Goal: Transaction & Acquisition: Purchase product/service

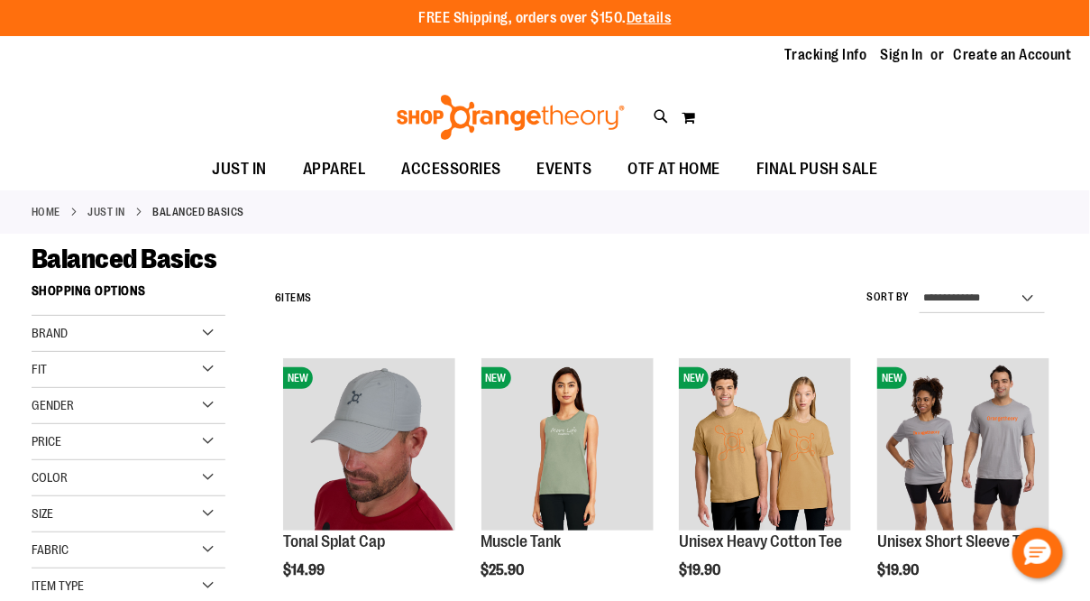
type input "**********"
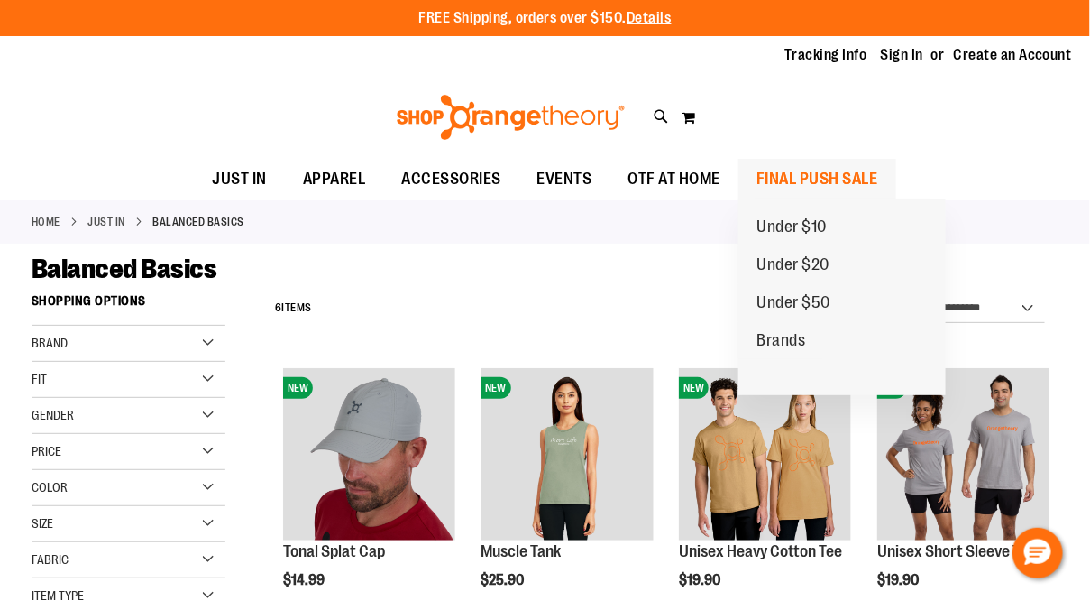
click at [795, 172] on span "FINAL PUSH SALE" at bounding box center [818, 179] width 122 height 41
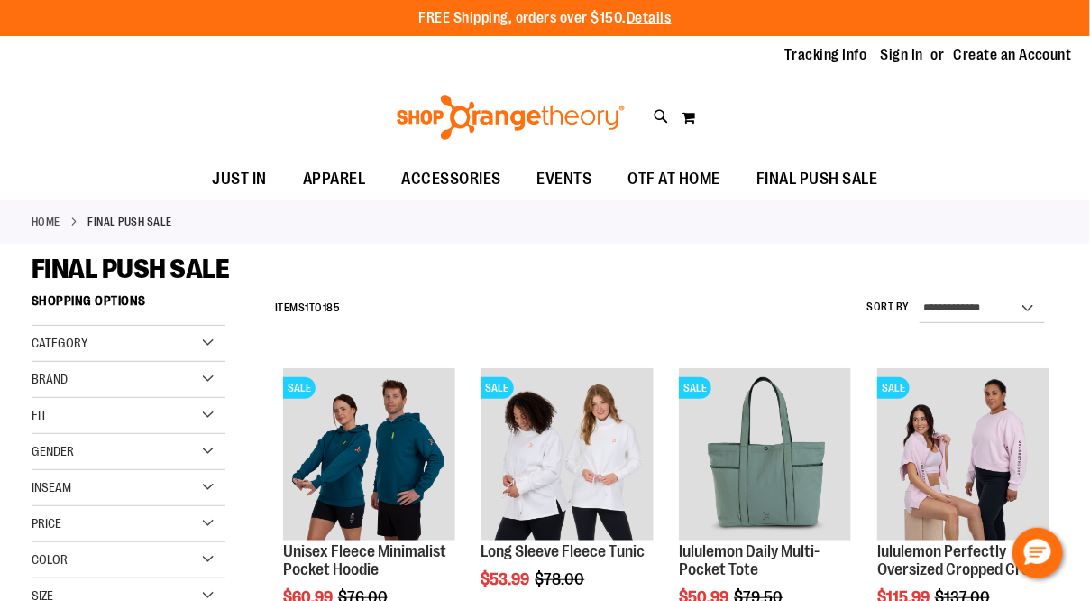
type input "**********"
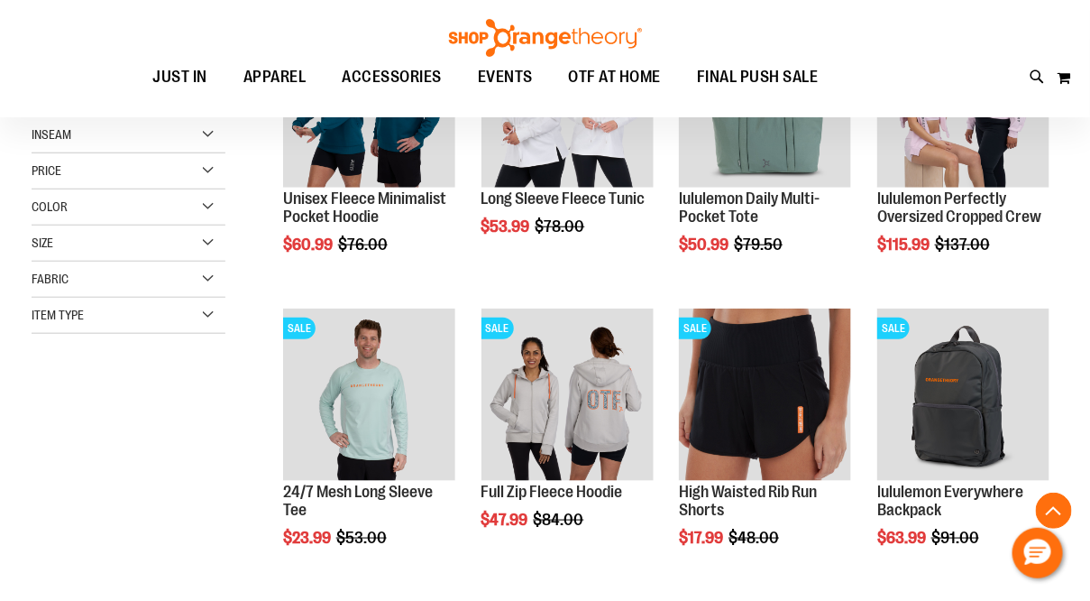
scroll to position [370, 0]
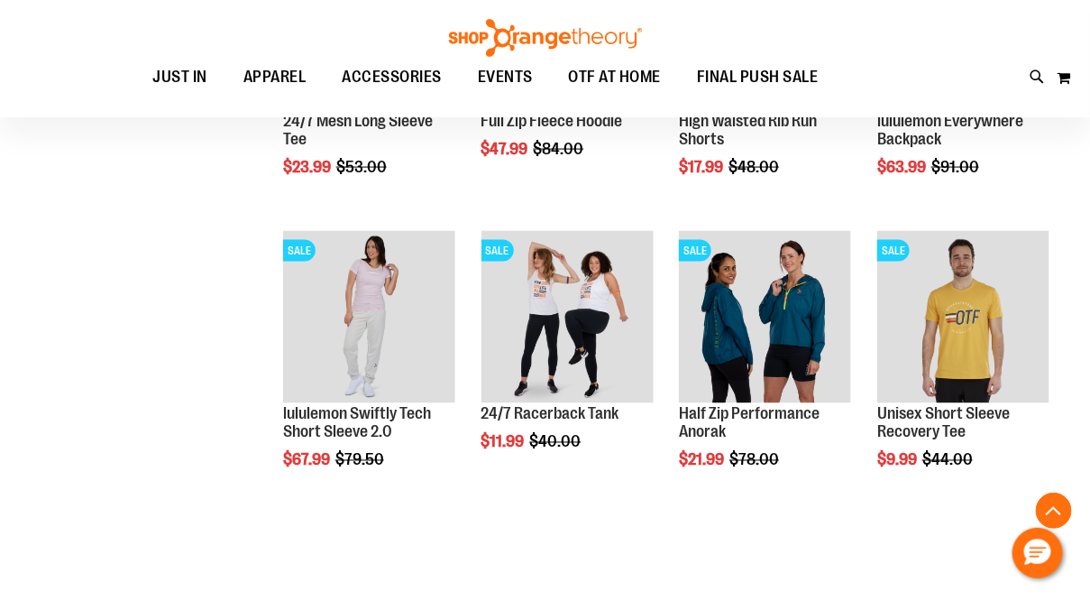
scroll to position [743, 0]
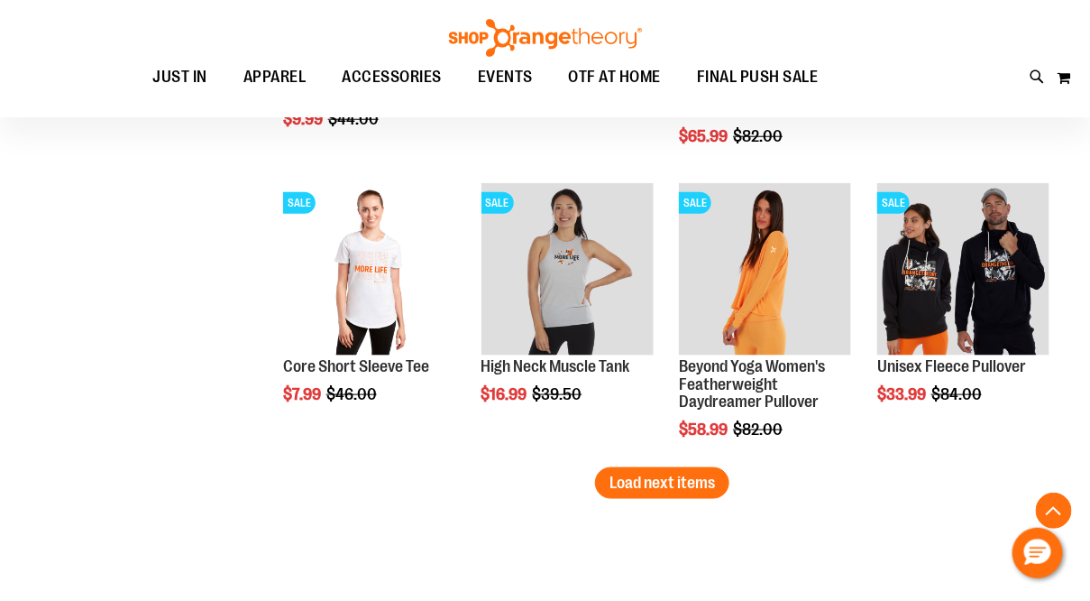
scroll to position [2533, 0]
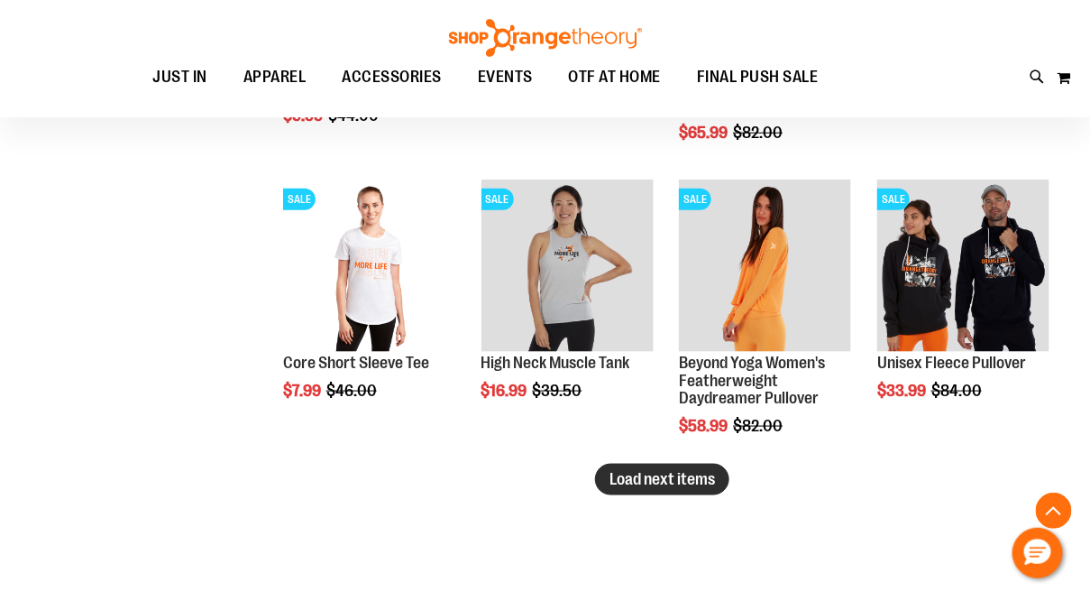
click at [637, 470] on span "Load next items" at bounding box center [663, 479] width 106 height 18
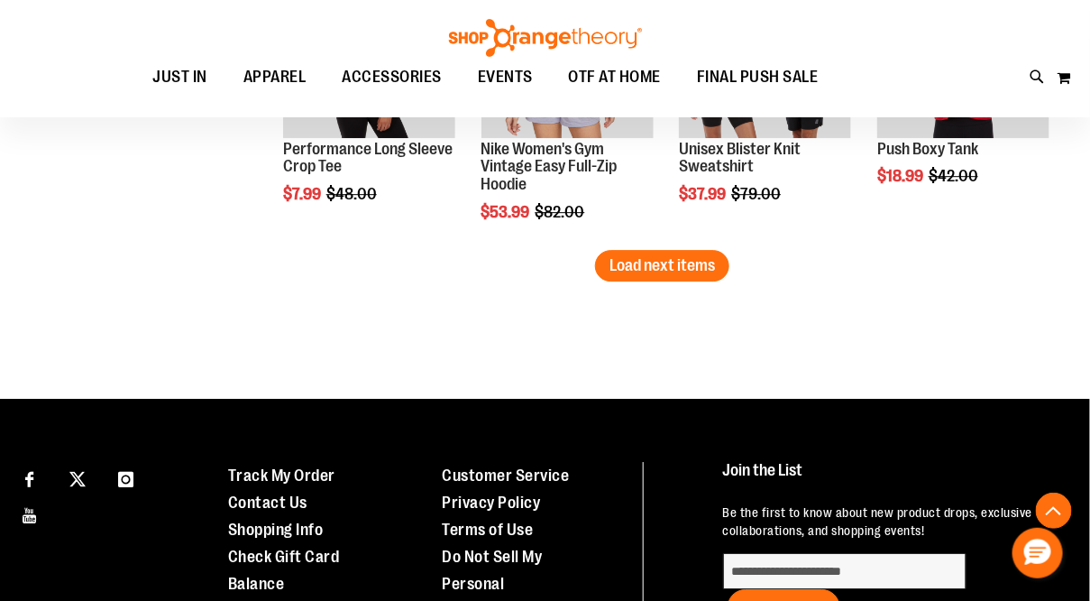
scroll to position [3678, 0]
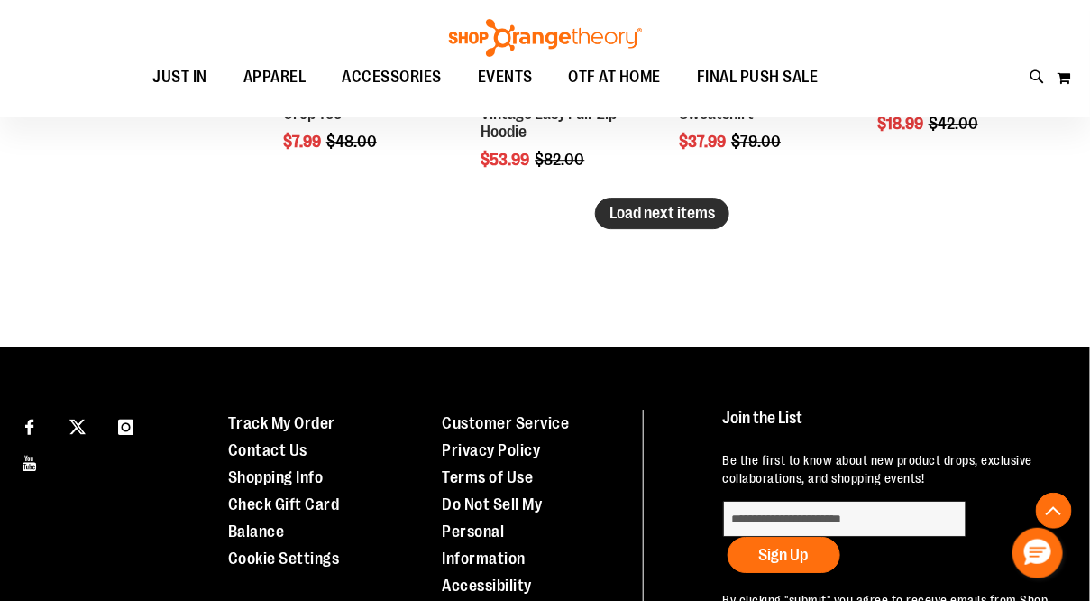
click at [677, 207] on span "Load next items" at bounding box center [663, 213] width 106 height 18
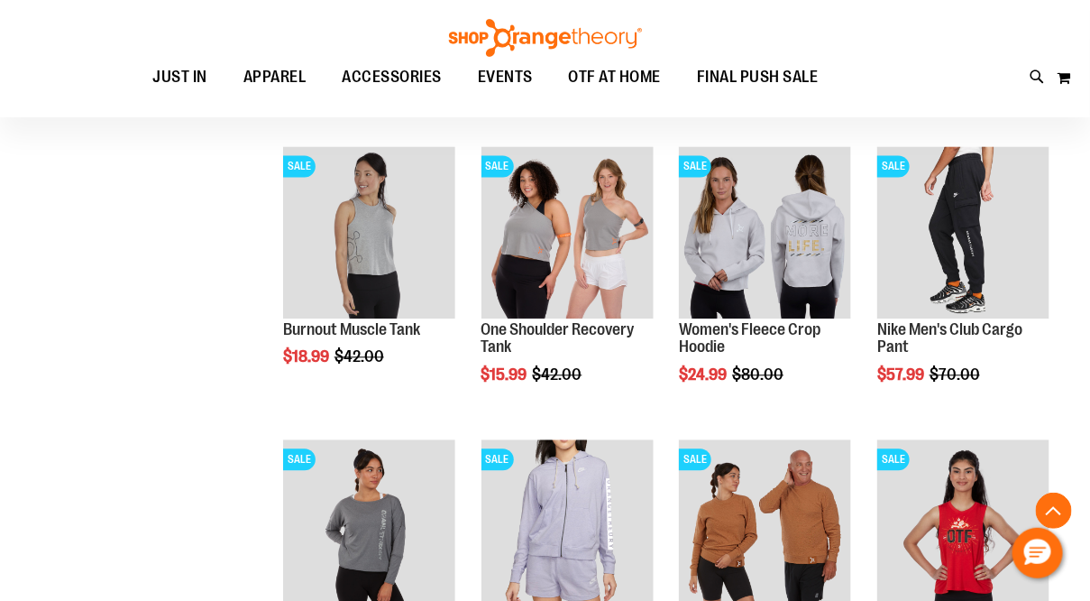
scroll to position [3678, 0]
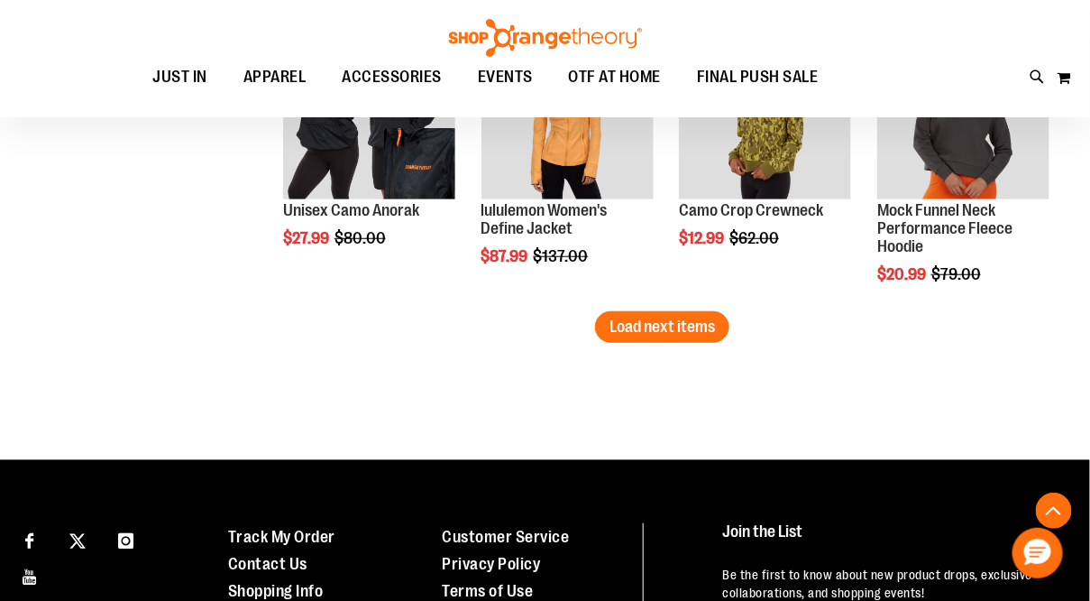
scroll to position [4448, 0]
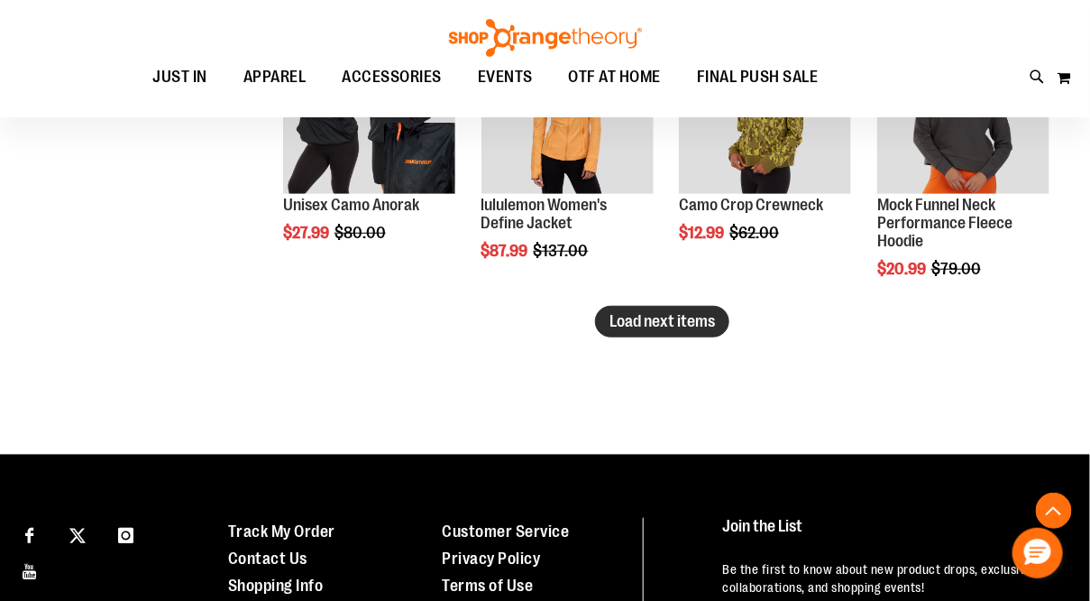
click at [661, 326] on span "Load next items" at bounding box center [663, 321] width 106 height 18
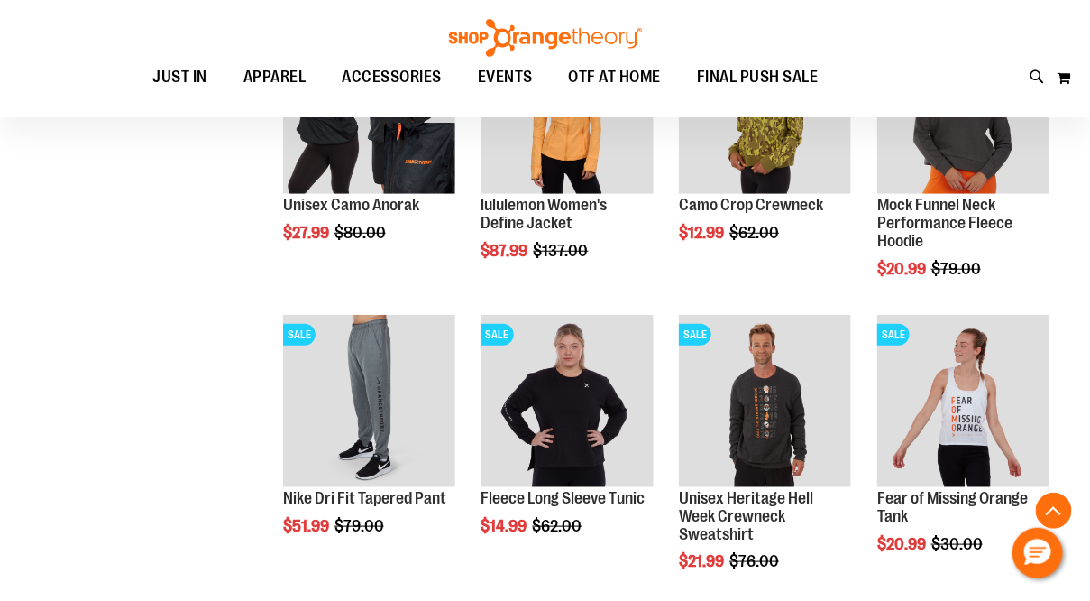
scroll to position [4442, 0]
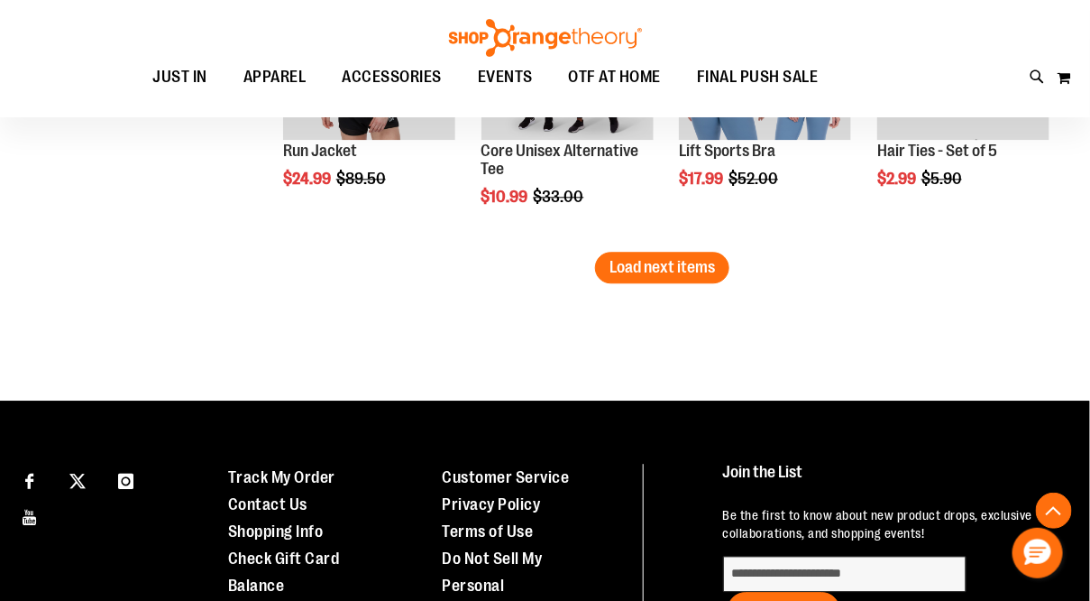
scroll to position [5419, 0]
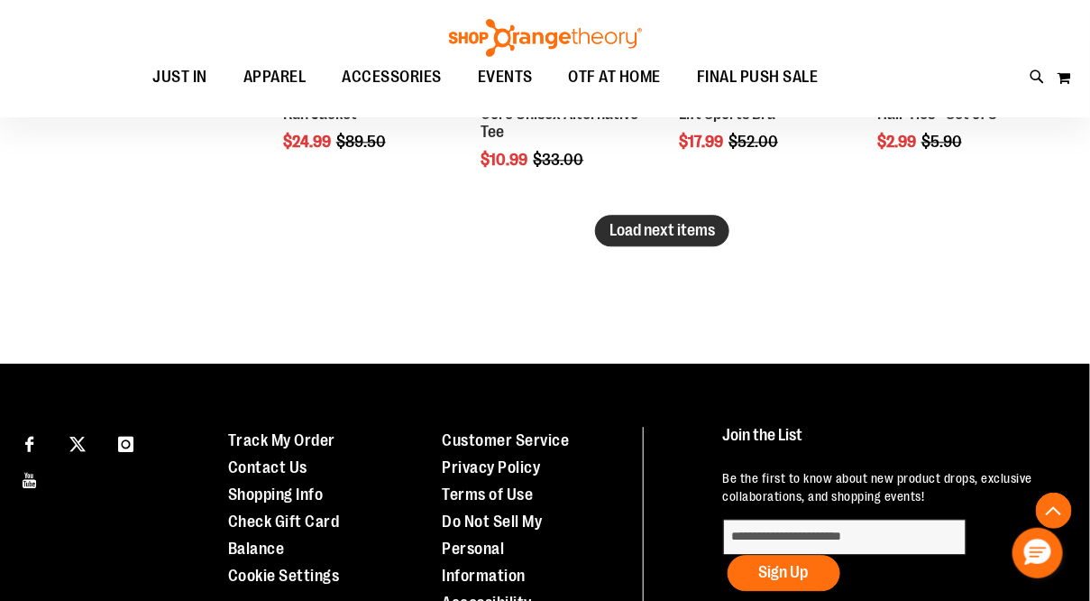
click at [680, 222] on span "Load next items" at bounding box center [663, 230] width 106 height 18
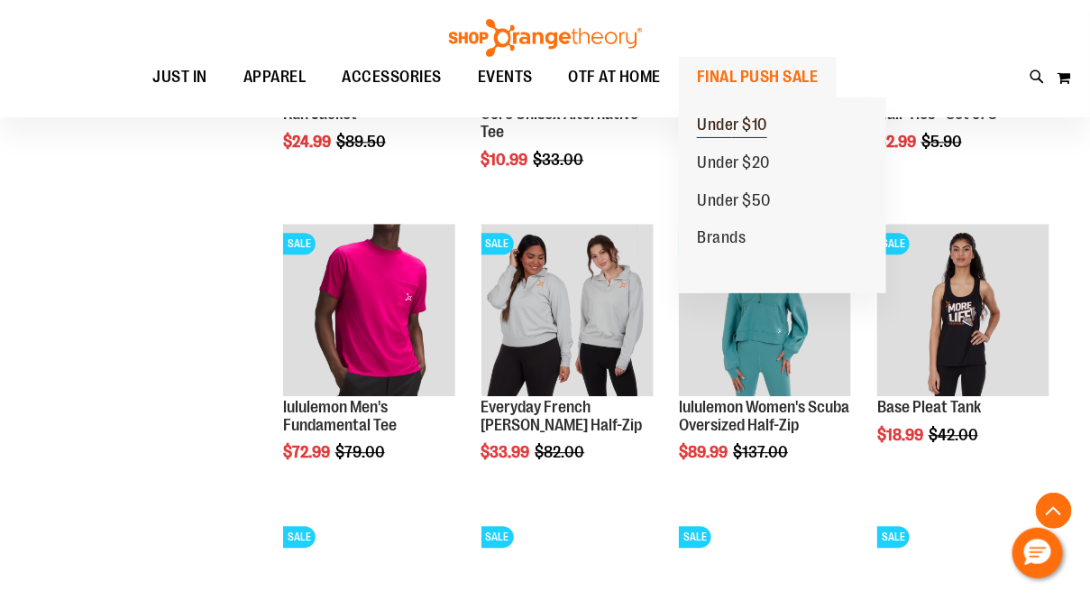
click at [738, 132] on span "Under $10" at bounding box center [732, 126] width 70 height 23
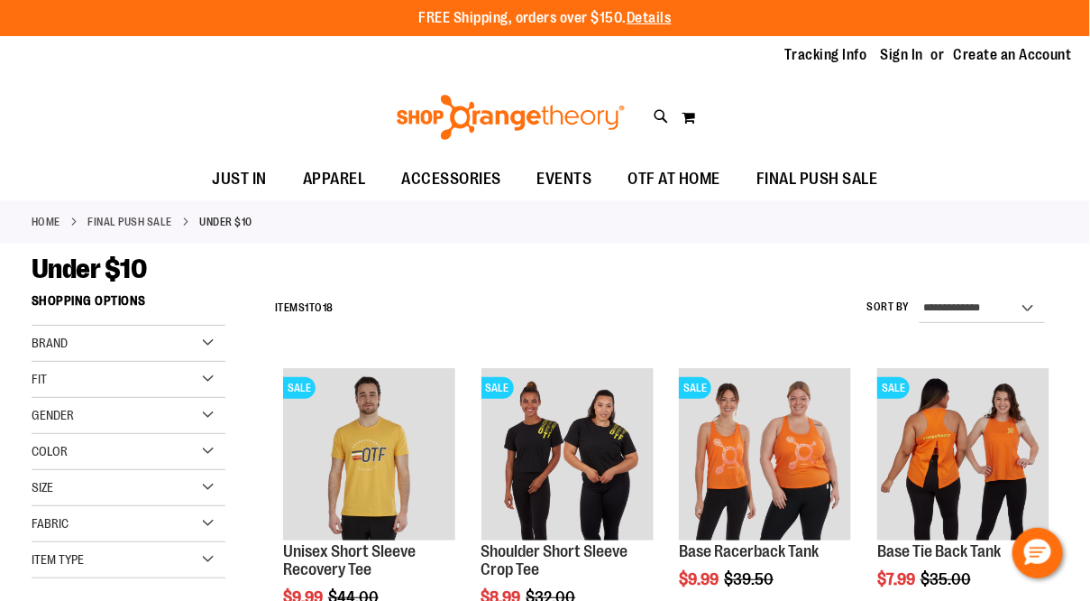
type input "**********"
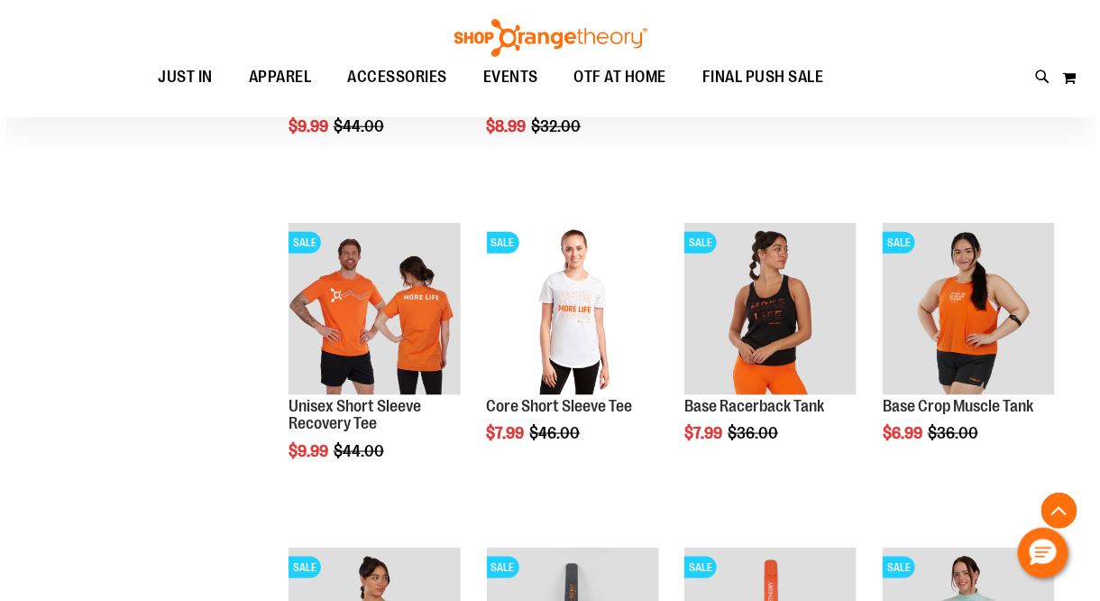
scroll to position [507, 0]
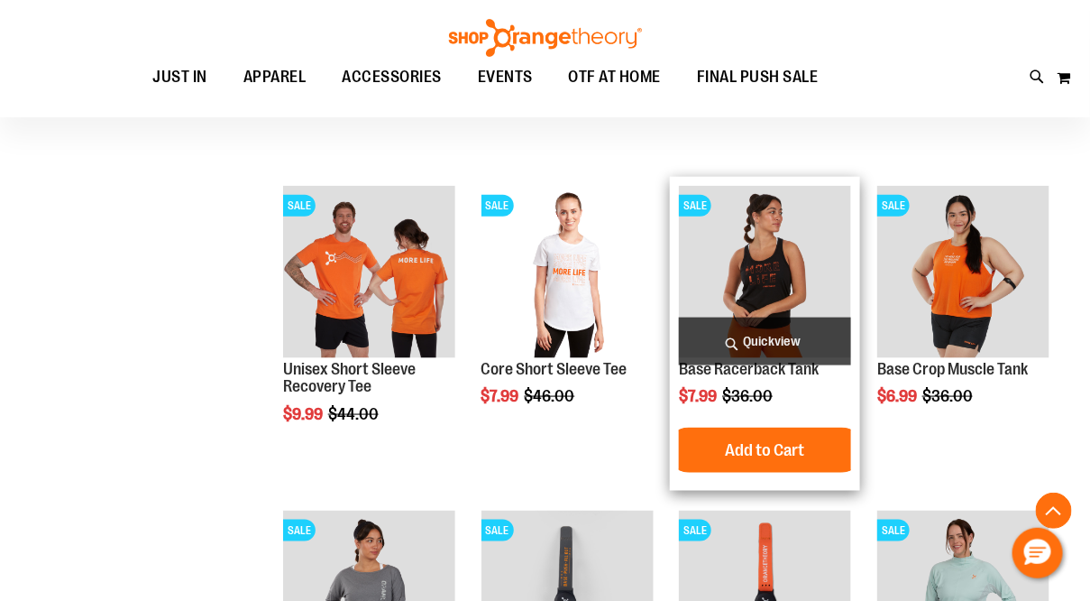
click at [769, 332] on span "Quickview" at bounding box center [765, 341] width 172 height 48
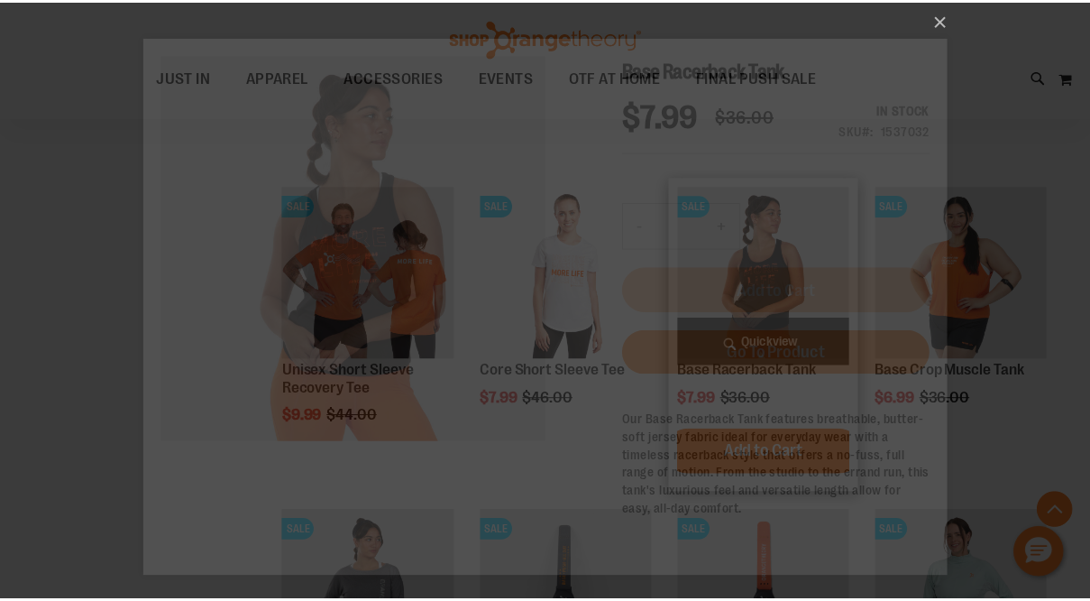
scroll to position [0, 0]
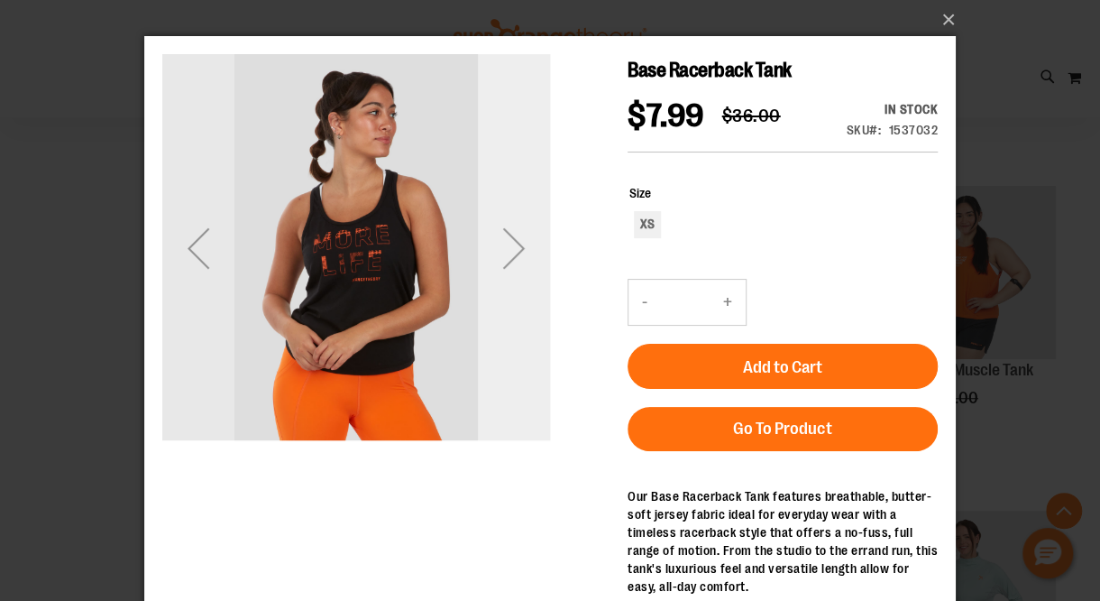
click at [529, 258] on div "Next" at bounding box center [514, 248] width 72 height 72
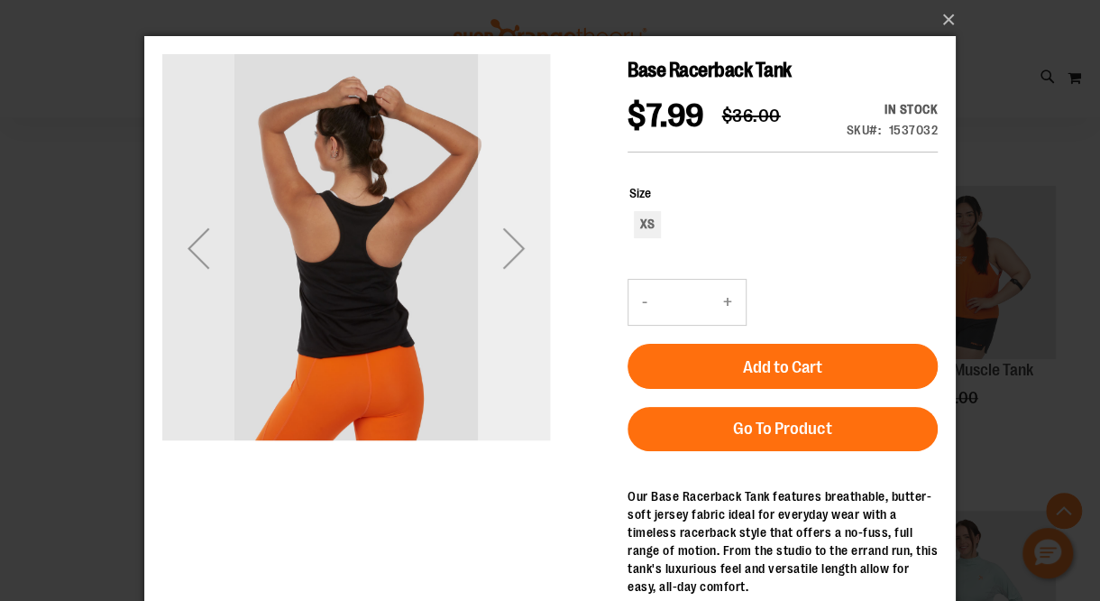
click at [529, 258] on div "Next" at bounding box center [514, 248] width 72 height 72
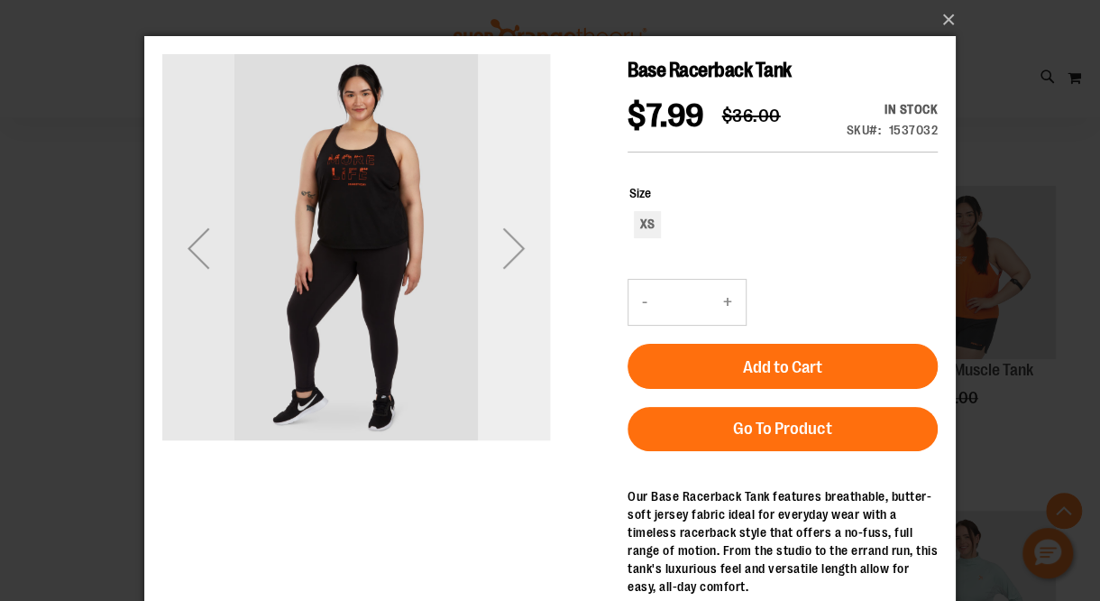
click at [529, 258] on div "Next" at bounding box center [514, 248] width 72 height 72
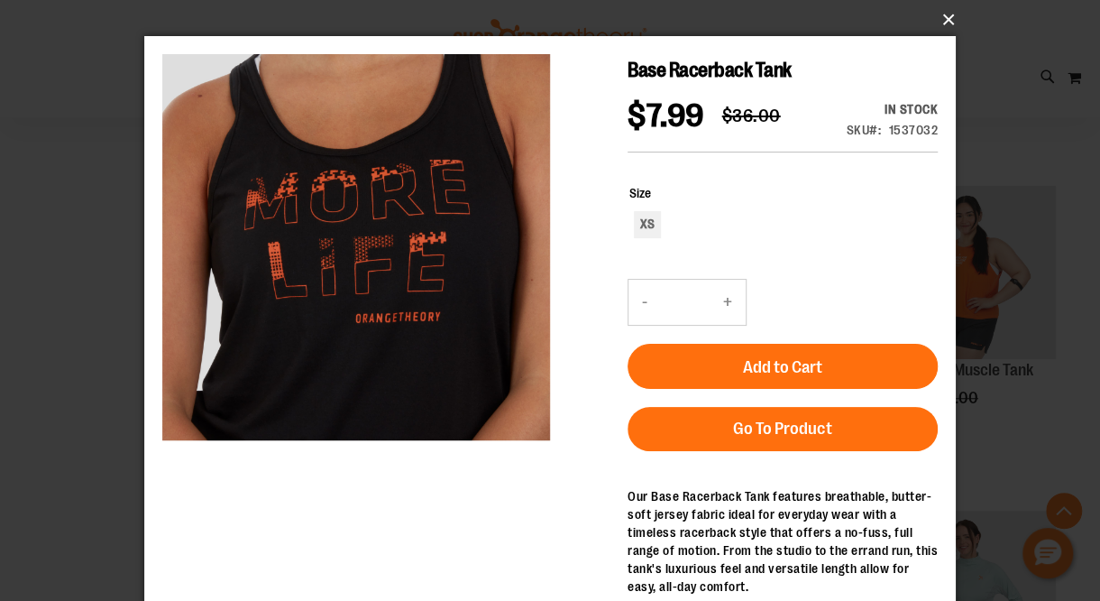
click at [941, 16] on button "×" at bounding box center [556, 20] width 812 height 40
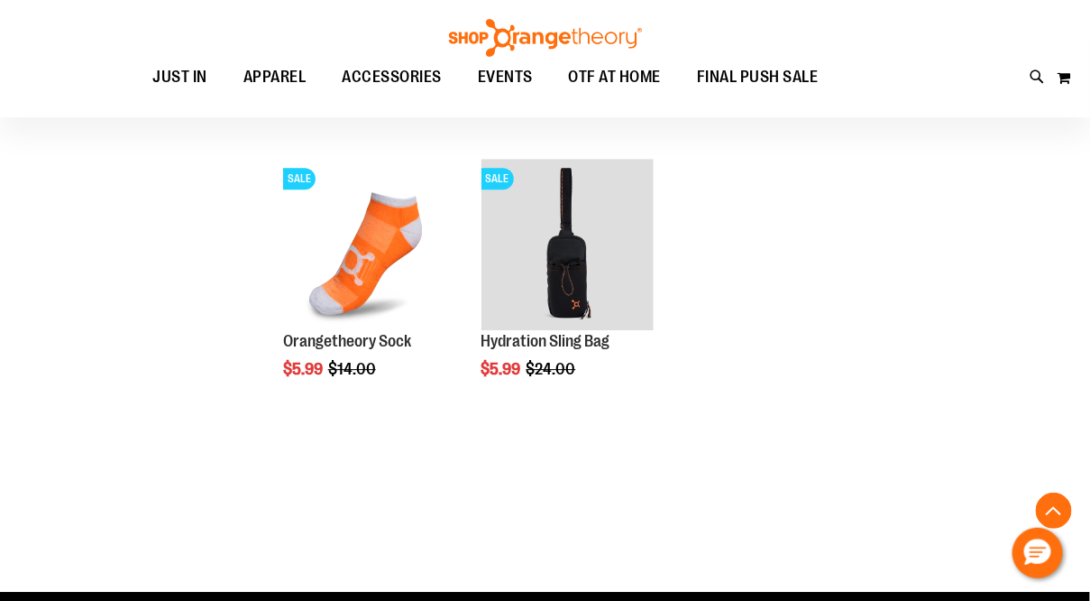
scroll to position [1519, 0]
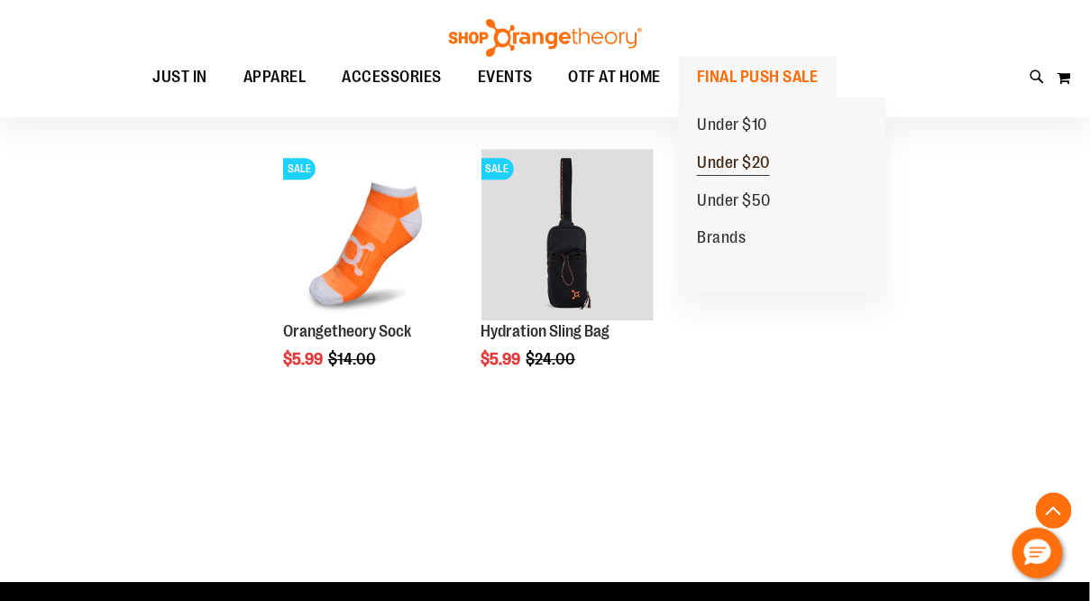
click at [732, 155] on span "Under $20" at bounding box center [733, 164] width 73 height 23
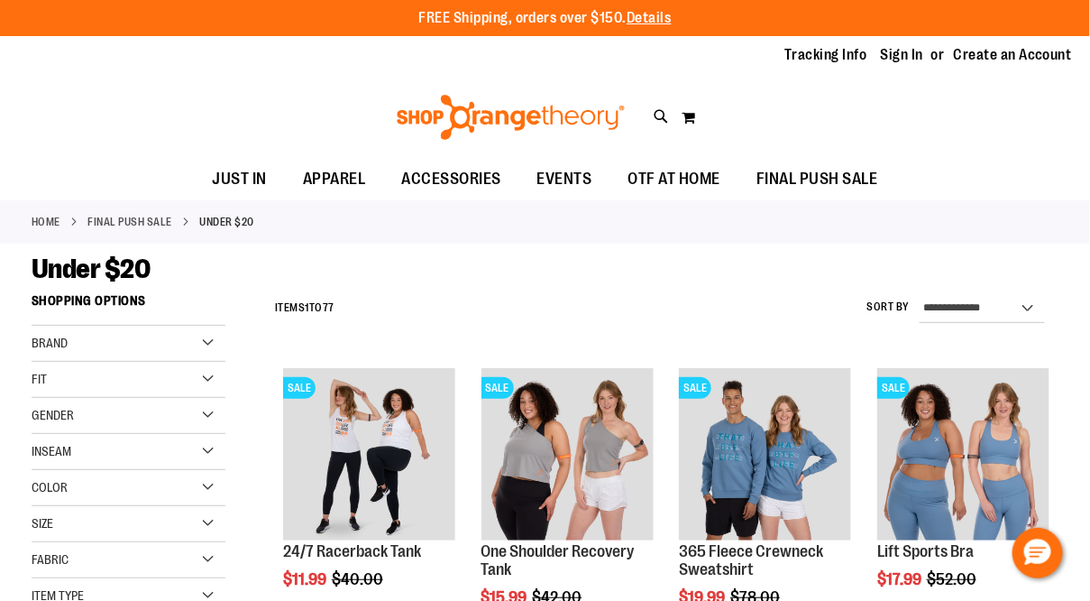
type input "**********"
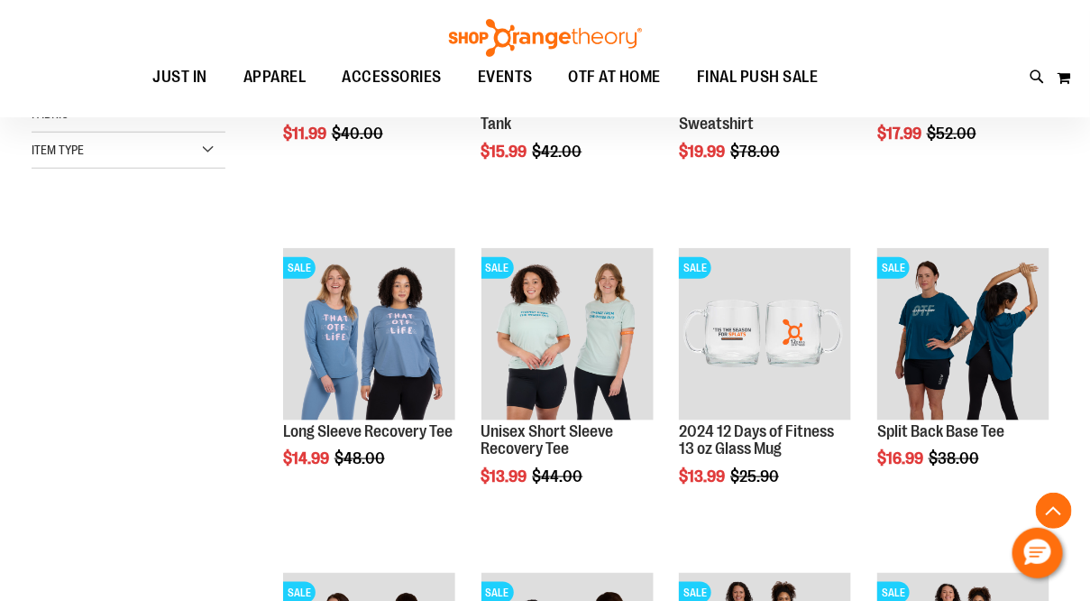
scroll to position [446, 0]
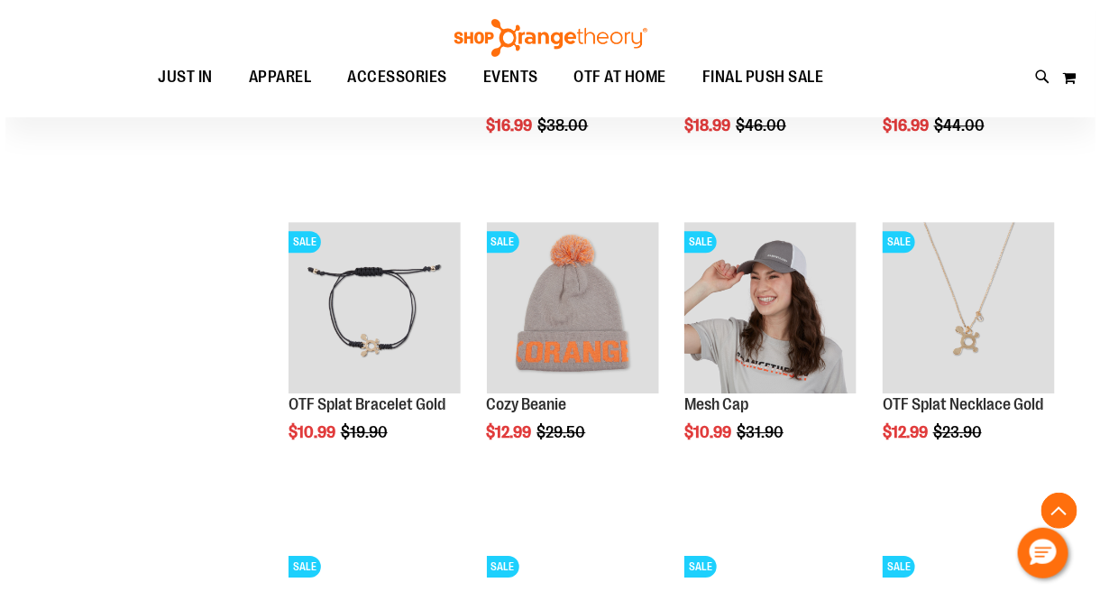
scroll to position [1483, 0]
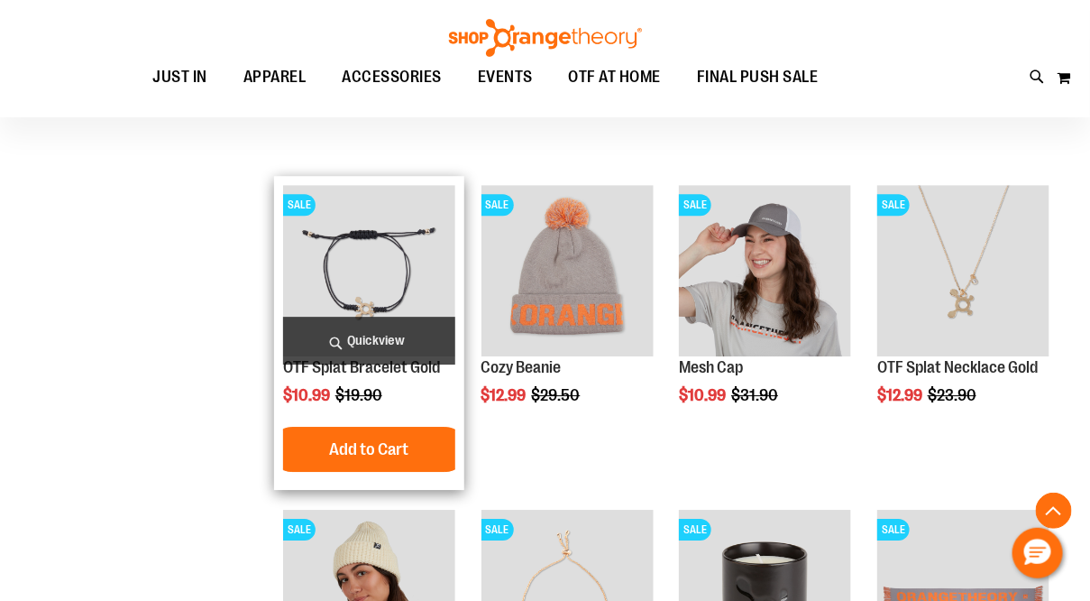
click at [368, 345] on span "Quickview" at bounding box center [369, 341] width 172 height 48
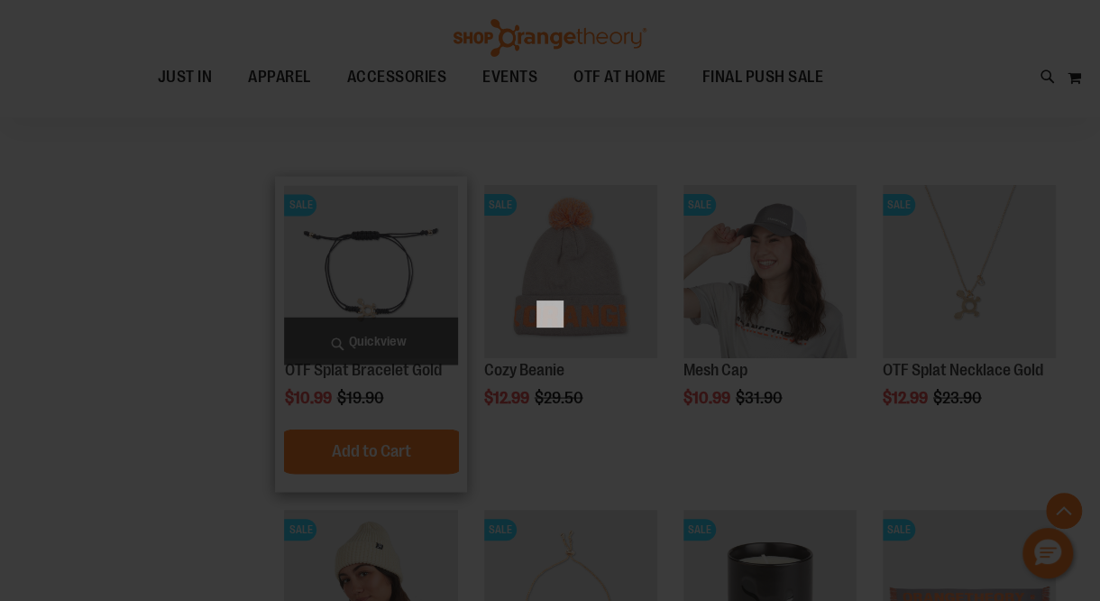
scroll to position [0, 0]
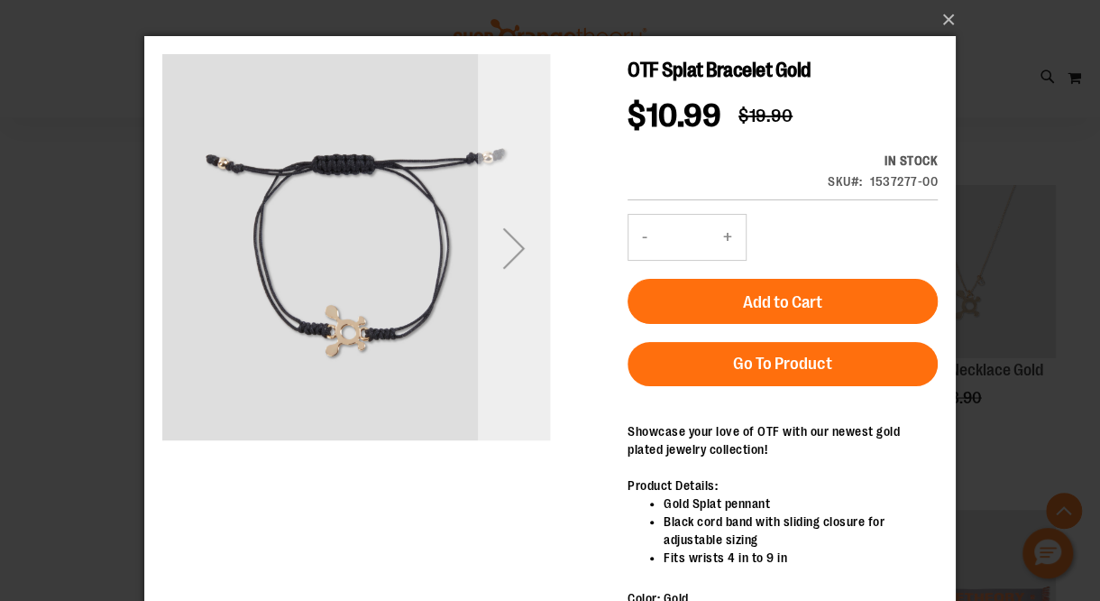
click at [519, 250] on div "Next" at bounding box center [514, 248] width 72 height 72
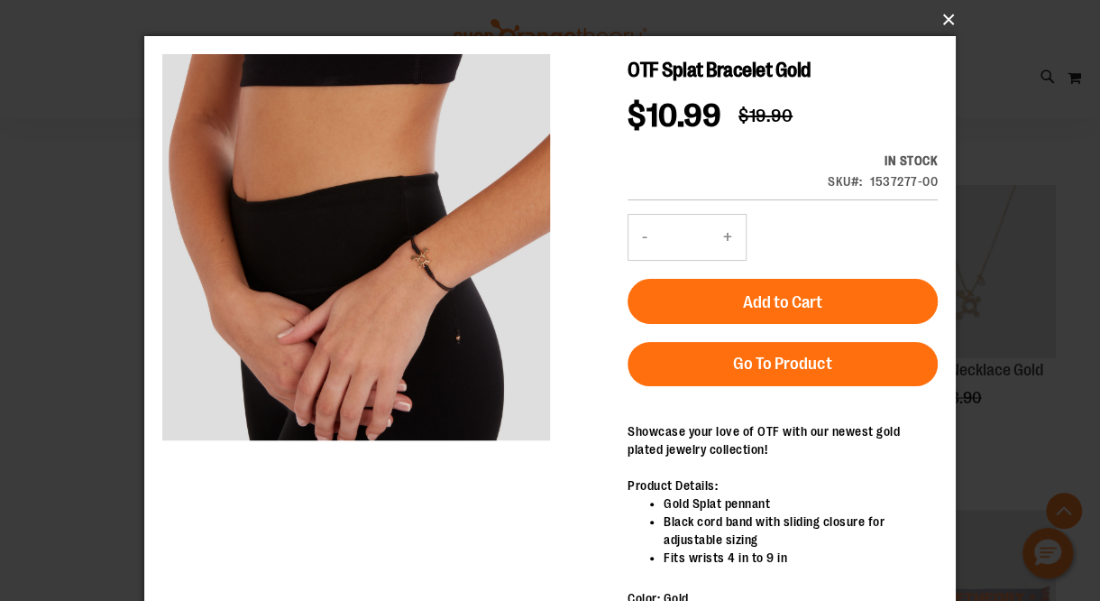
click at [940, 18] on button "×" at bounding box center [556, 20] width 812 height 40
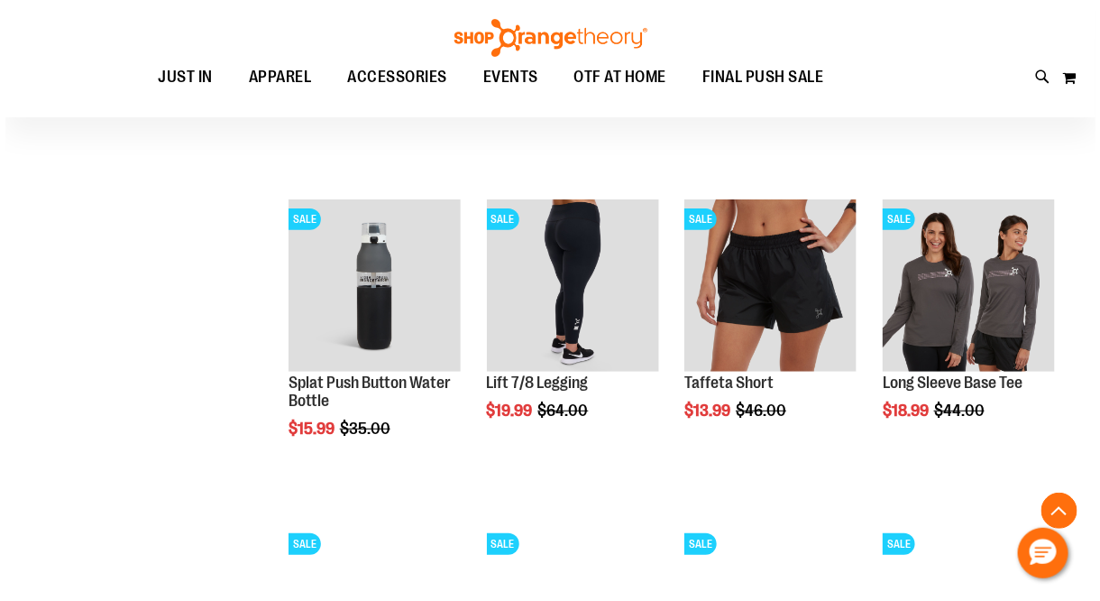
scroll to position [2126, 0]
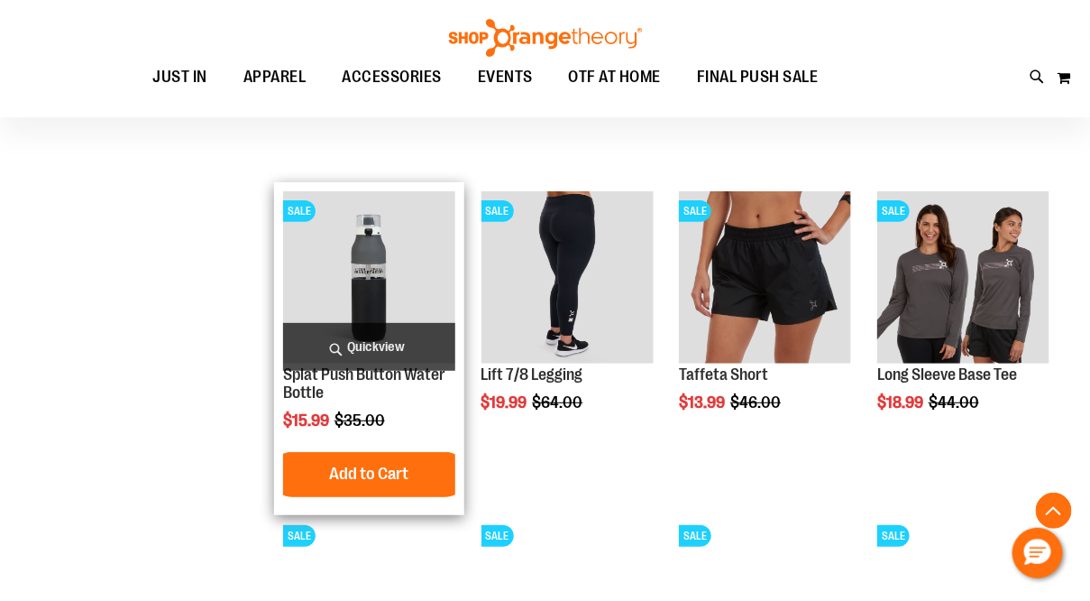
click at [372, 346] on span "Quickview" at bounding box center [369, 347] width 172 height 48
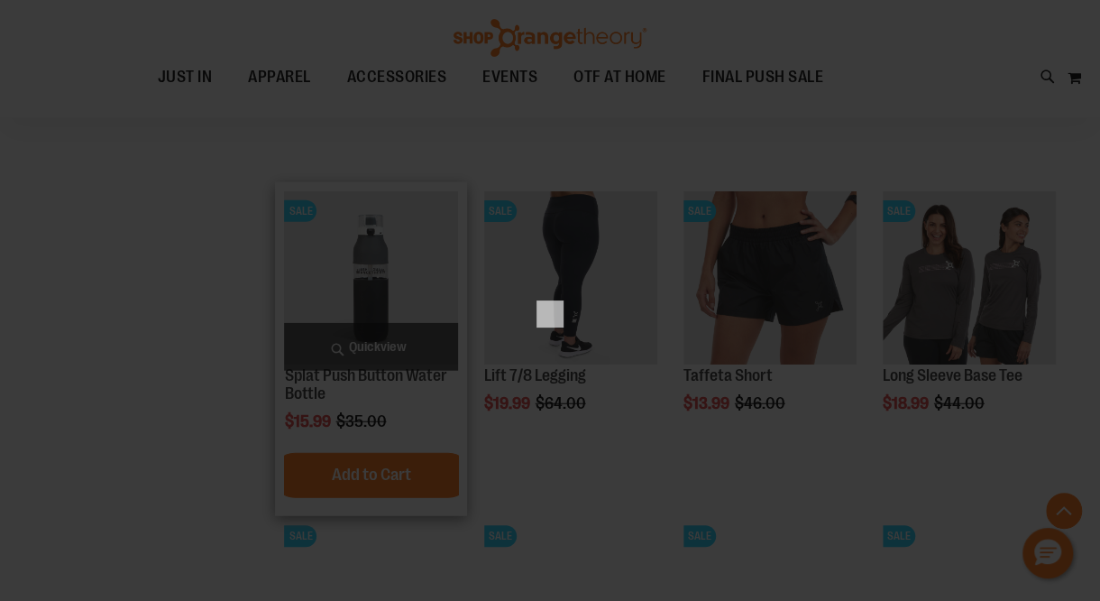
scroll to position [0, 0]
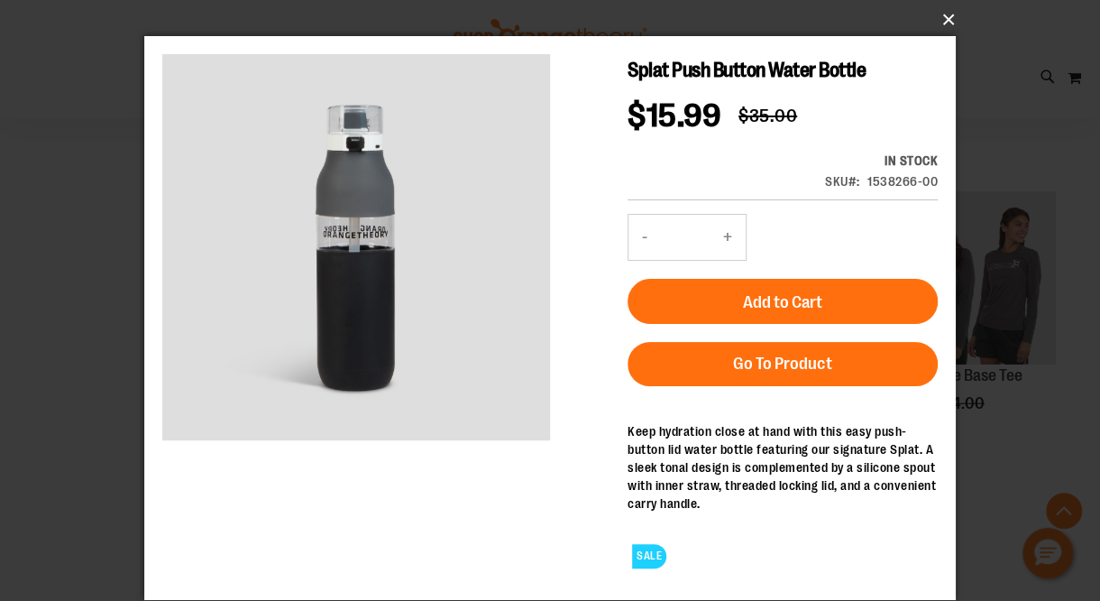
click at [953, 12] on button "×" at bounding box center [556, 20] width 812 height 40
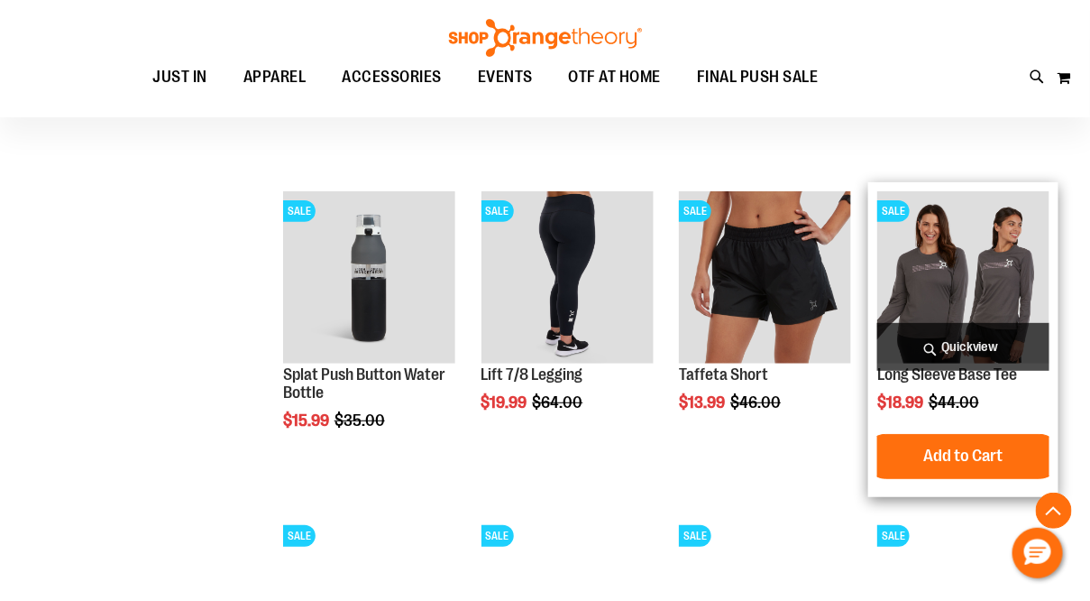
click at [966, 349] on span "Quickview" at bounding box center [964, 347] width 172 height 48
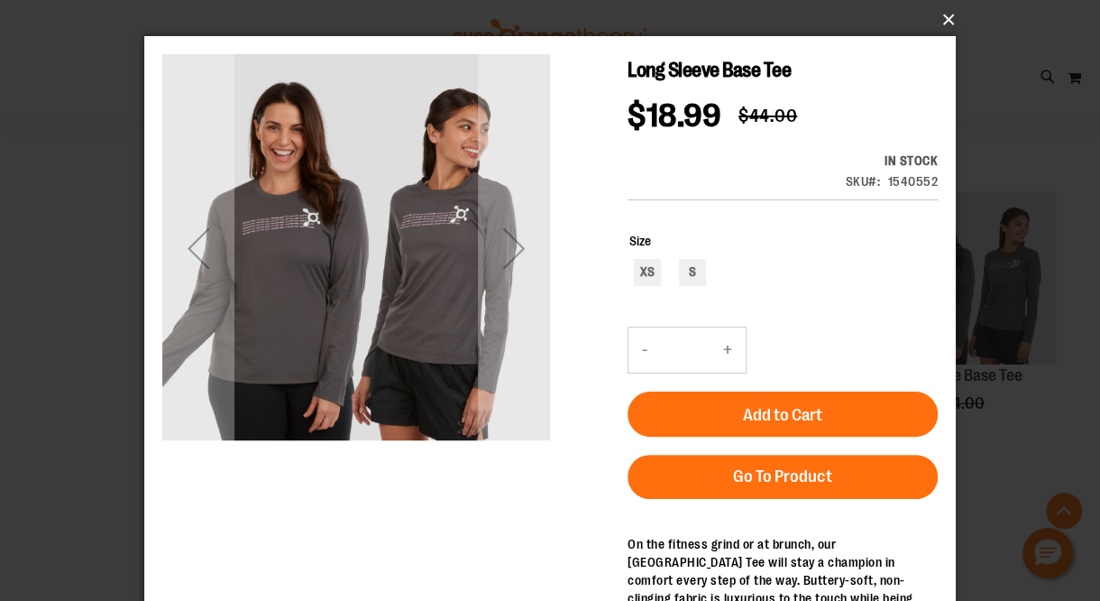
click at [943, 17] on button "×" at bounding box center [556, 20] width 812 height 40
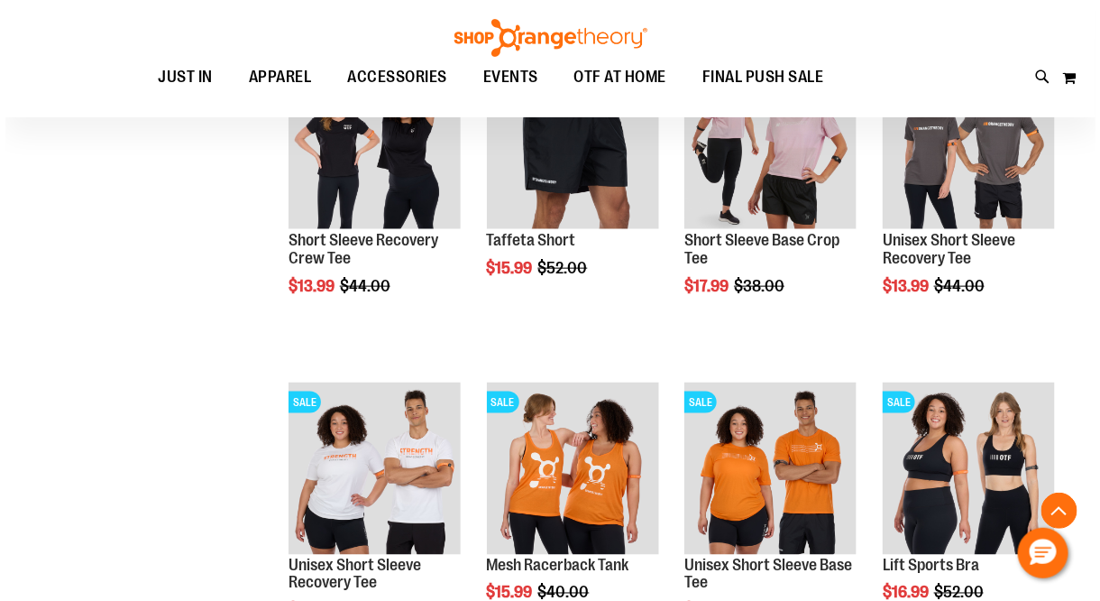
scroll to position [2619, 0]
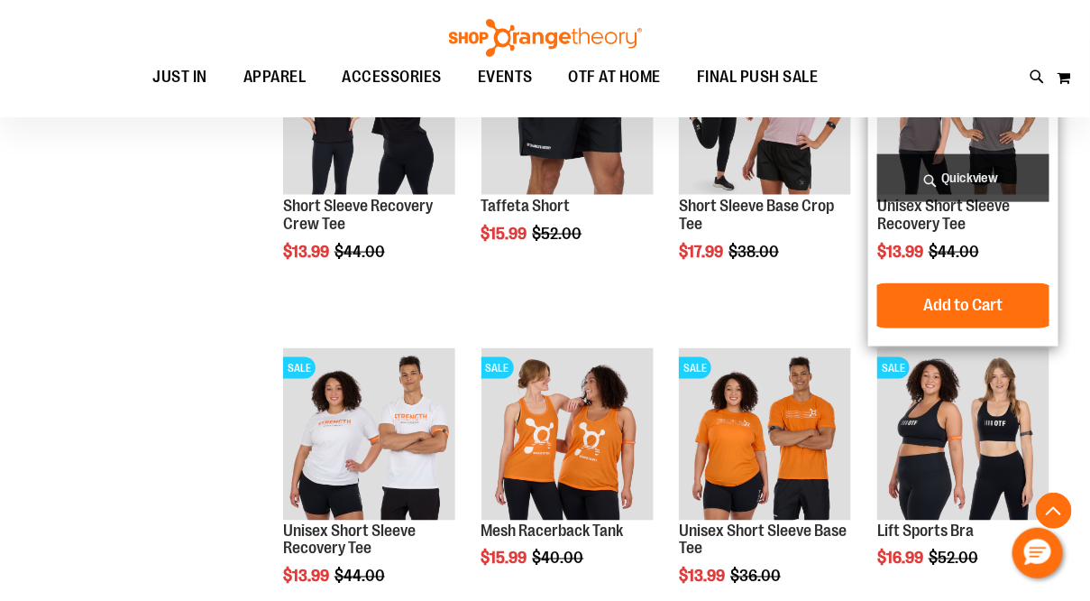
click at [954, 175] on span "Quickview" at bounding box center [964, 178] width 172 height 48
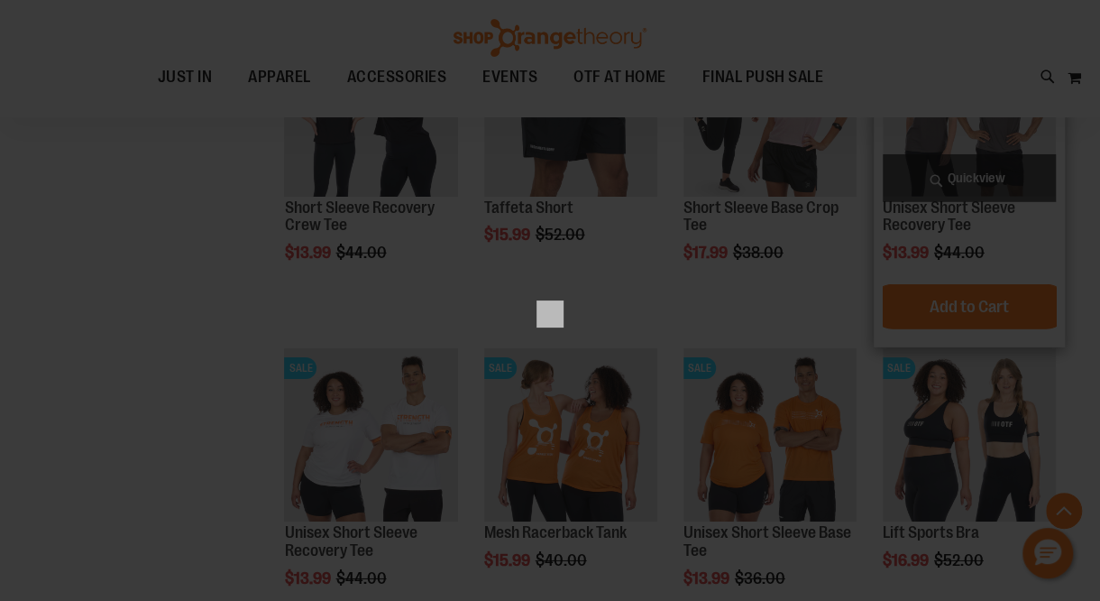
scroll to position [0, 0]
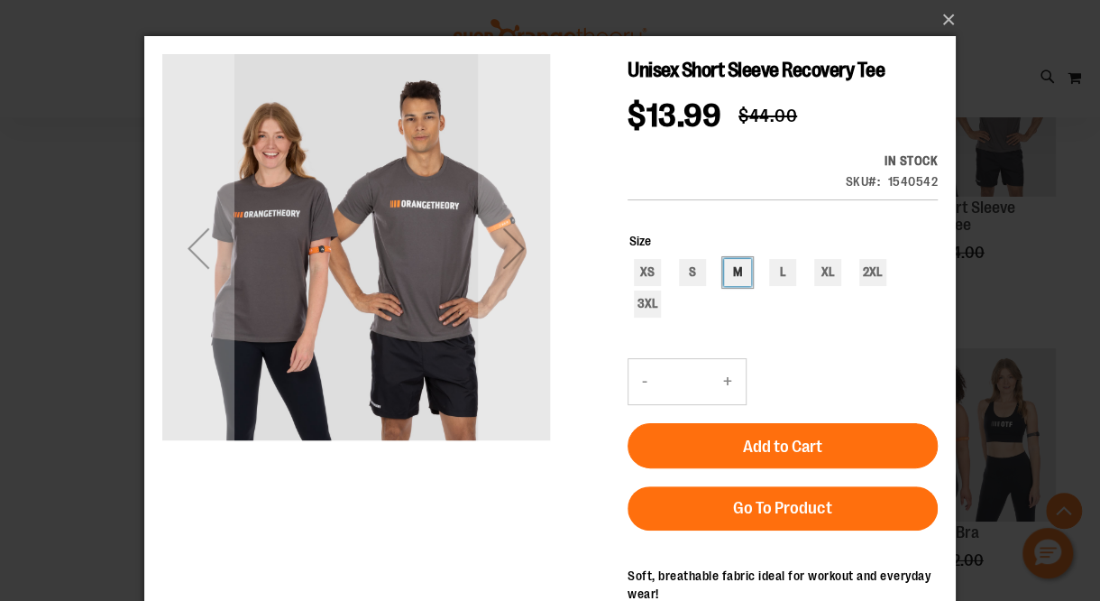
click at [742, 259] on div "M" at bounding box center [737, 272] width 27 height 27
type input "***"
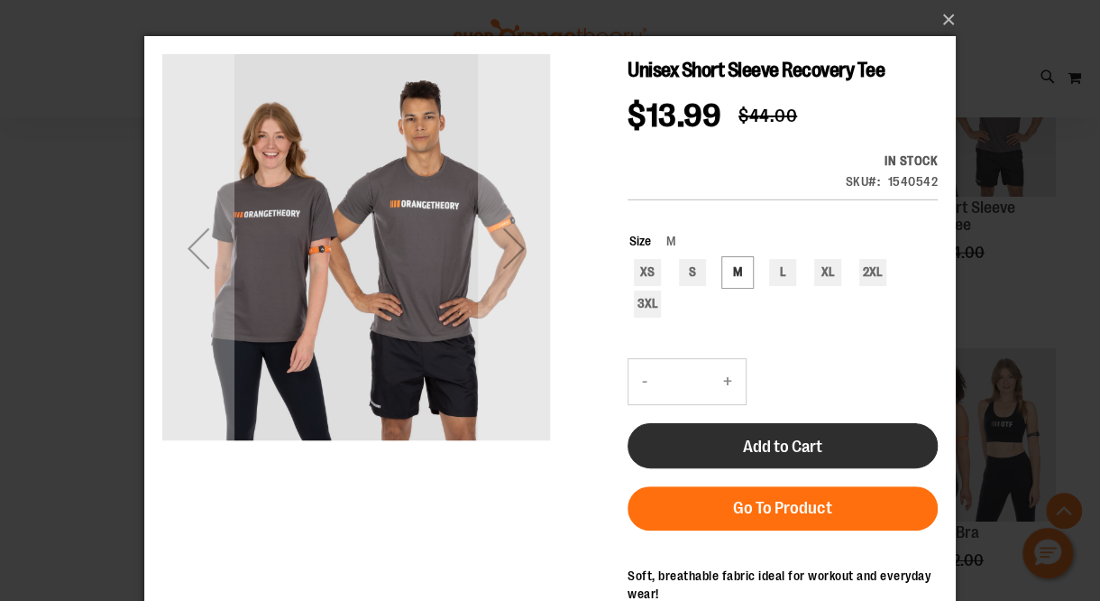
click at [795, 423] on button "Add to Cart" at bounding box center [783, 445] width 310 height 45
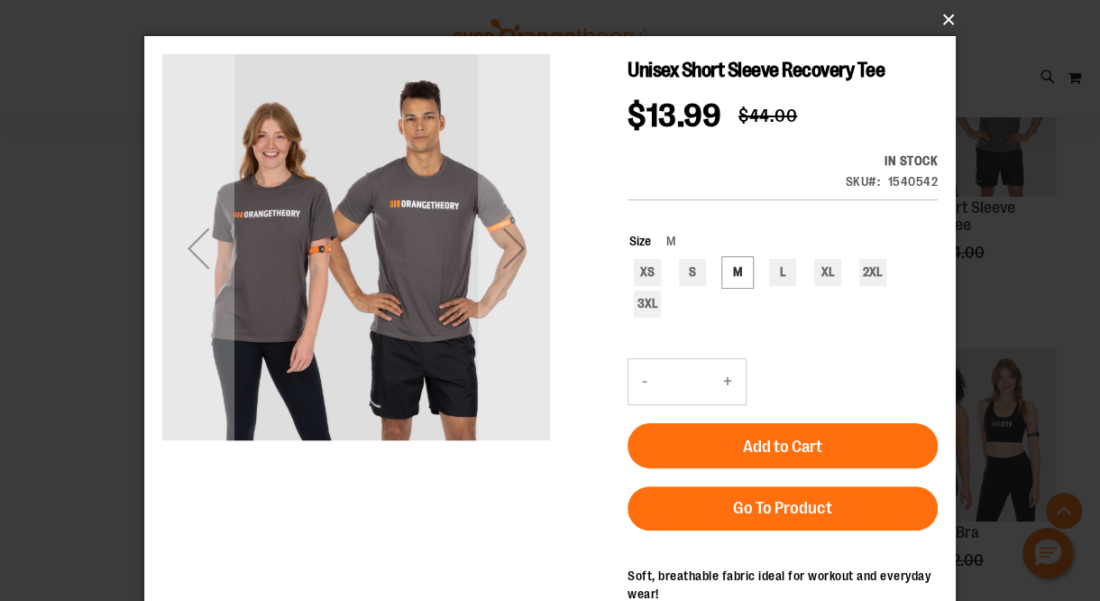
click at [942, 11] on button "×" at bounding box center [556, 20] width 812 height 40
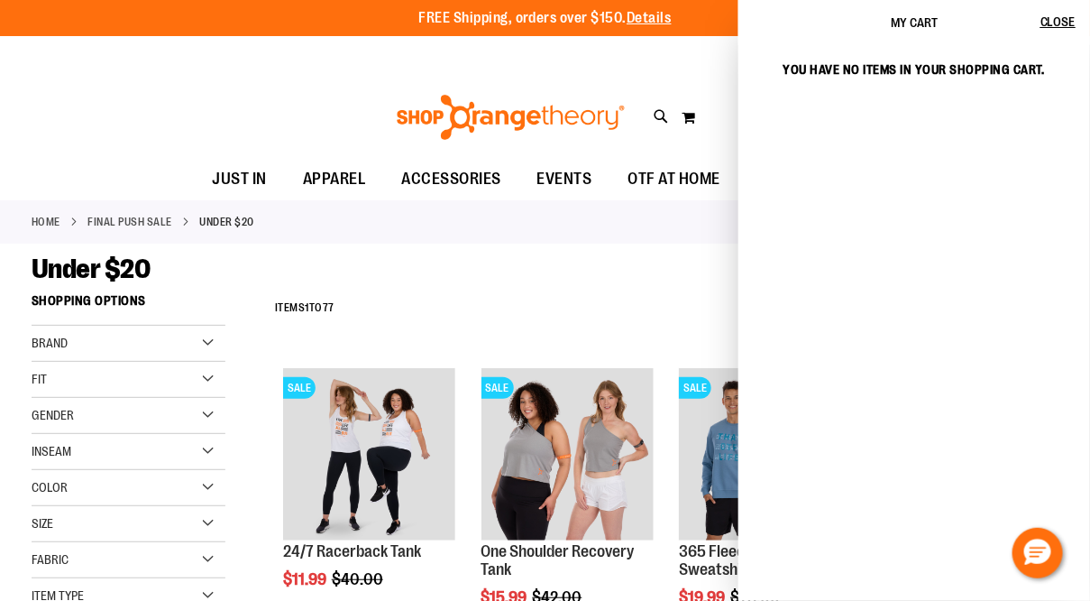
scroll to position [2744, 0]
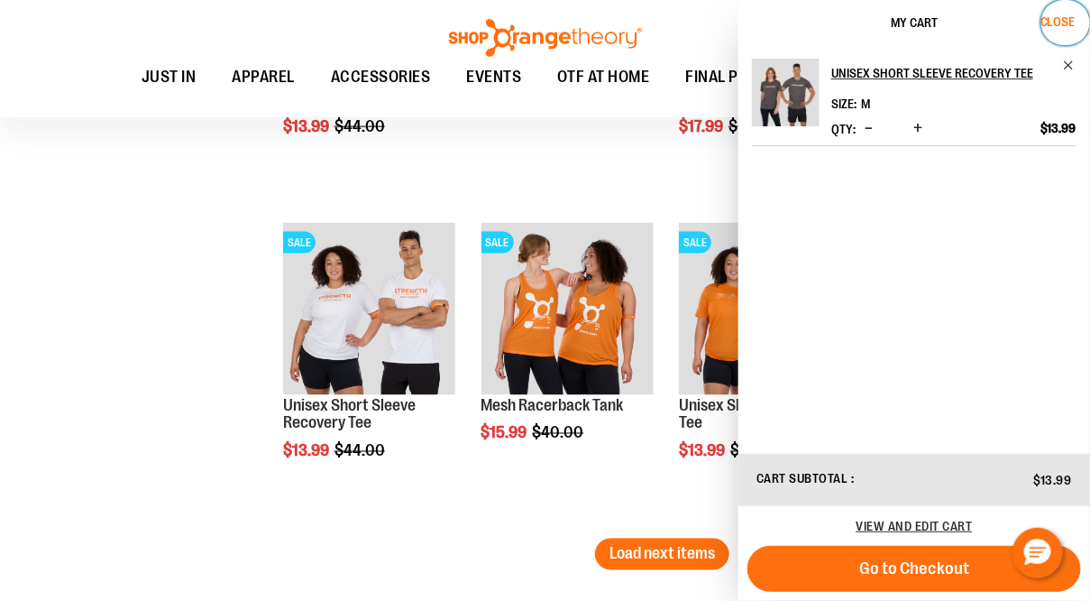
click at [1058, 15] on span "Close" at bounding box center [1058, 21] width 35 height 14
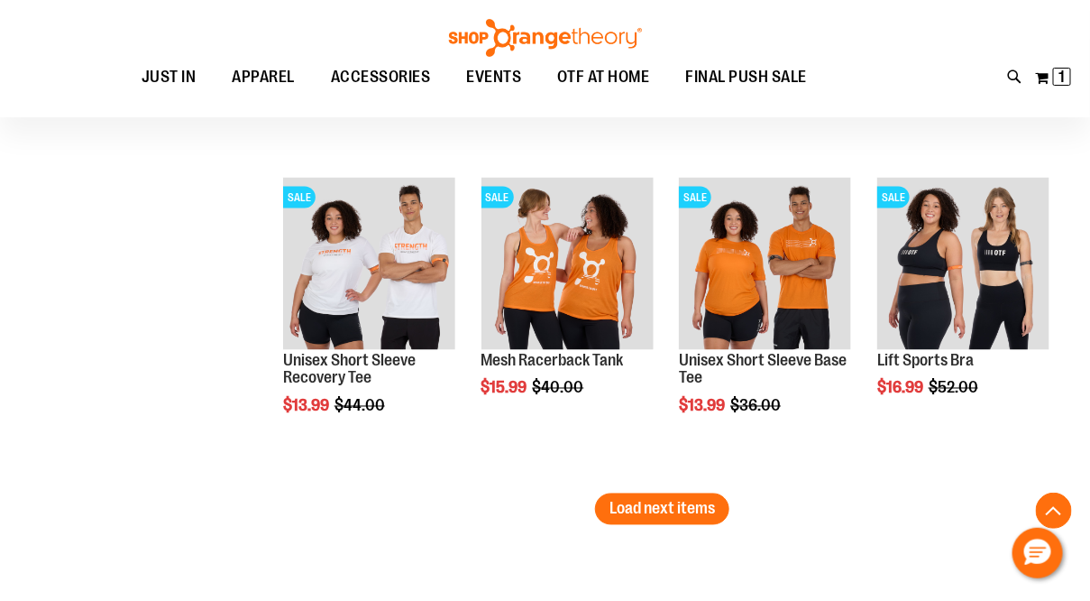
scroll to position [2827, 0]
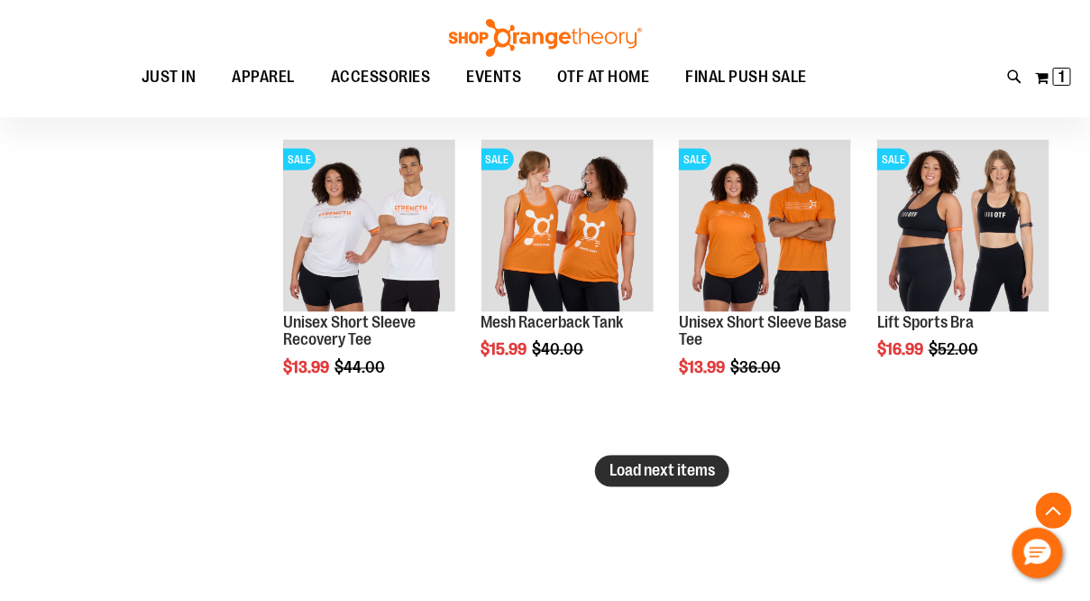
click at [625, 467] on span "Load next items" at bounding box center [663, 471] width 106 height 18
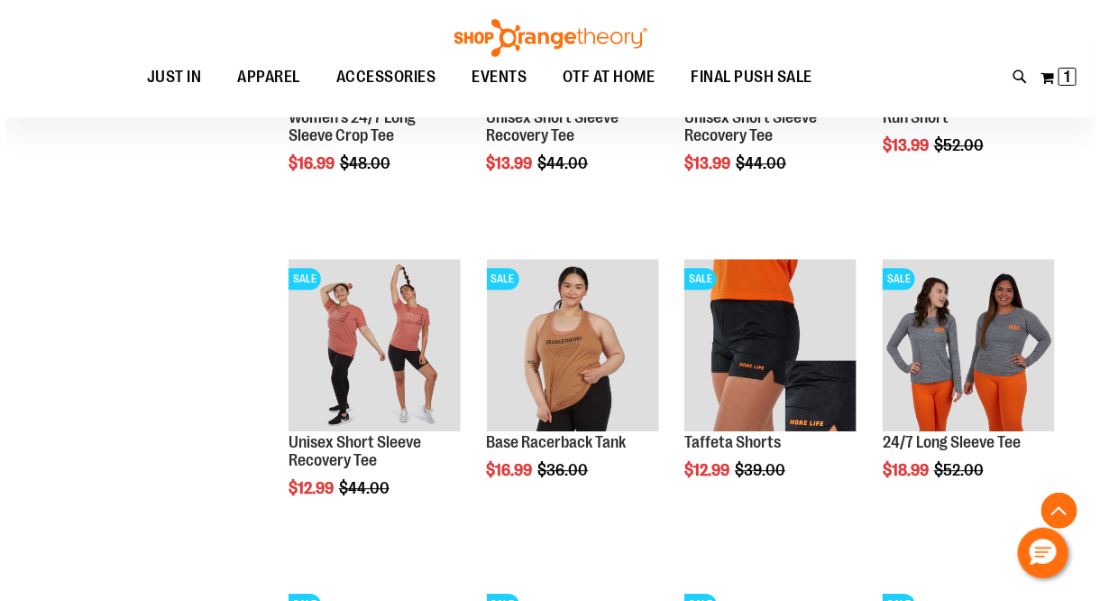
scroll to position [3362, 0]
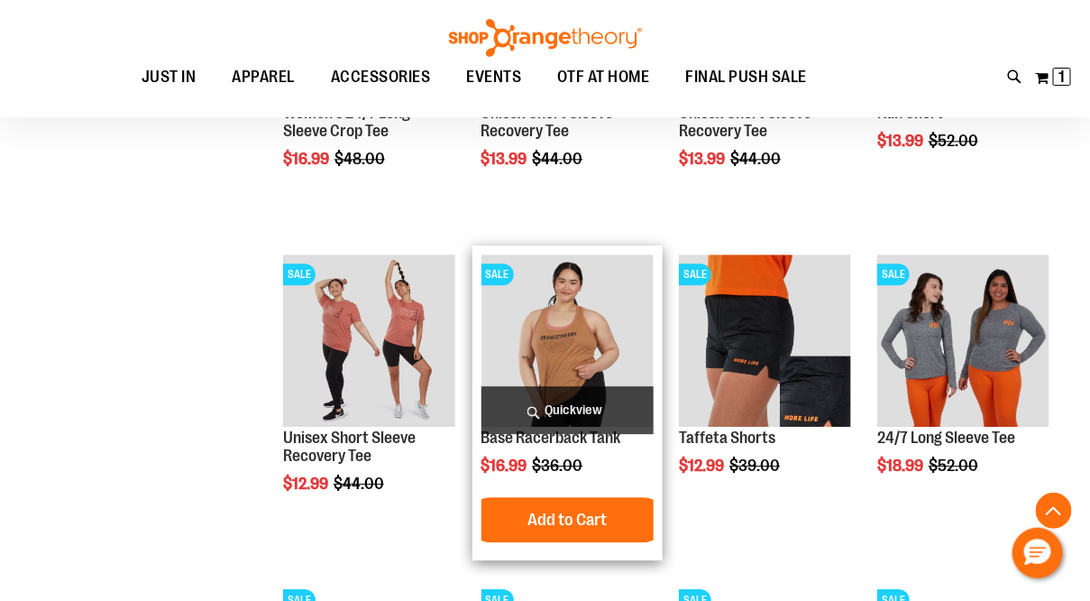
click at [556, 407] on span "Quickview" at bounding box center [568, 410] width 172 height 48
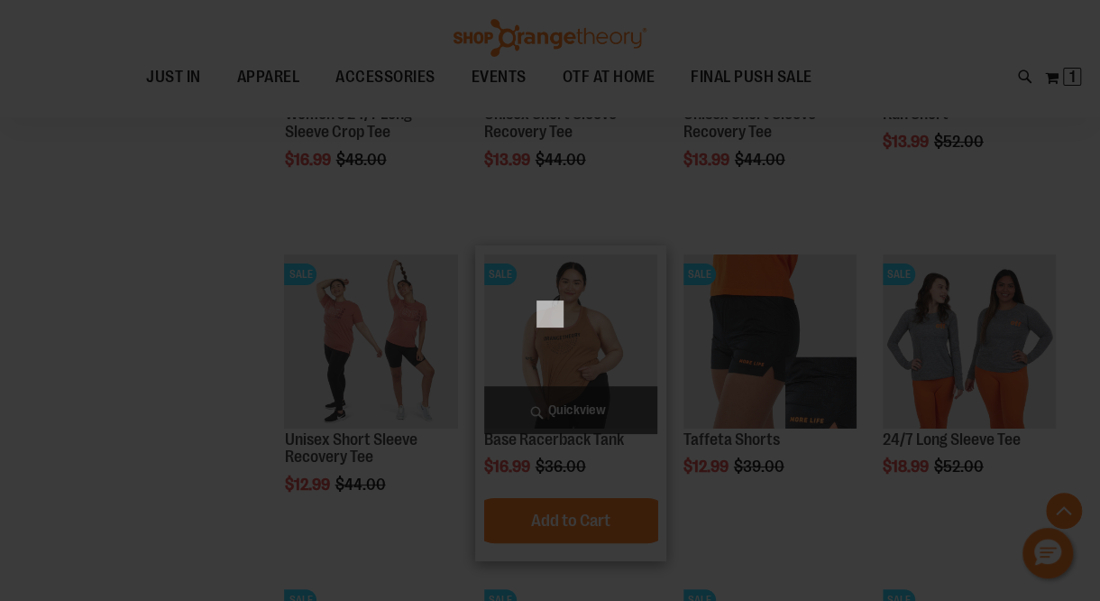
scroll to position [0, 0]
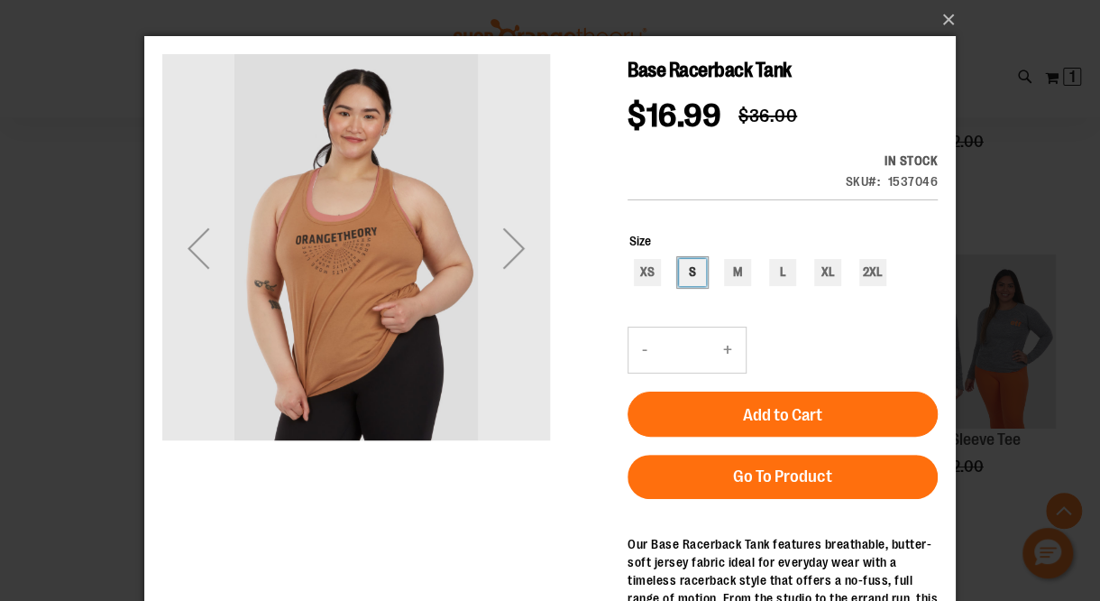
click at [684, 259] on div "S" at bounding box center [692, 272] width 27 height 27
type input "***"
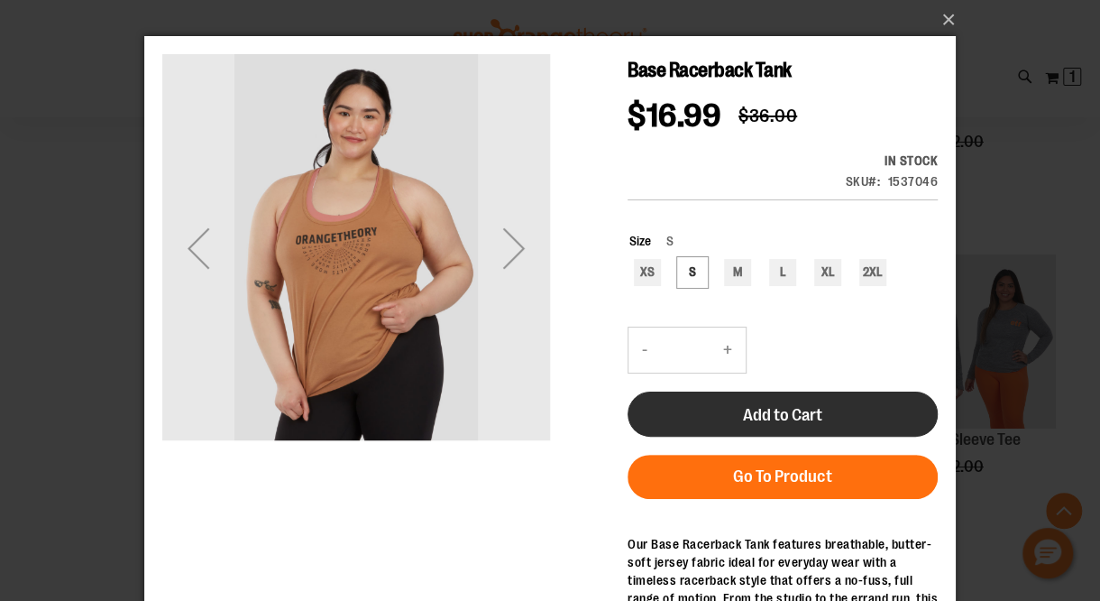
click at [772, 405] on span "Add to Cart" at bounding box center [782, 415] width 79 height 20
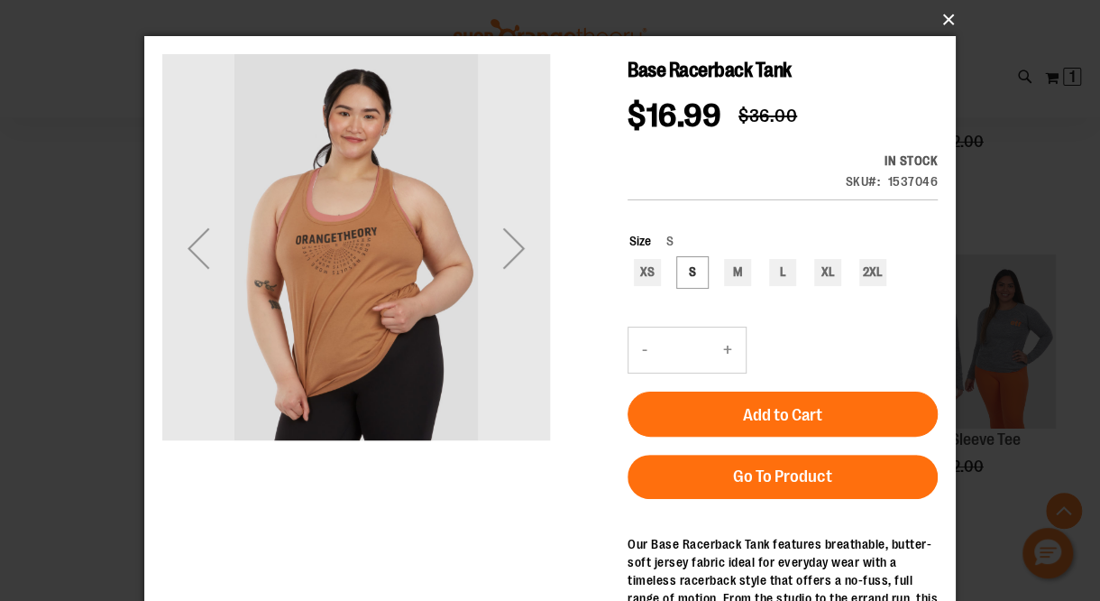
click at [946, 19] on button "×" at bounding box center [556, 20] width 812 height 40
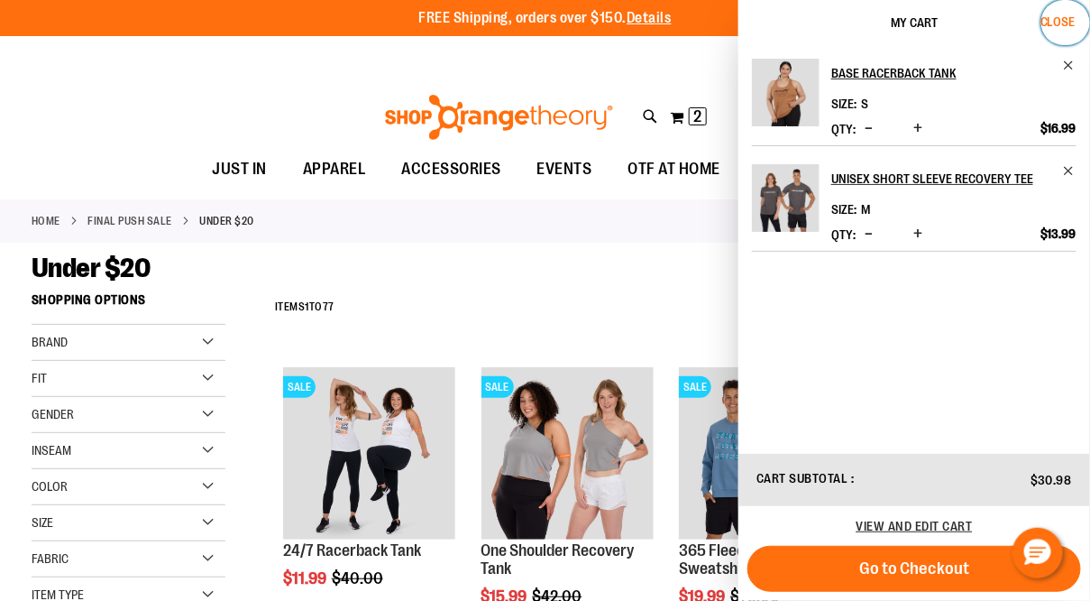
click at [1056, 17] on span "Close" at bounding box center [1058, 21] width 35 height 14
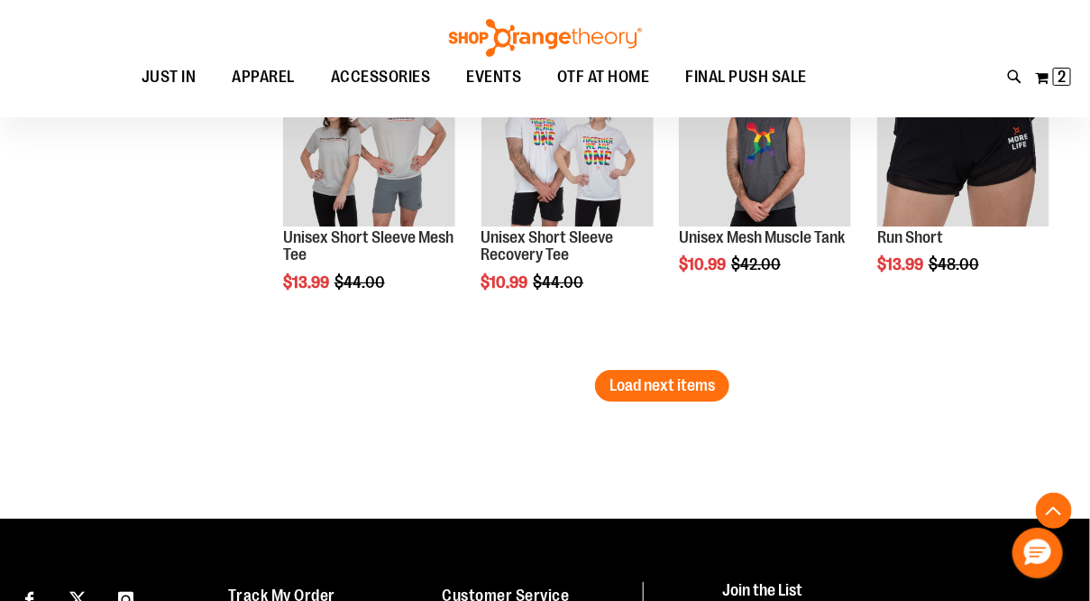
scroll to position [3912, 0]
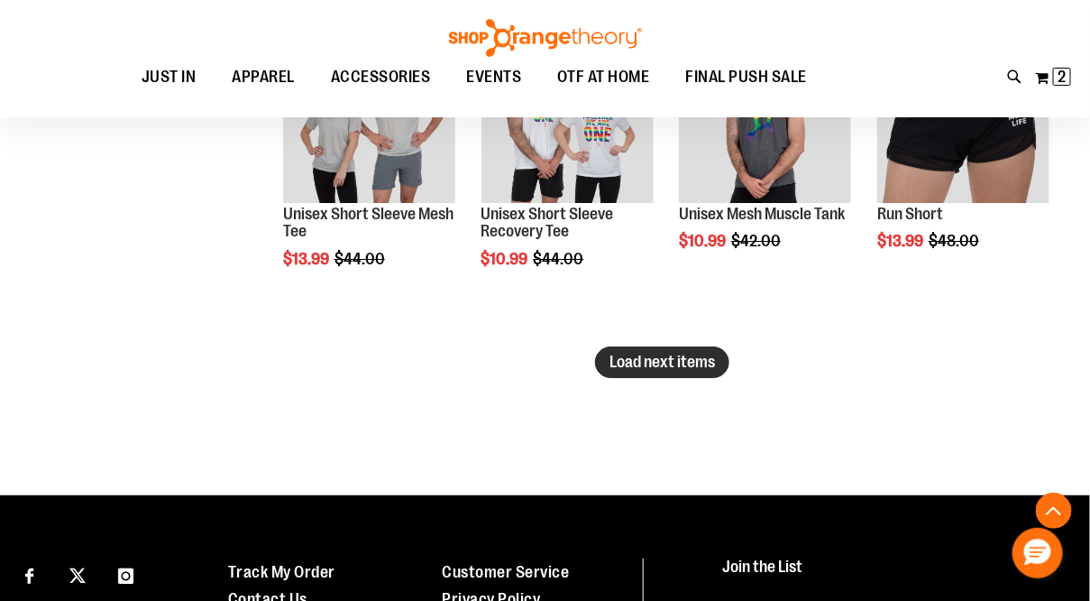
click at [633, 366] on span "Load next items" at bounding box center [663, 362] width 106 height 18
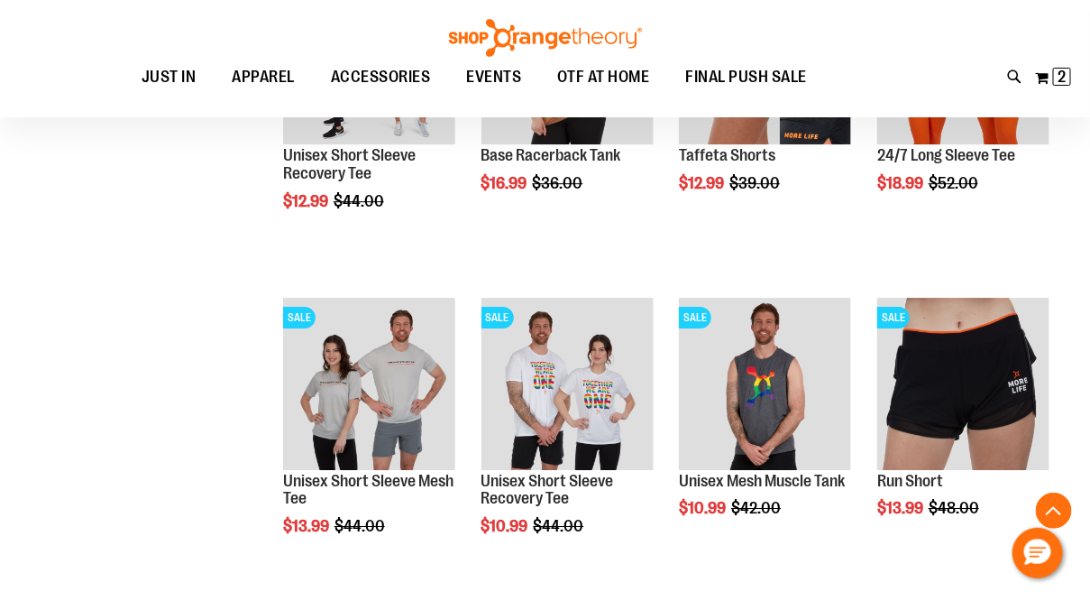
scroll to position [3651, 0]
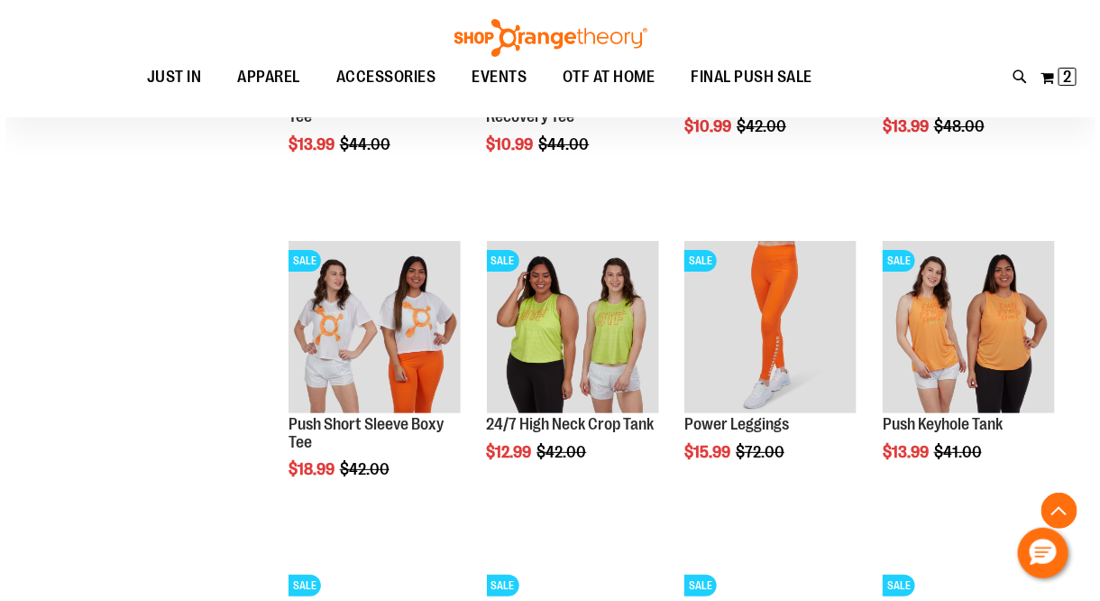
scroll to position [4038, 0]
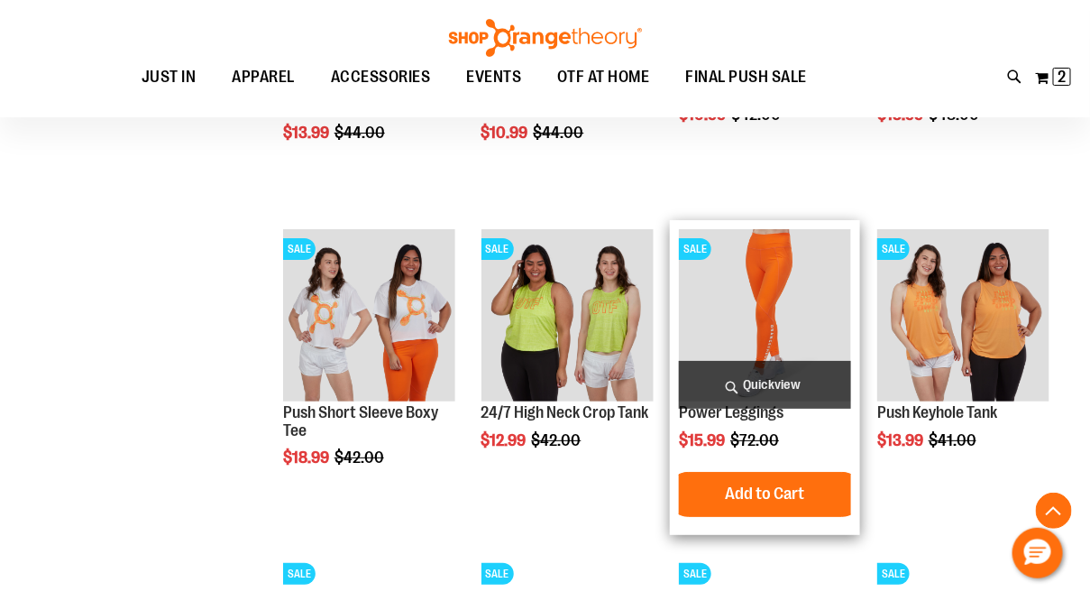
click at [740, 384] on span "Quickview" at bounding box center [765, 385] width 172 height 48
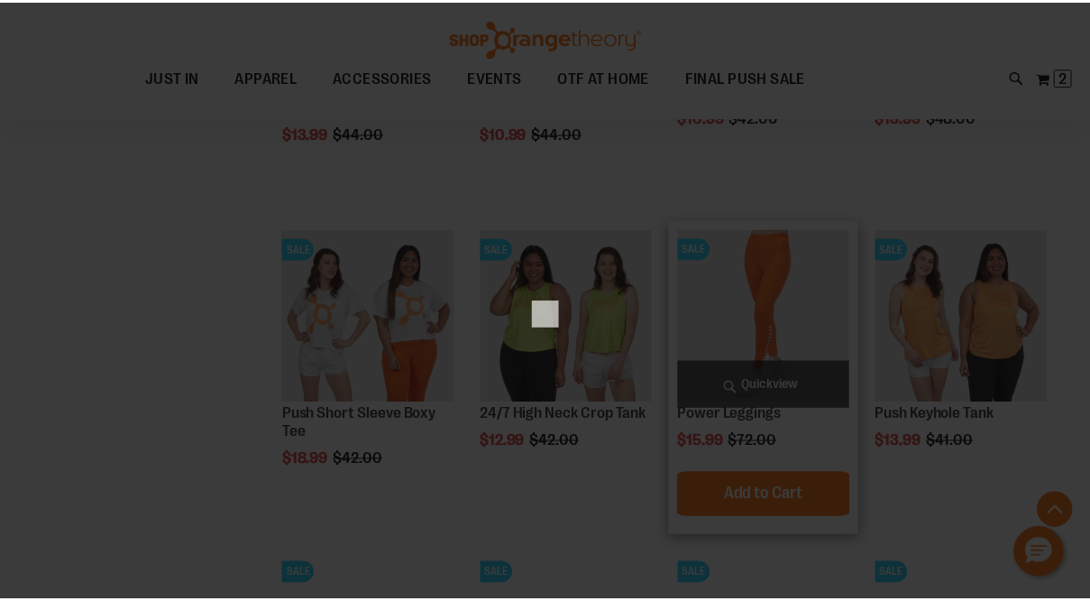
scroll to position [0, 0]
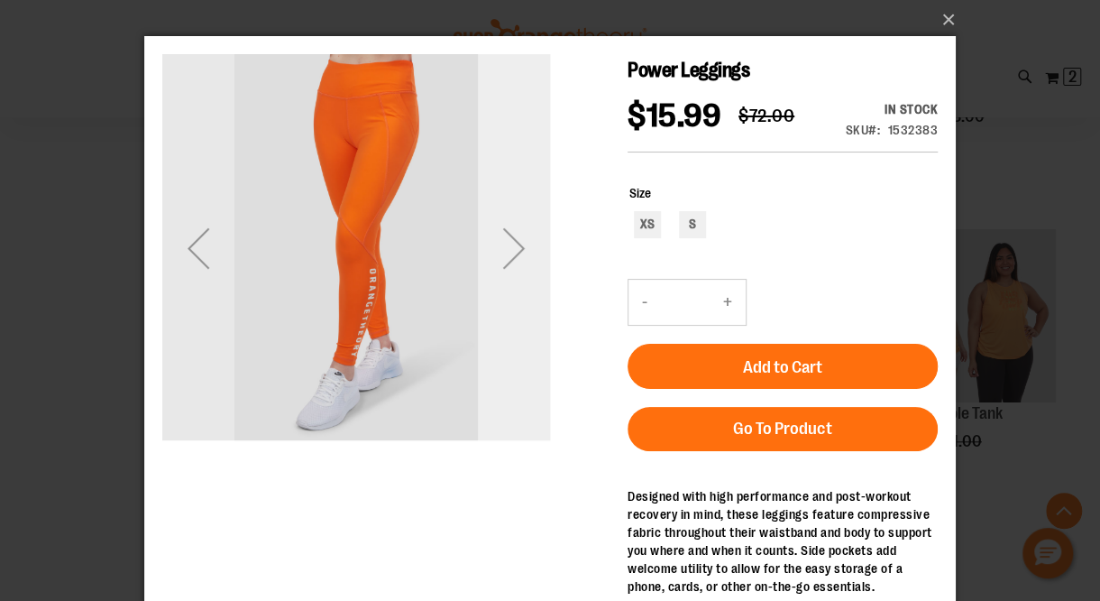
click at [524, 253] on div "Next" at bounding box center [514, 248] width 72 height 72
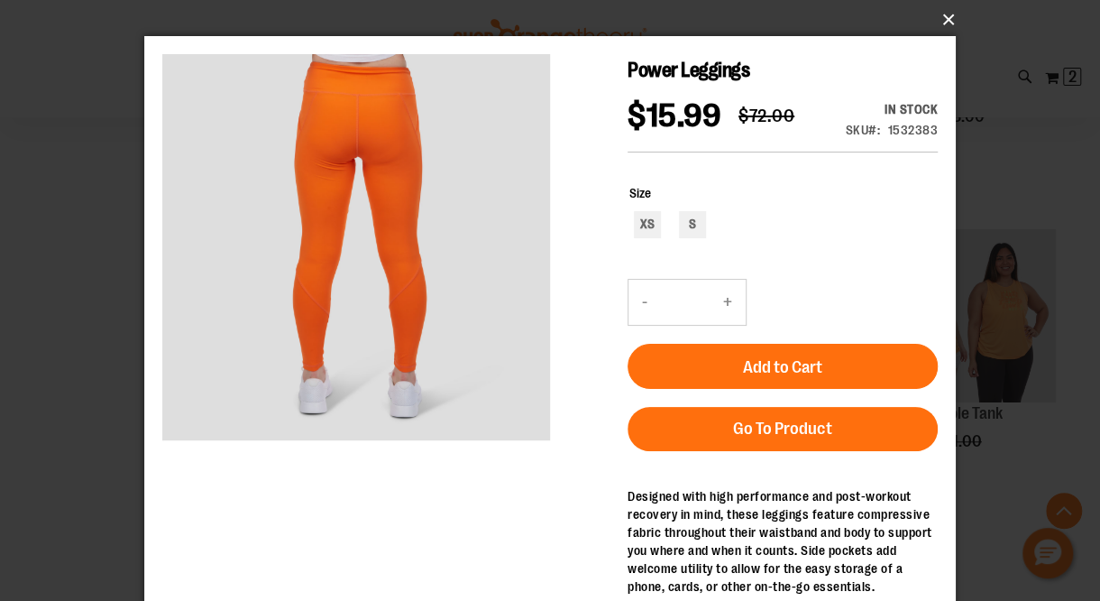
click at [942, 17] on button "×" at bounding box center [556, 20] width 812 height 40
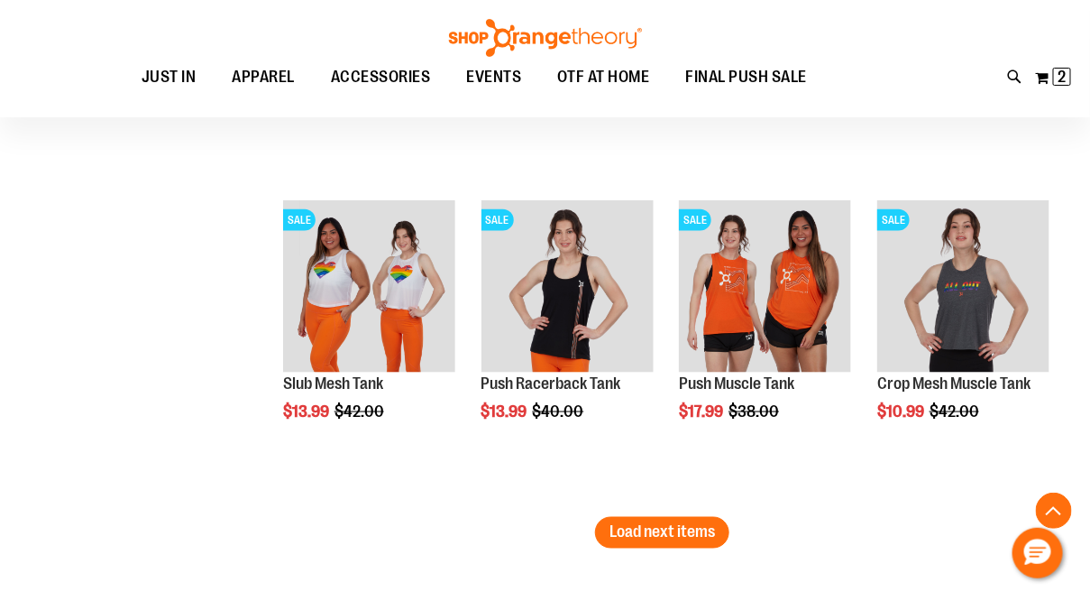
scroll to position [4722, 0]
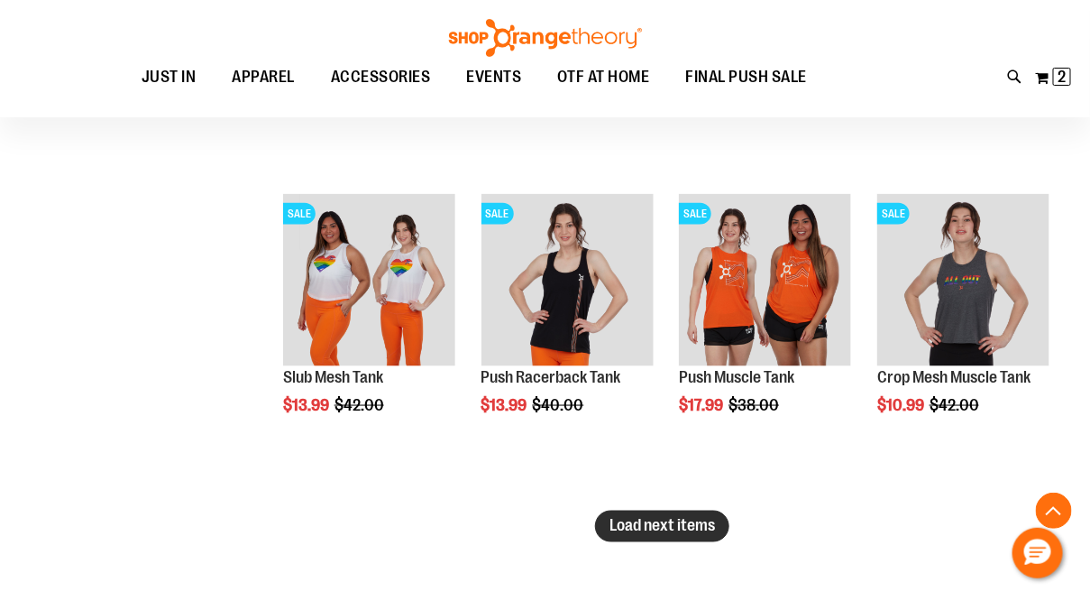
click at [644, 519] on span "Load next items" at bounding box center [663, 526] width 106 height 18
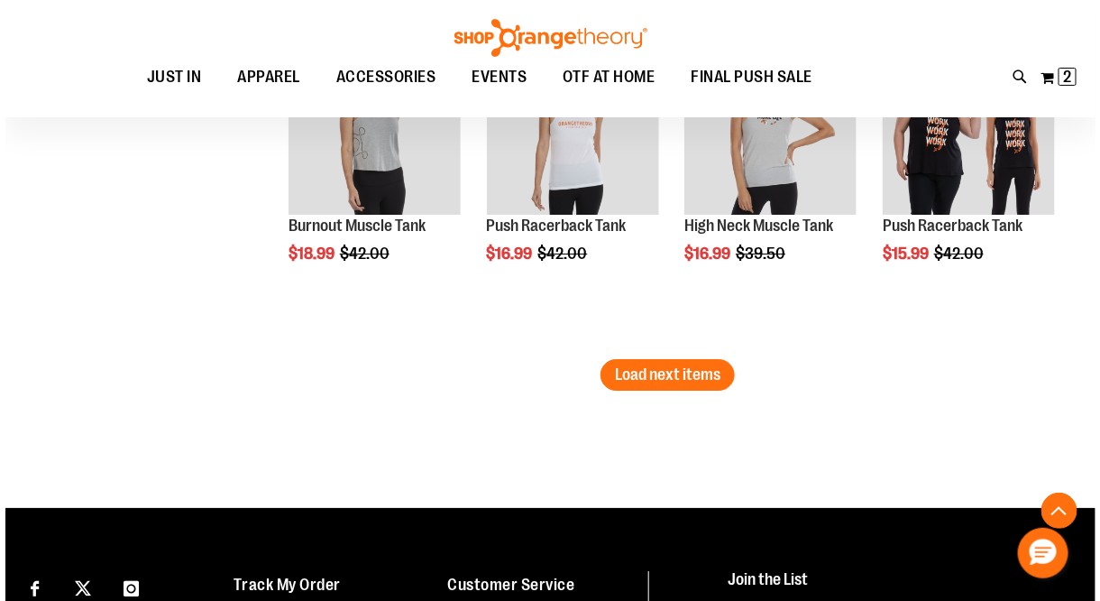
scroll to position [5916, 0]
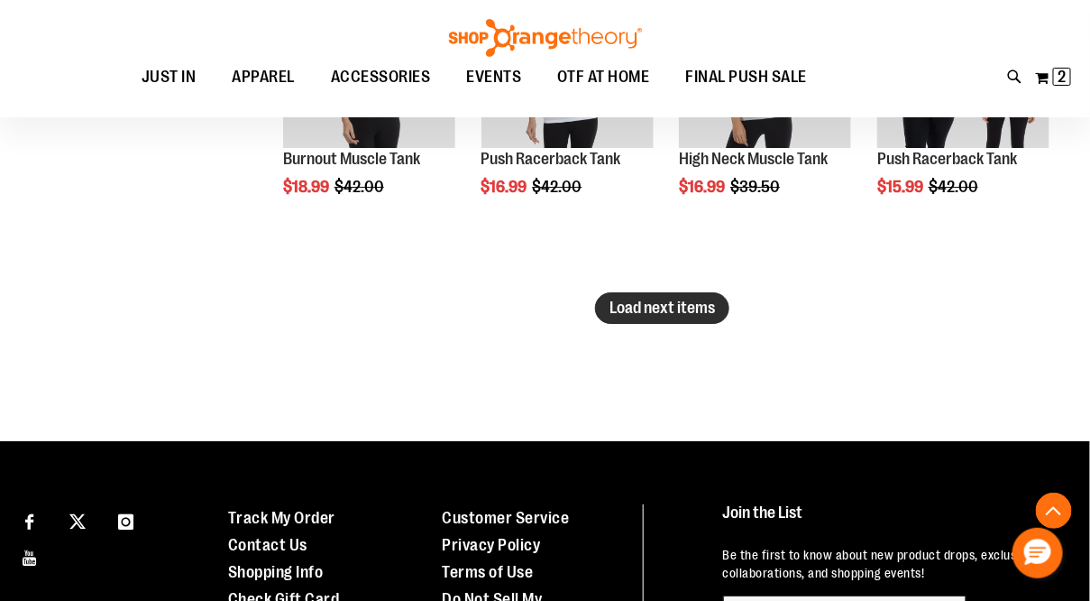
click at [666, 310] on span "Load next items" at bounding box center [663, 308] width 106 height 18
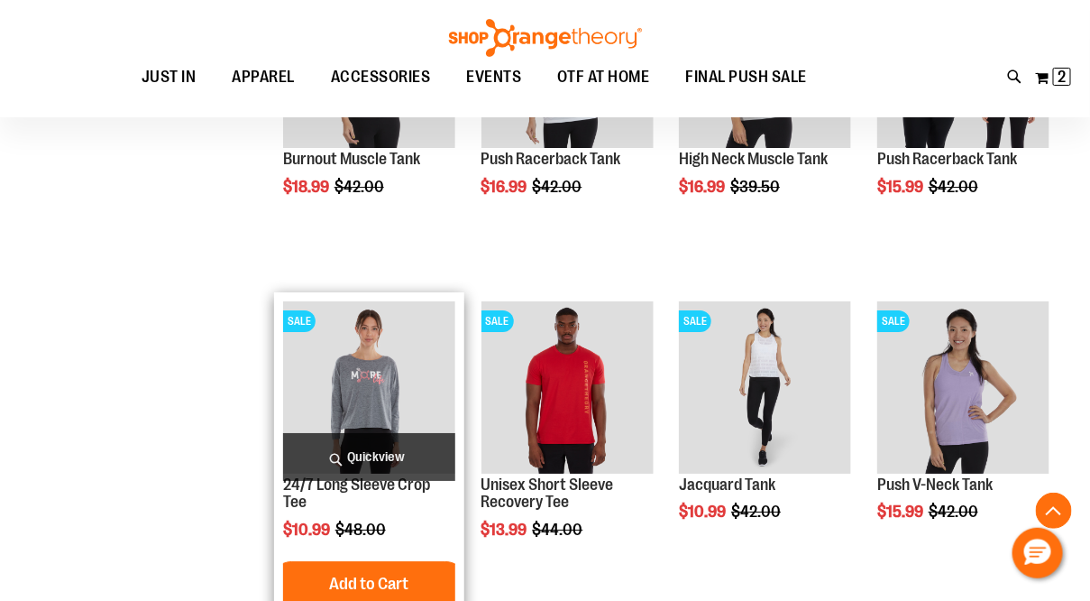
click at [348, 451] on span "Quickview" at bounding box center [369, 457] width 172 height 48
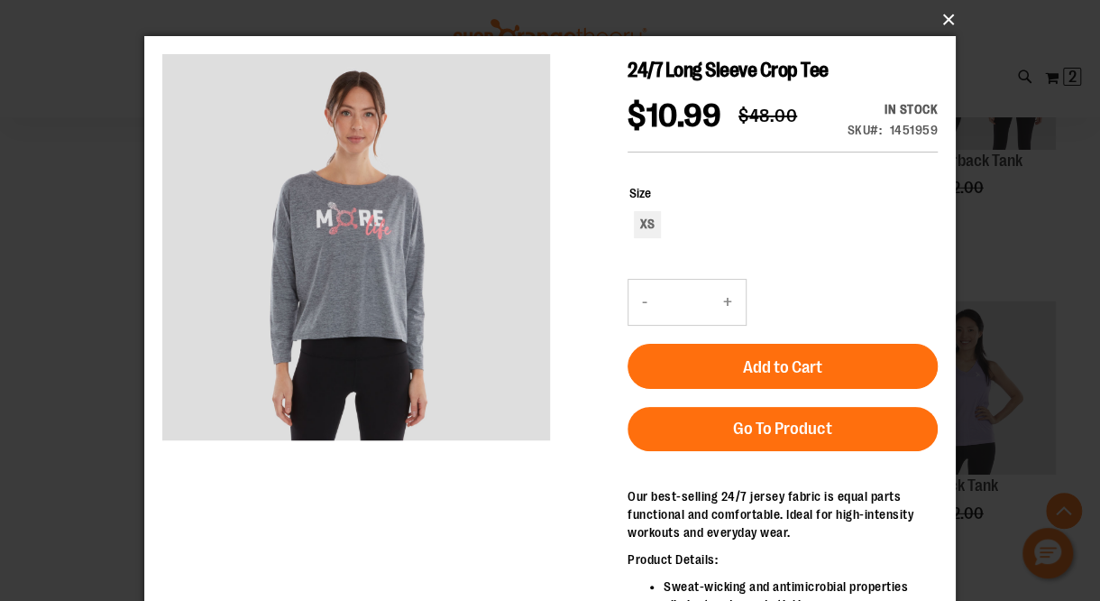
click at [942, 14] on button "×" at bounding box center [556, 20] width 812 height 40
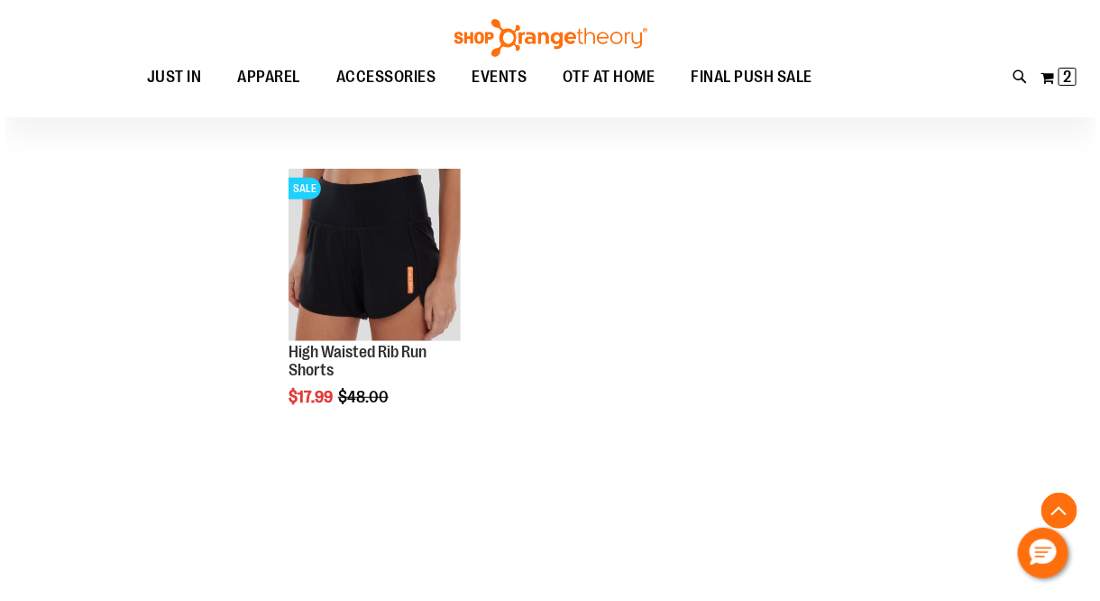
scroll to position [6373, 0]
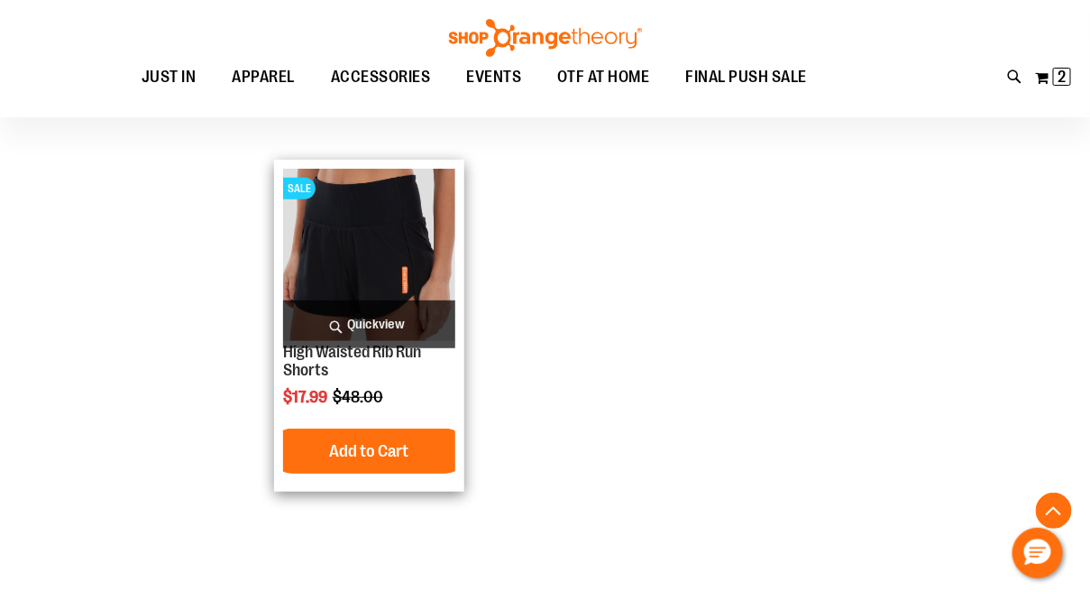
click at [368, 324] on span "Quickview" at bounding box center [369, 324] width 172 height 48
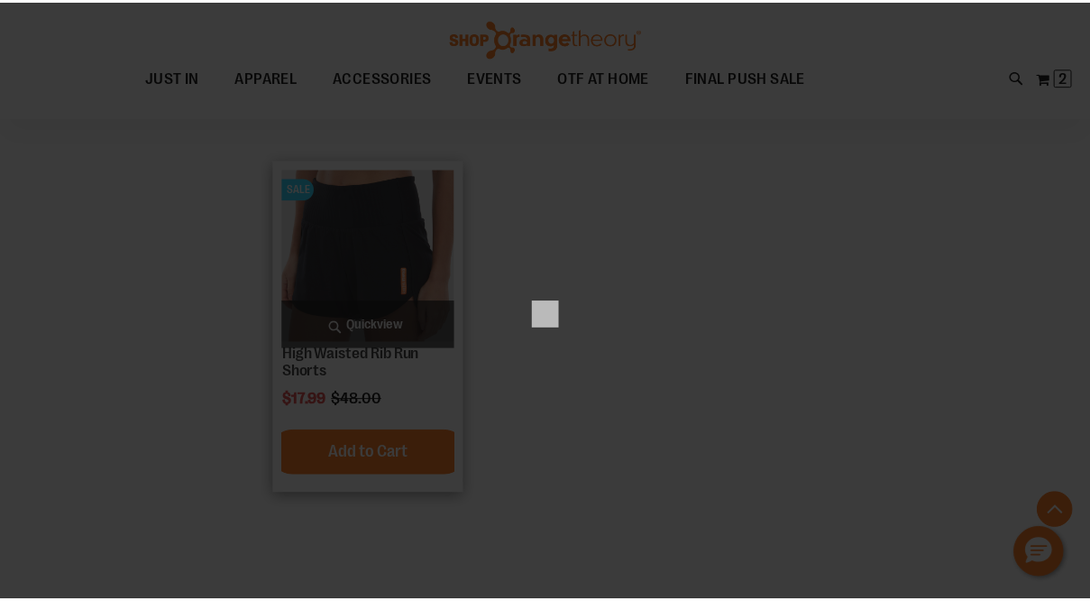
scroll to position [0, 0]
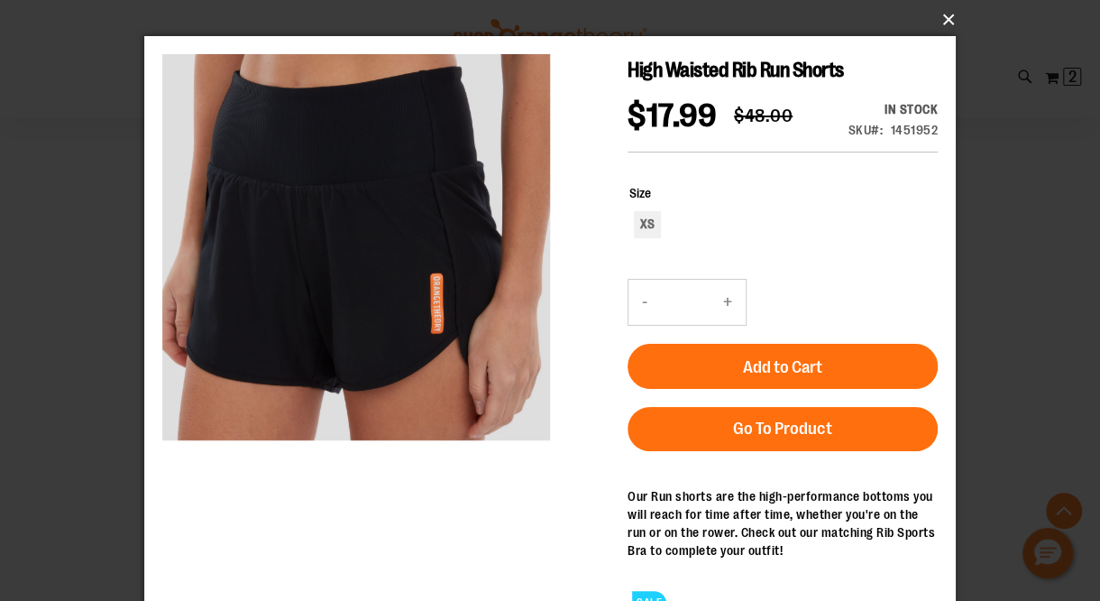
click at [943, 15] on button "×" at bounding box center [556, 20] width 812 height 40
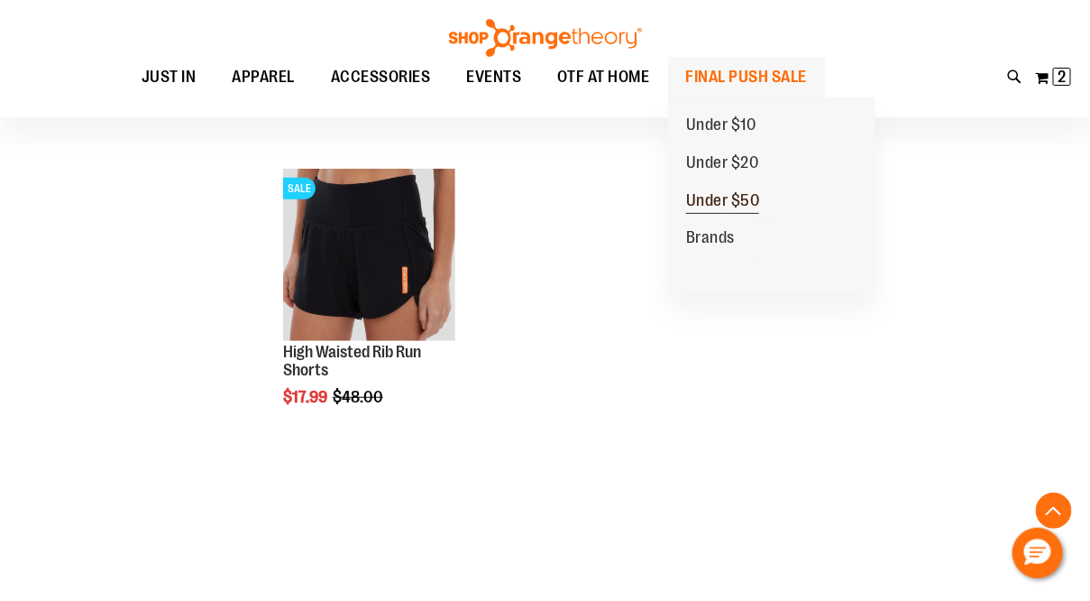
click at [737, 198] on span "Under $50" at bounding box center [723, 202] width 74 height 23
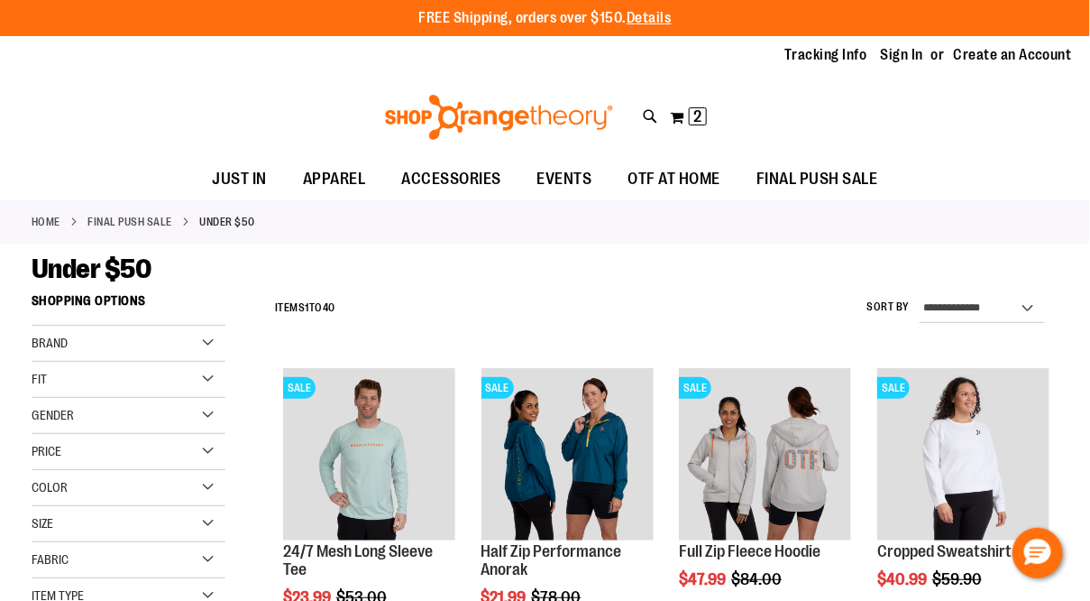
type input "**********"
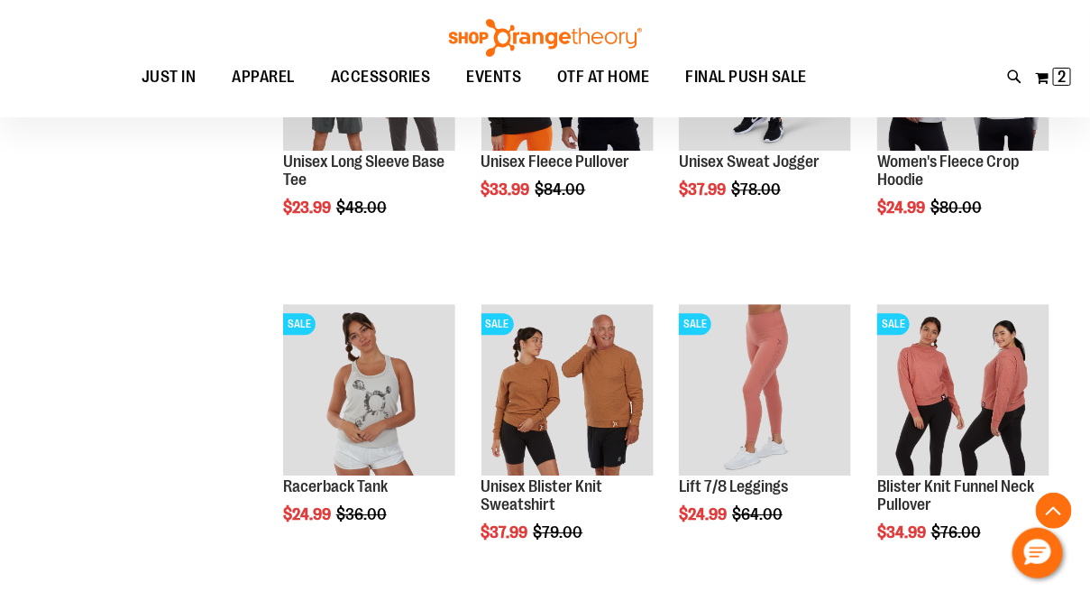
scroll to position [1366, 0]
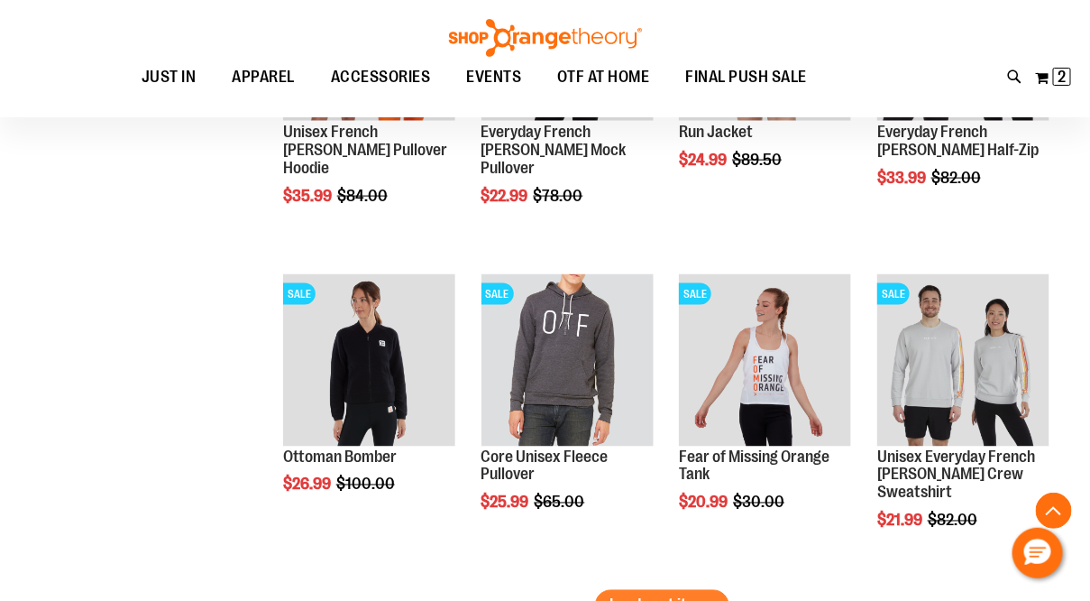
scroll to position [2780, 0]
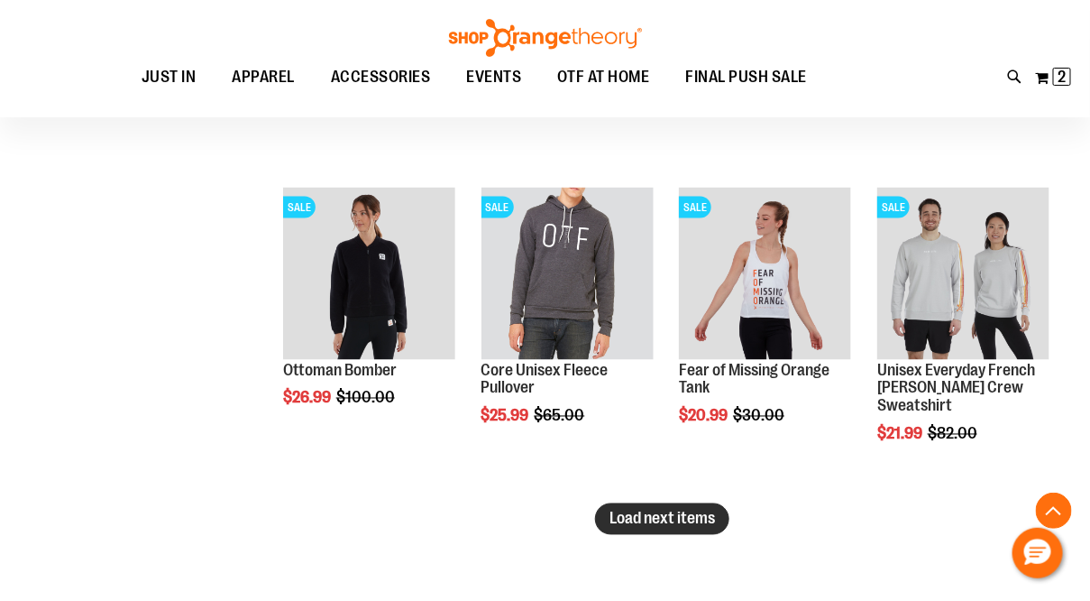
click at [684, 517] on span "Load next items" at bounding box center [663, 519] width 106 height 18
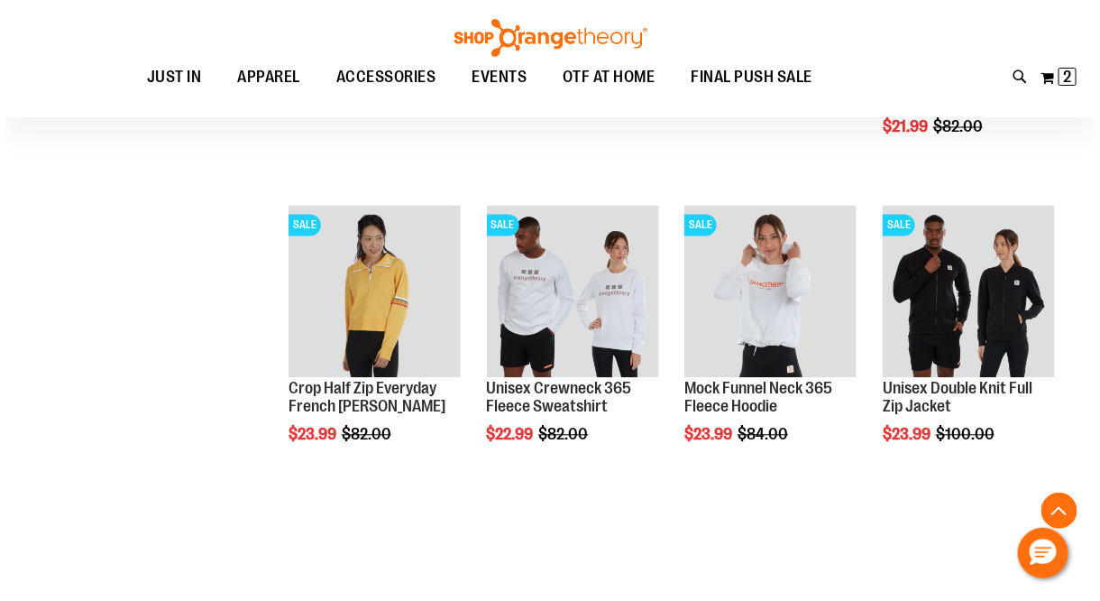
scroll to position [3033, 0]
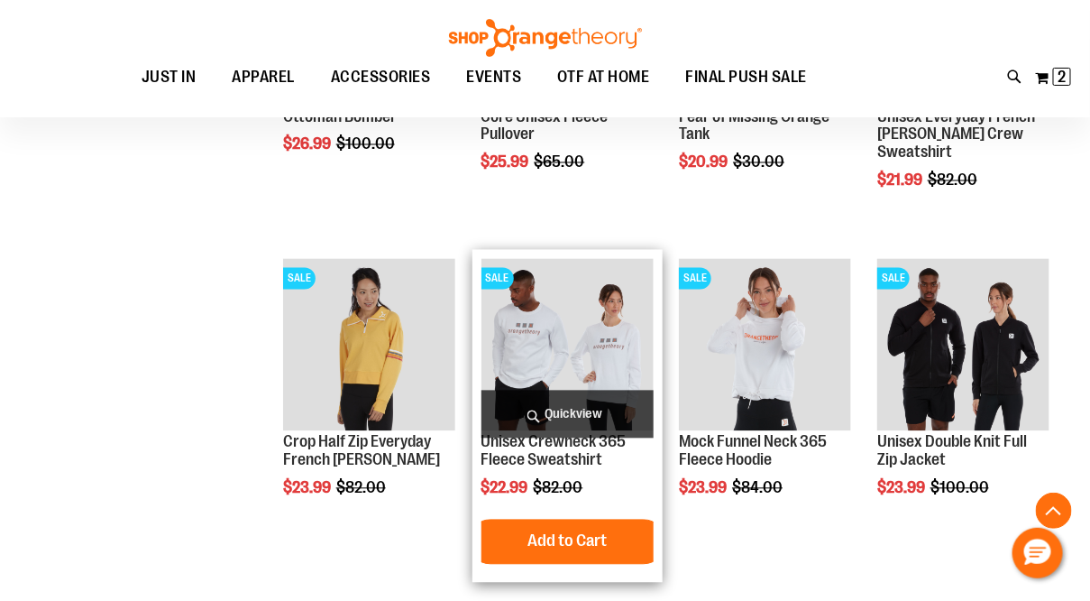
click at [561, 408] on span "Quickview" at bounding box center [568, 415] width 172 height 48
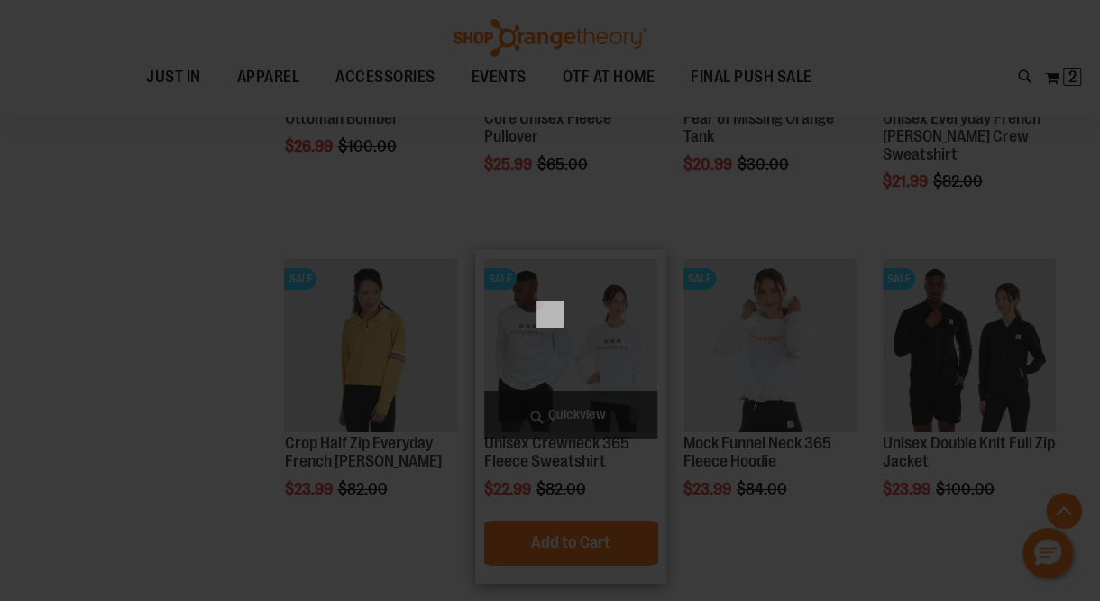
scroll to position [0, 0]
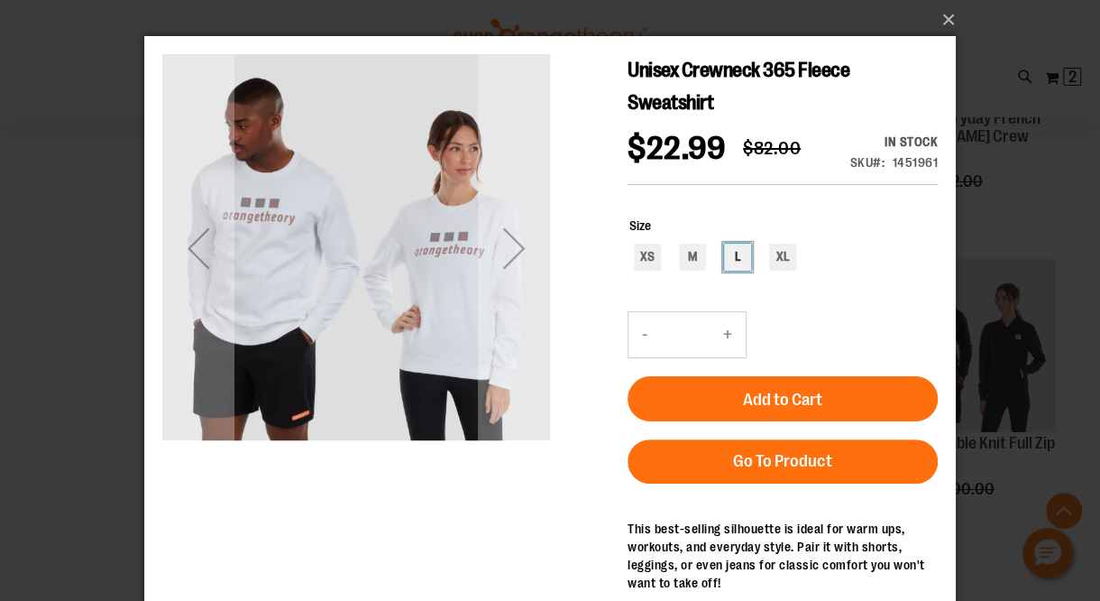
click at [734, 260] on div "L" at bounding box center [737, 257] width 27 height 27
type input "***"
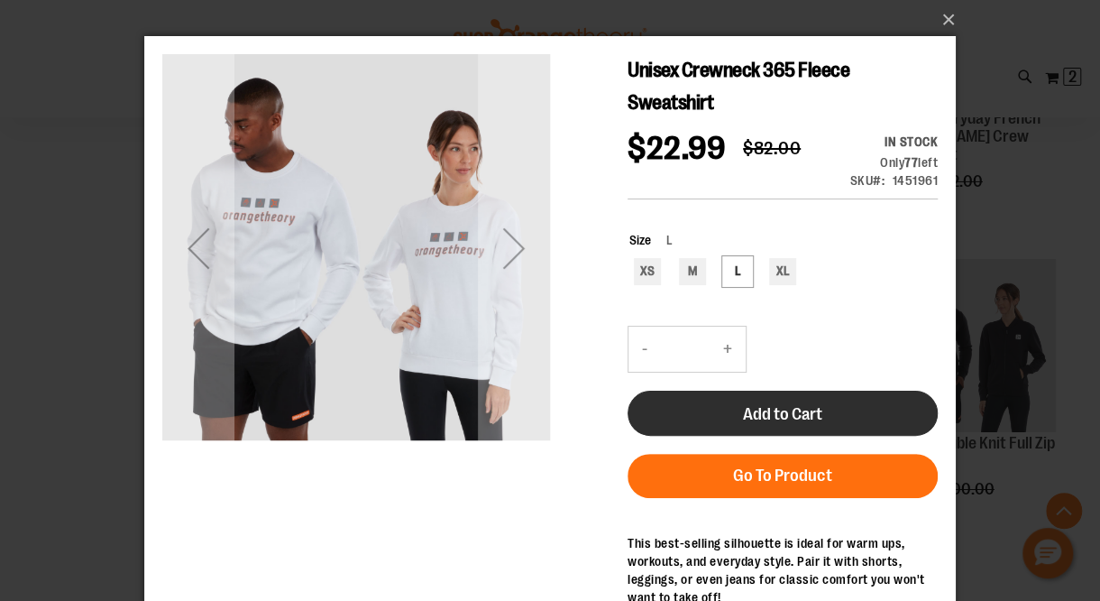
click at [777, 404] on span "Add to Cart" at bounding box center [782, 414] width 79 height 20
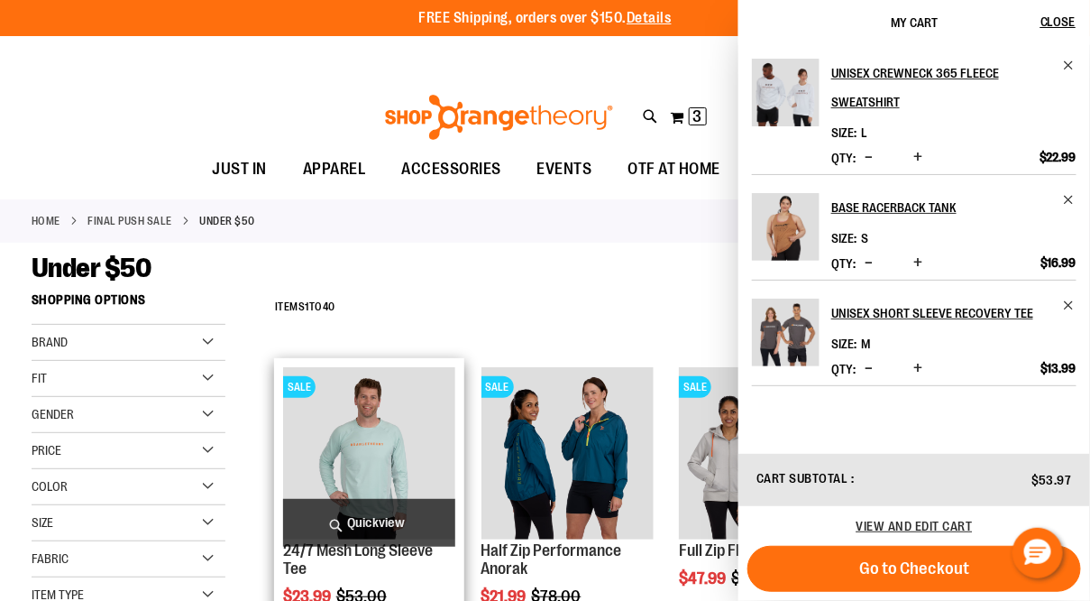
click at [389, 519] on span "Quickview" at bounding box center [369, 523] width 172 height 48
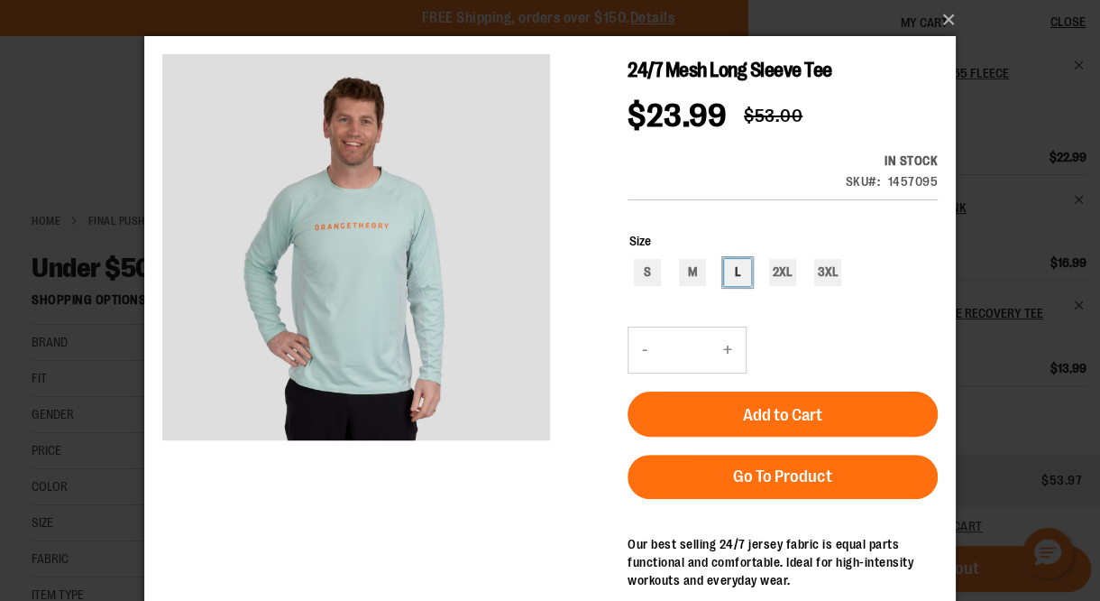
click at [738, 264] on div "L" at bounding box center [737, 272] width 27 height 27
type input "***"
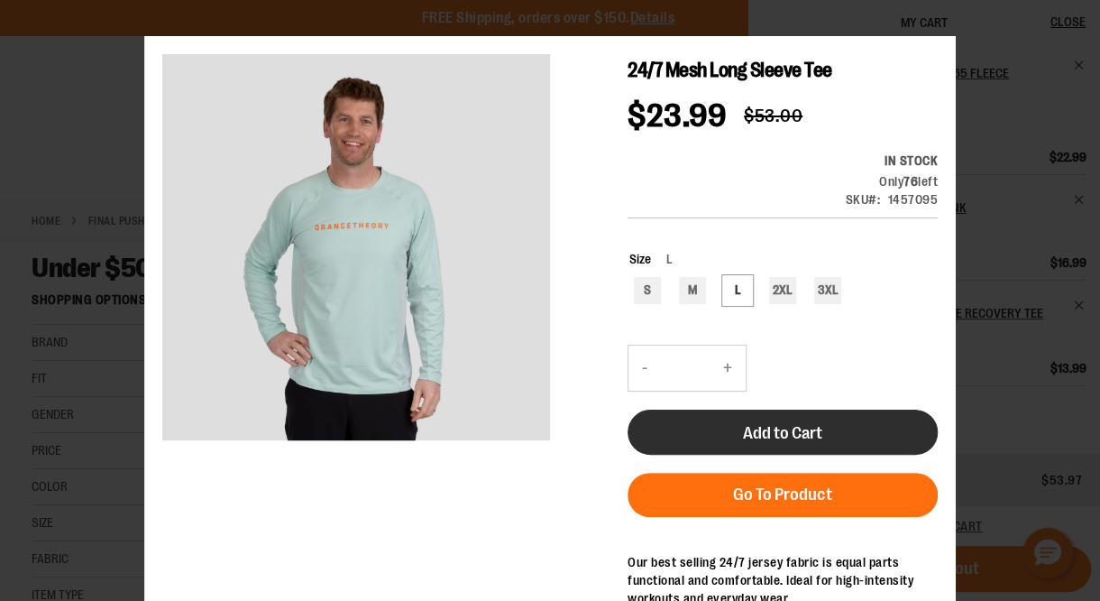
click at [747, 426] on span "Add to Cart" at bounding box center [782, 433] width 79 height 20
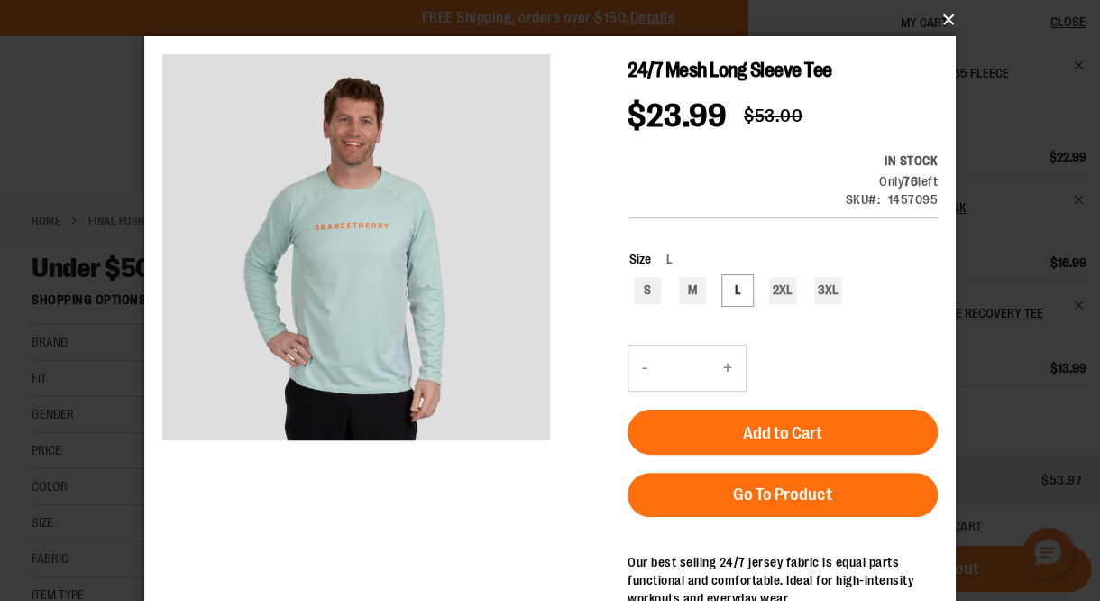
click at [942, 18] on button "×" at bounding box center [556, 20] width 812 height 40
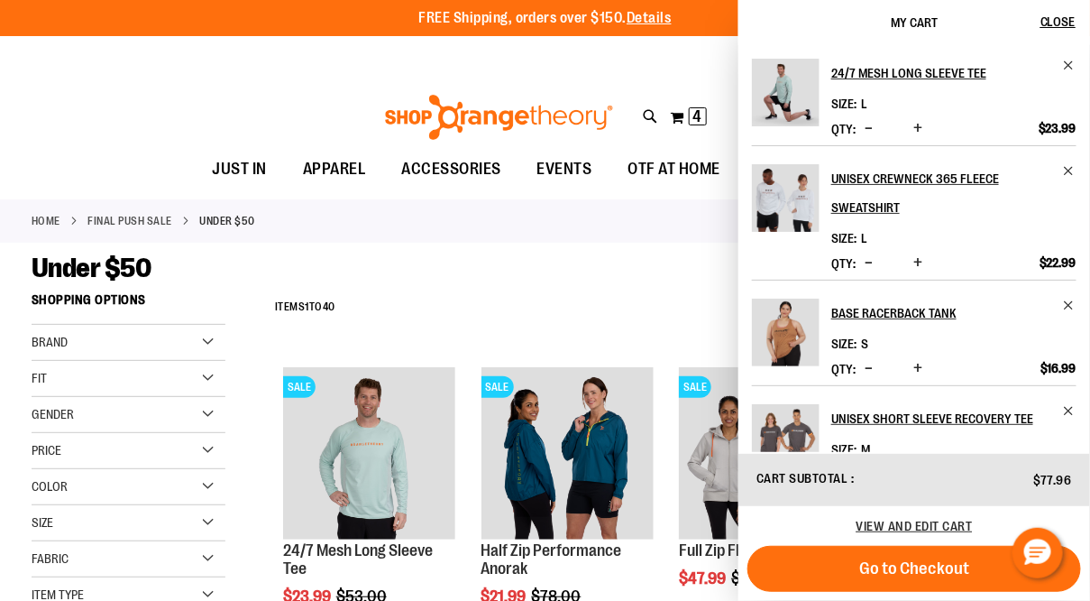
click at [265, 107] on div "Toggle Nav Search Popular Suggestions Advanced Search" at bounding box center [545, 112] width 1090 height 73
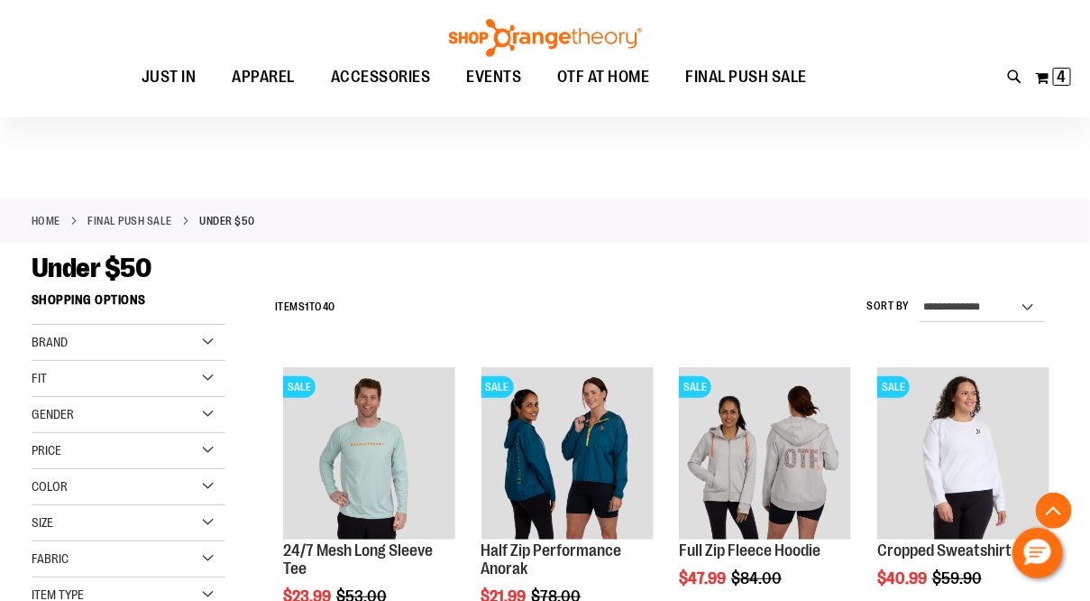
scroll to position [3395, 0]
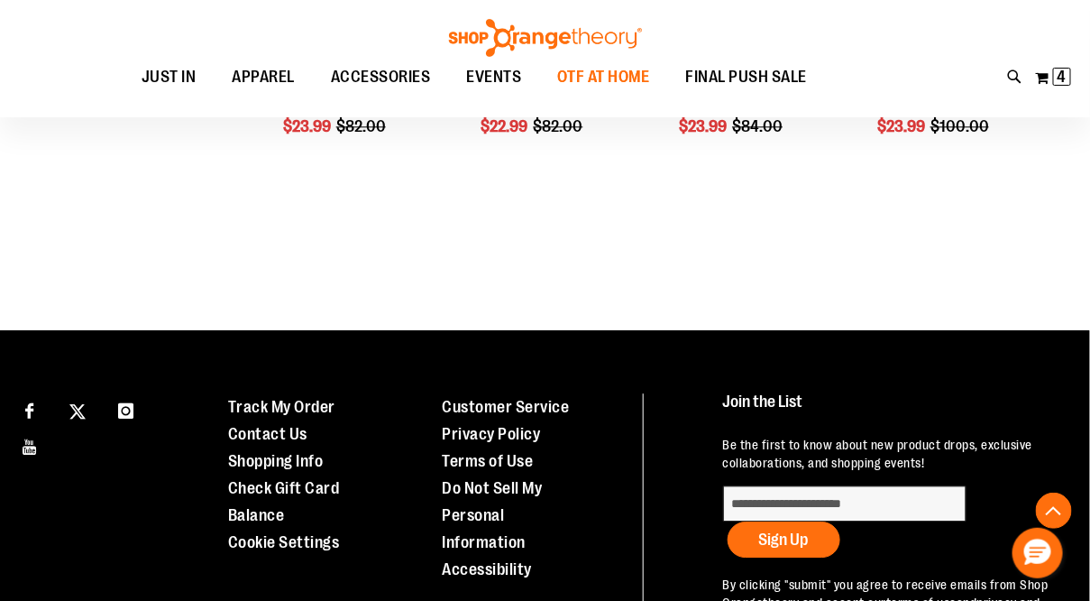
click at [591, 81] on span "OTF AT HOME" at bounding box center [603, 77] width 93 height 41
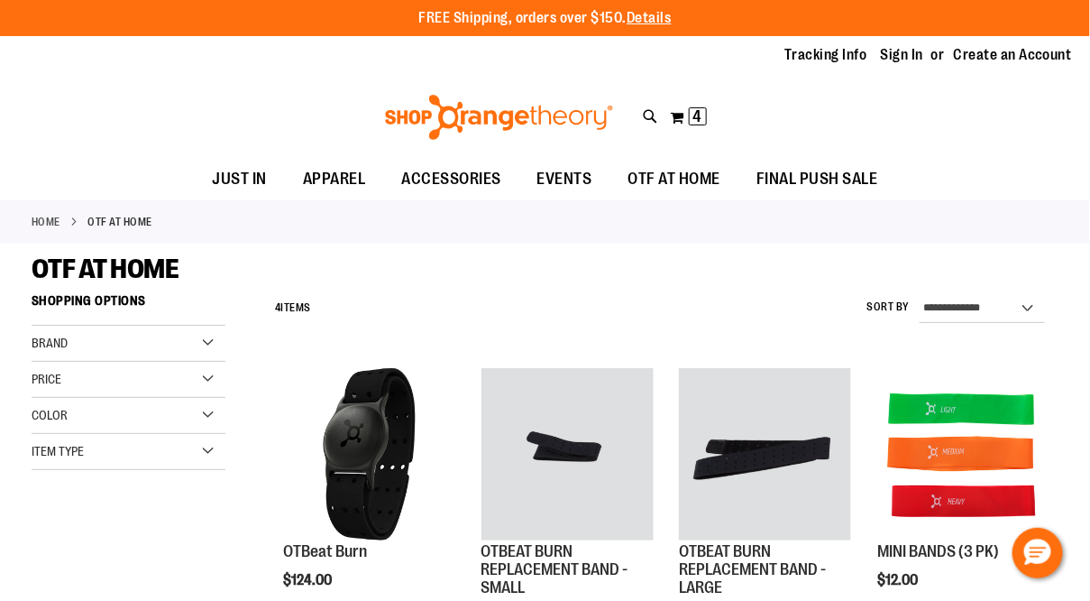
type input "**********"
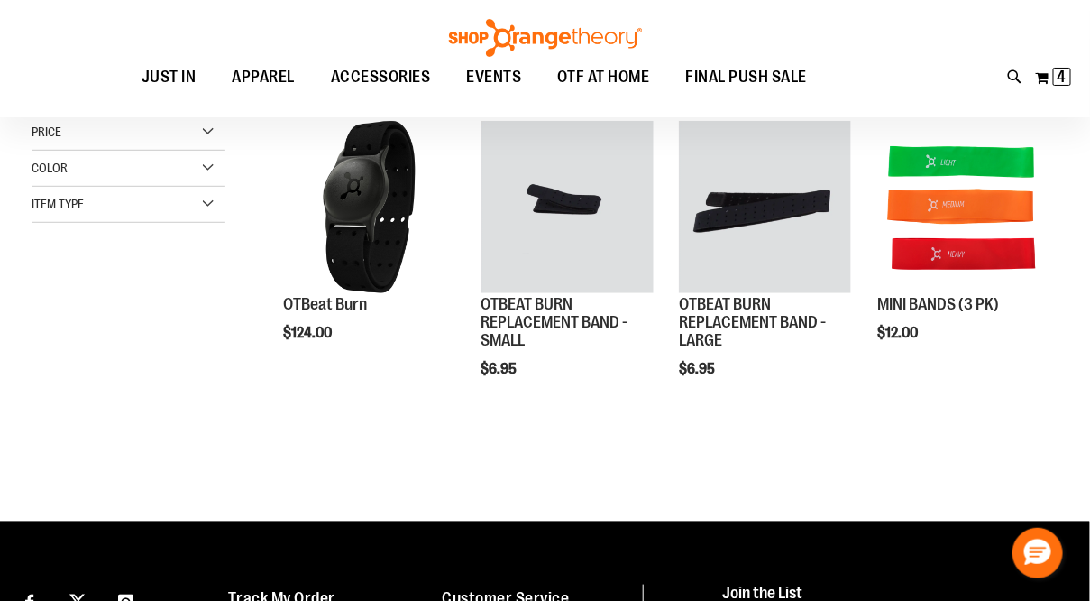
scroll to position [20, 0]
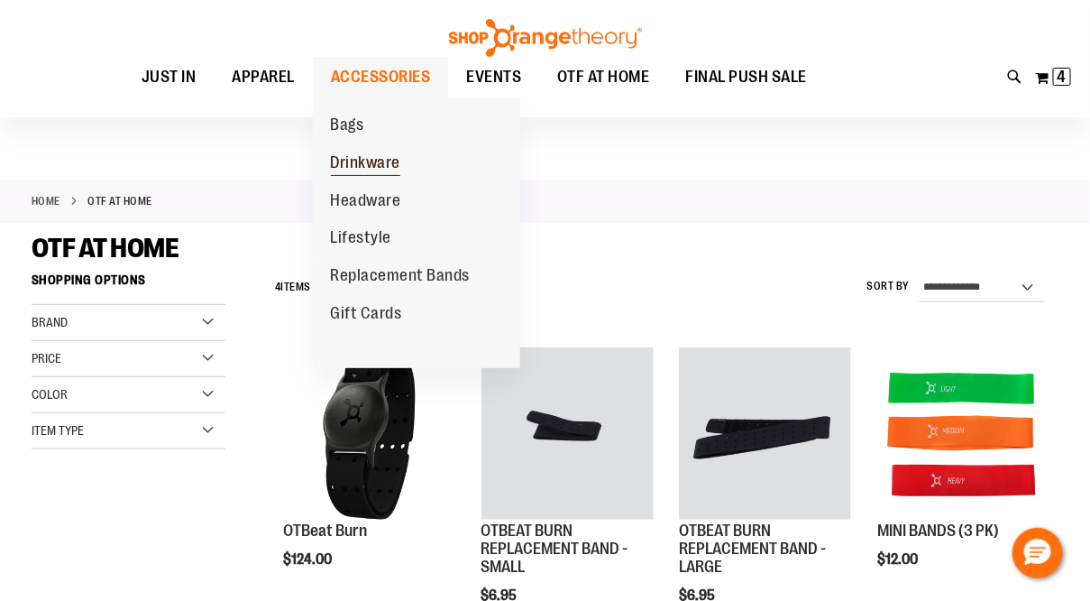
click at [352, 159] on span "Drinkware" at bounding box center [366, 164] width 70 height 23
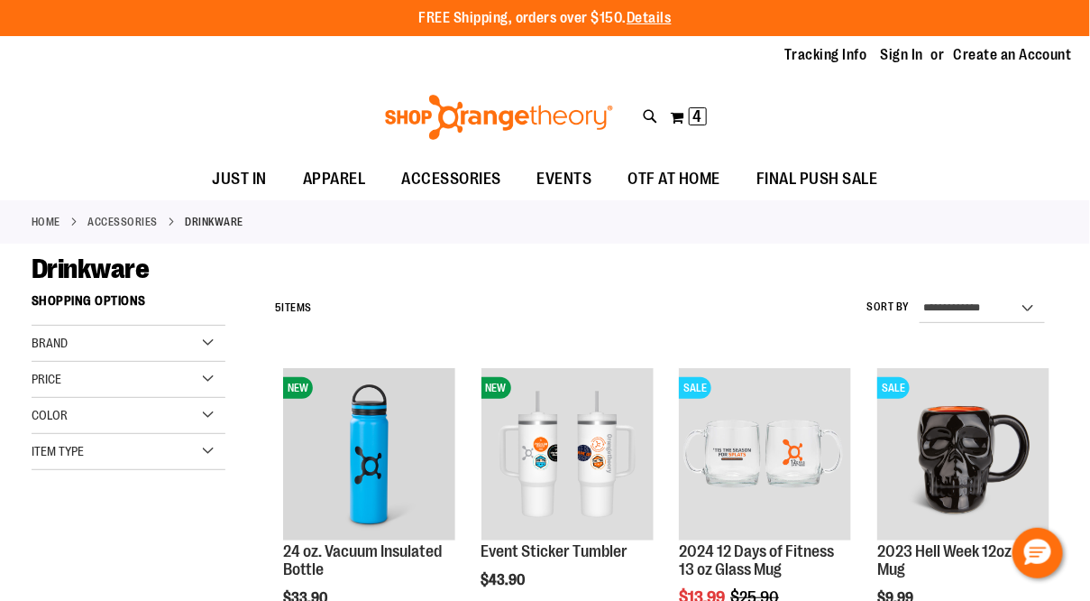
type input "**********"
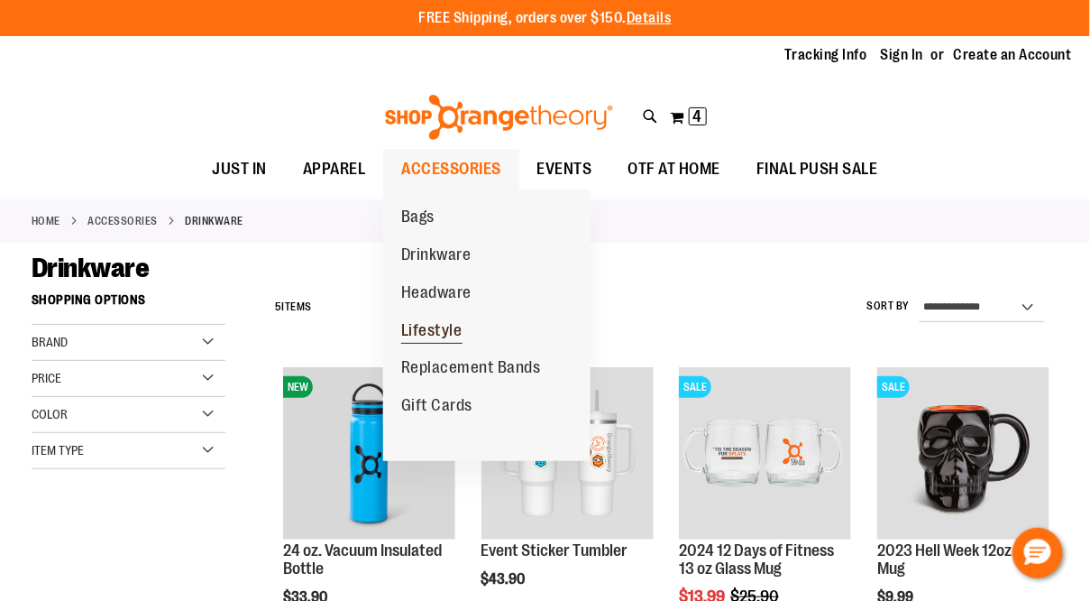
click at [434, 331] on span "Lifestyle" at bounding box center [431, 332] width 61 height 23
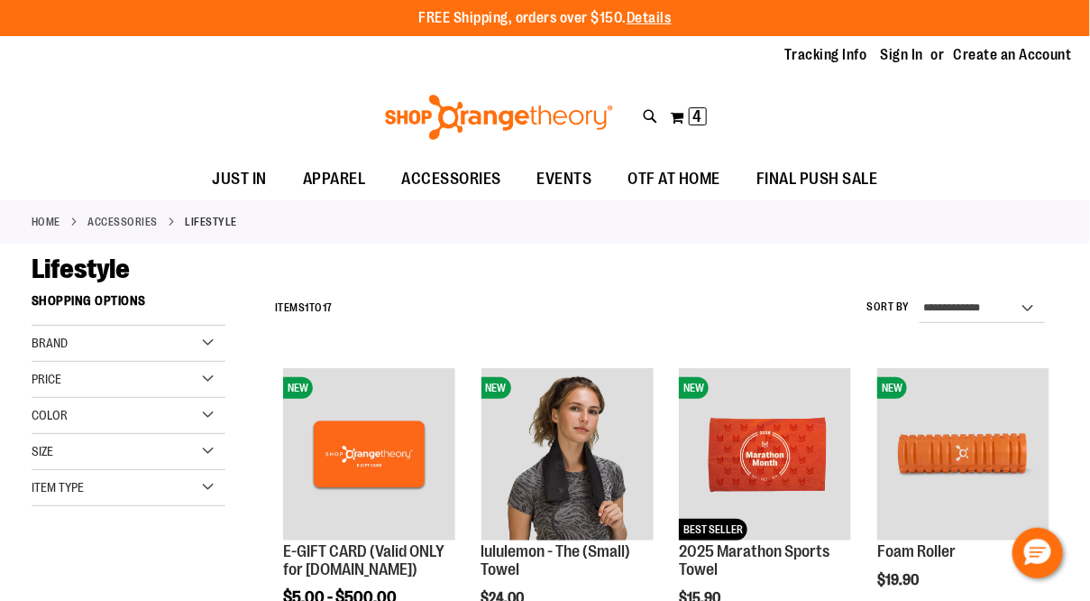
type input "**********"
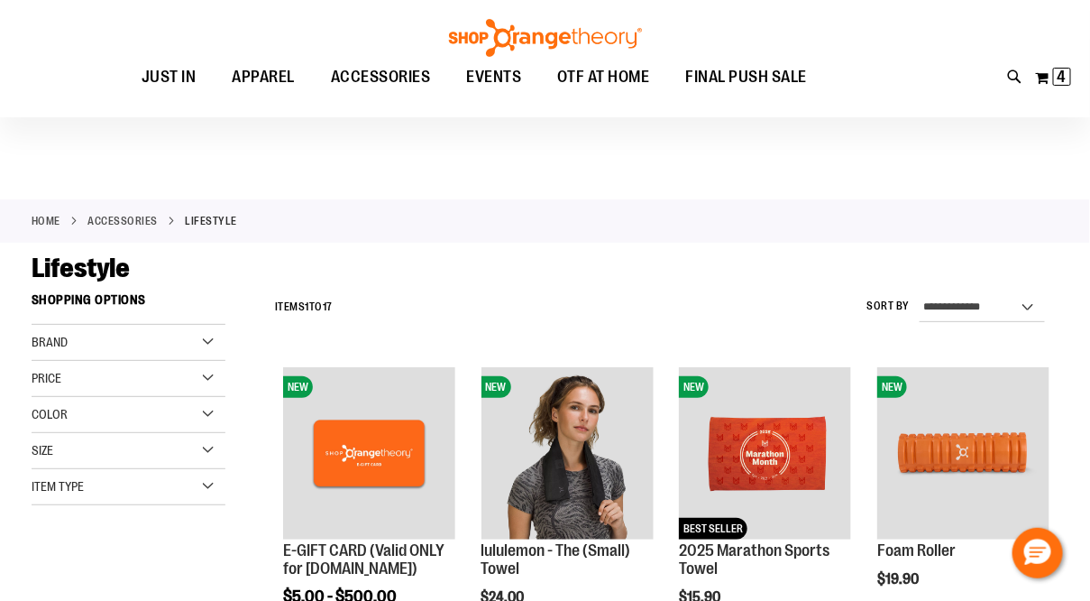
scroll to position [300, 0]
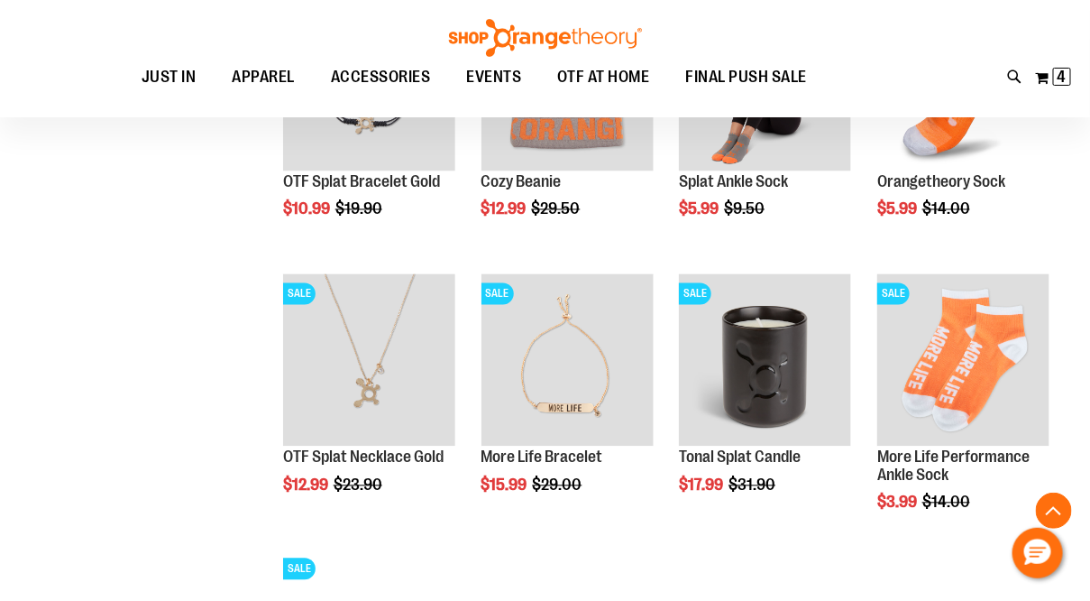
scroll to position [856, 0]
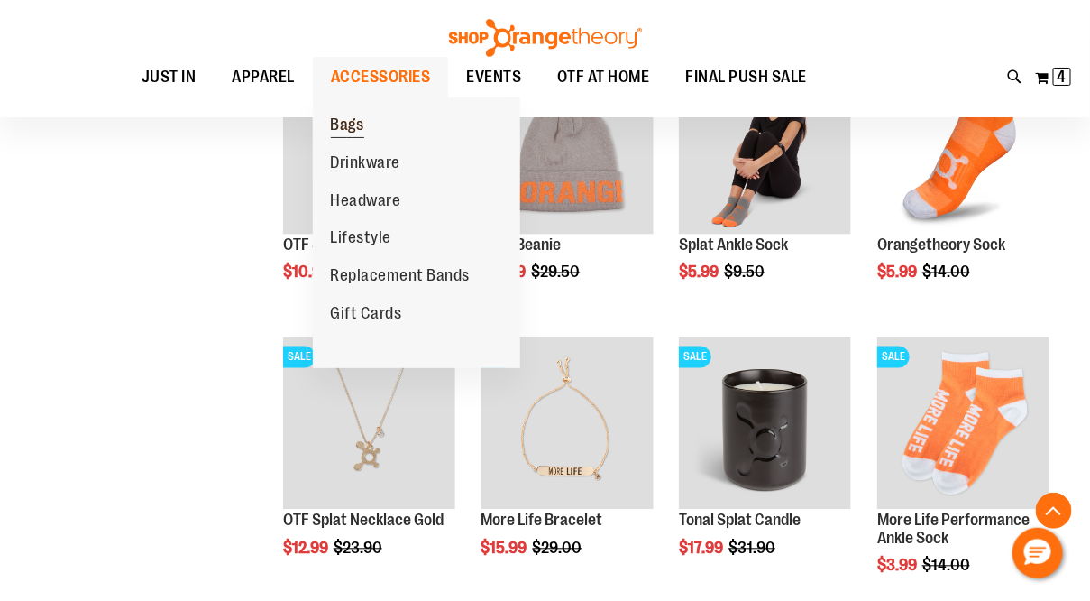
click at [336, 128] on span "Bags" at bounding box center [347, 126] width 33 height 23
click at [347, 124] on span "Bags" at bounding box center [347, 126] width 33 height 23
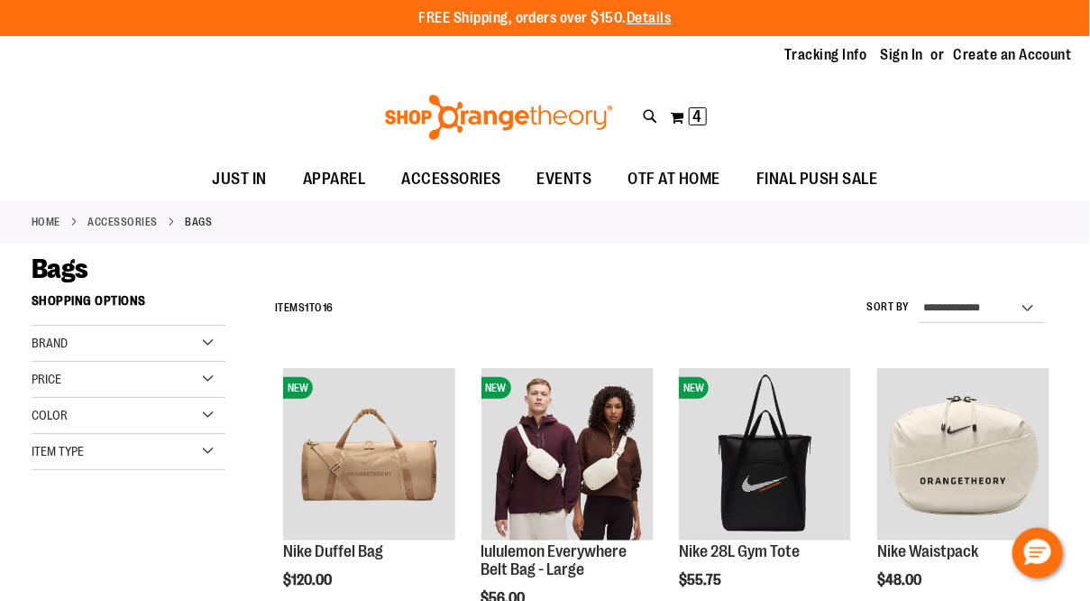
type input "**********"
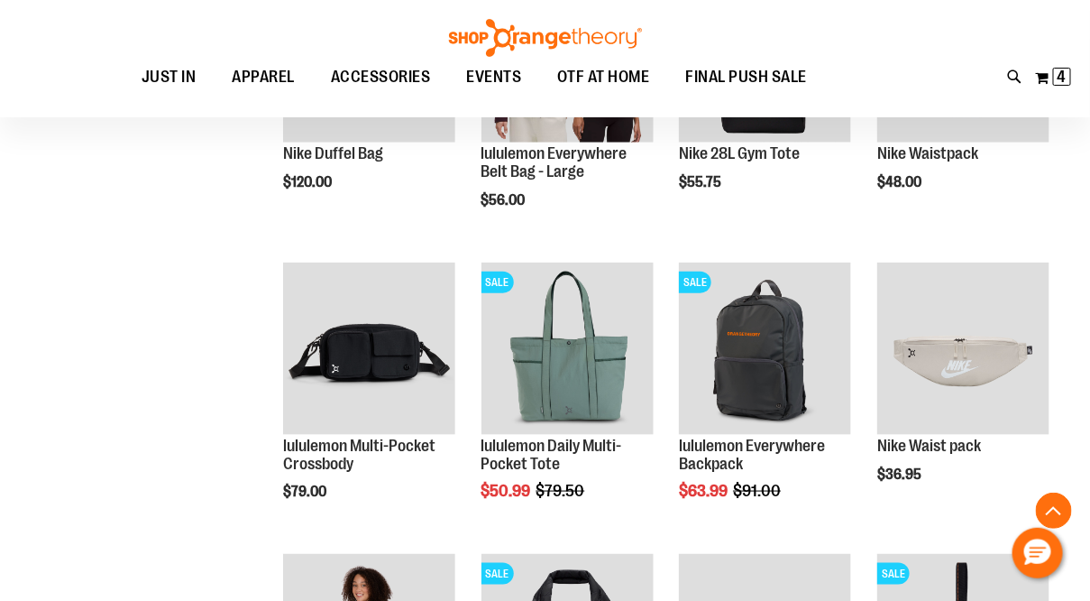
scroll to position [403, 0]
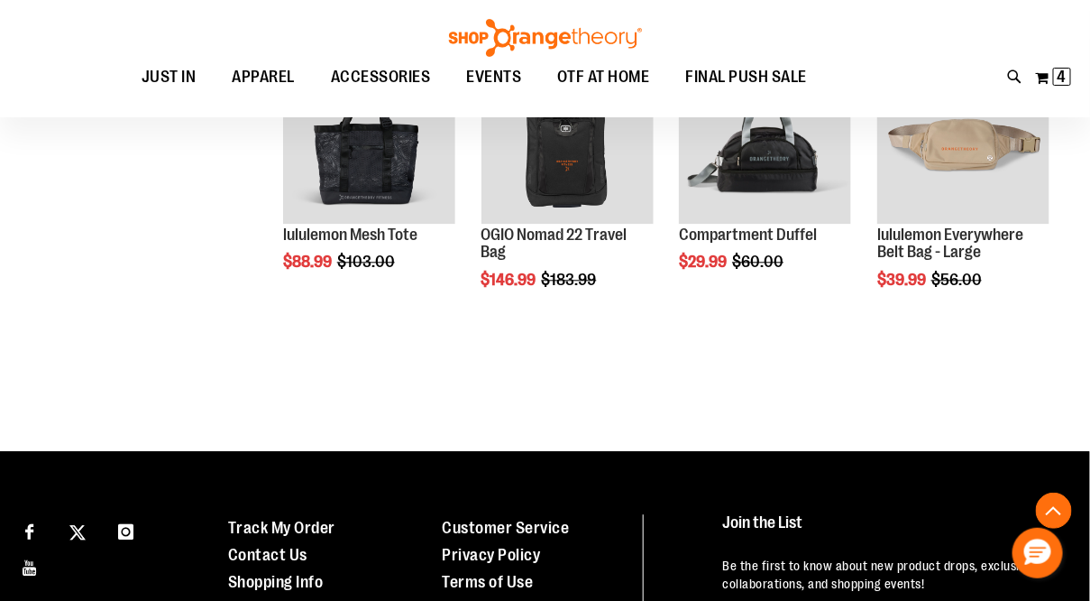
scroll to position [1195, 0]
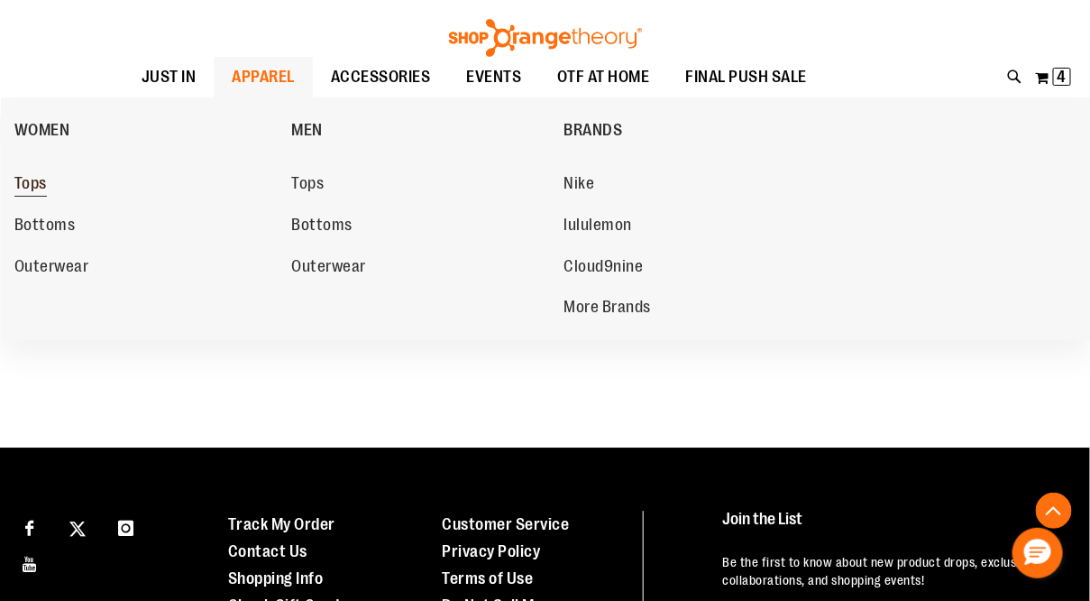
click at [37, 183] on span "Tops" at bounding box center [30, 185] width 32 height 23
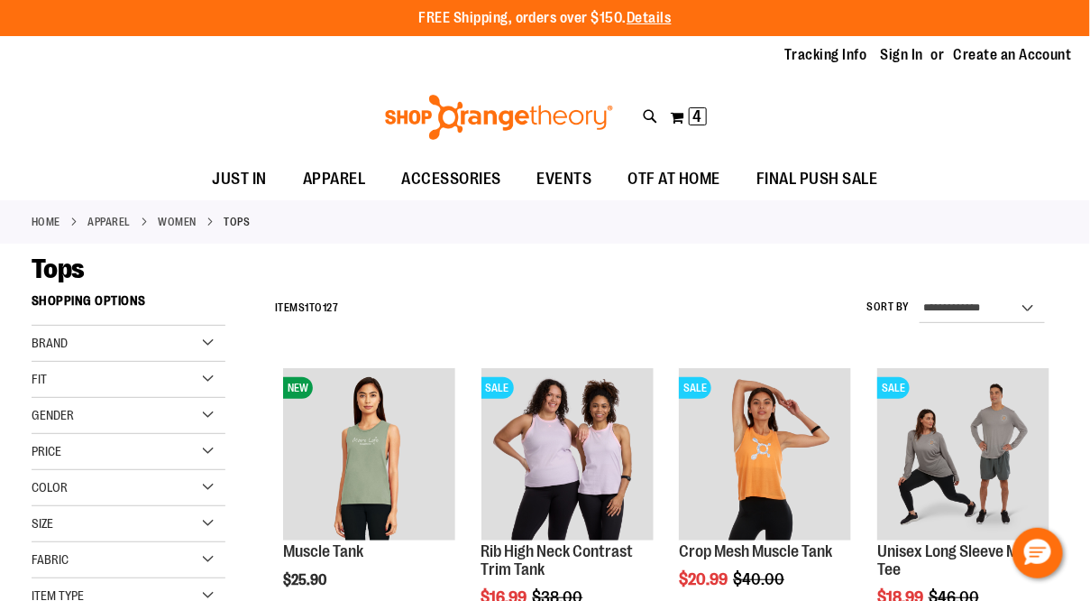
type input "**********"
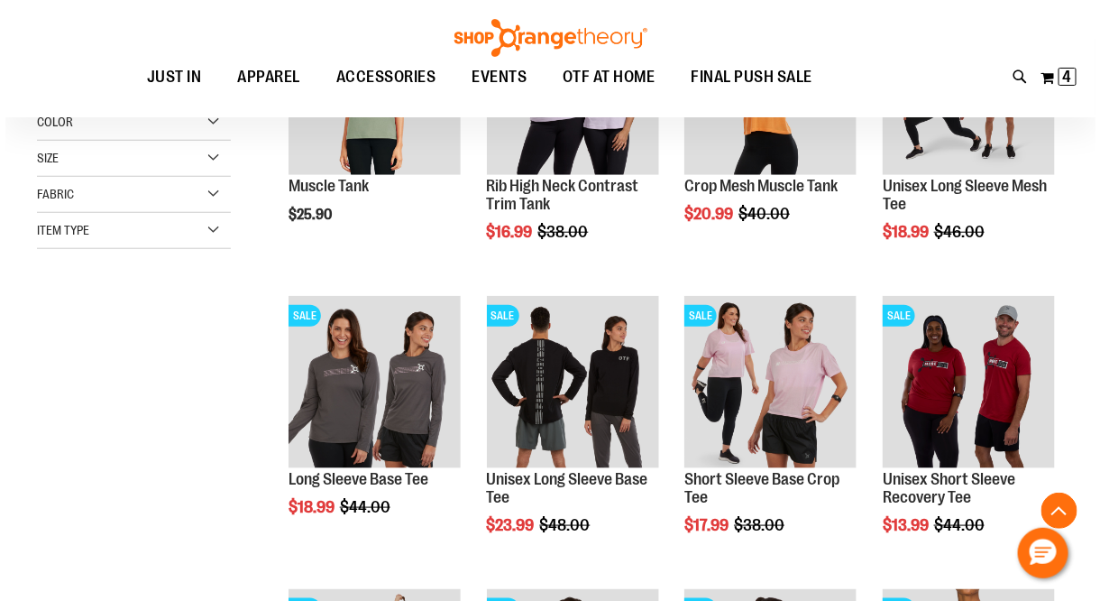
scroll to position [415, 0]
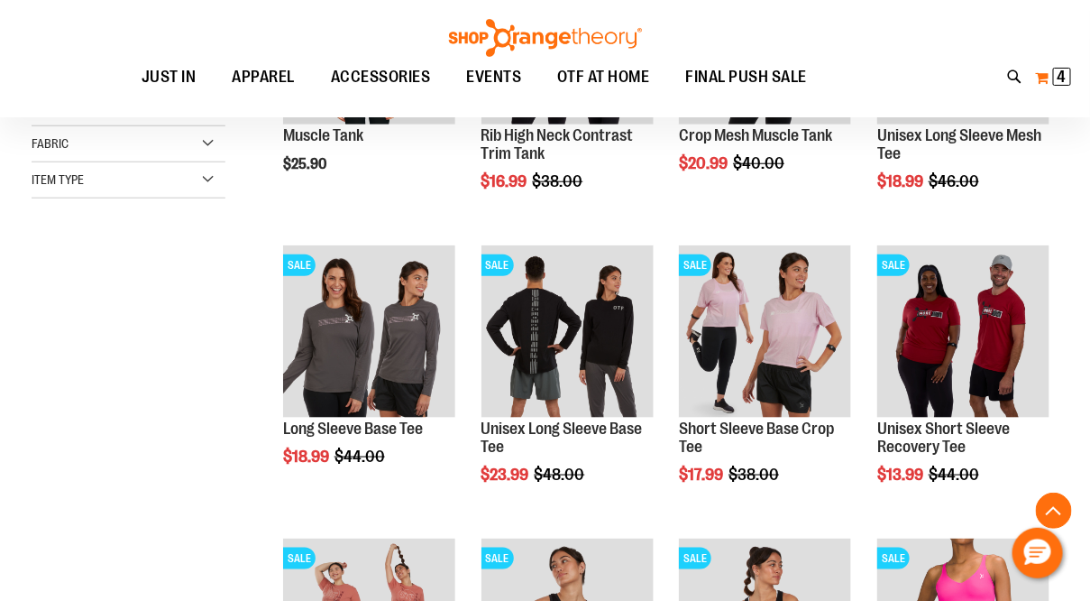
click at [1059, 75] on span "4" at bounding box center [1062, 77] width 9 height 18
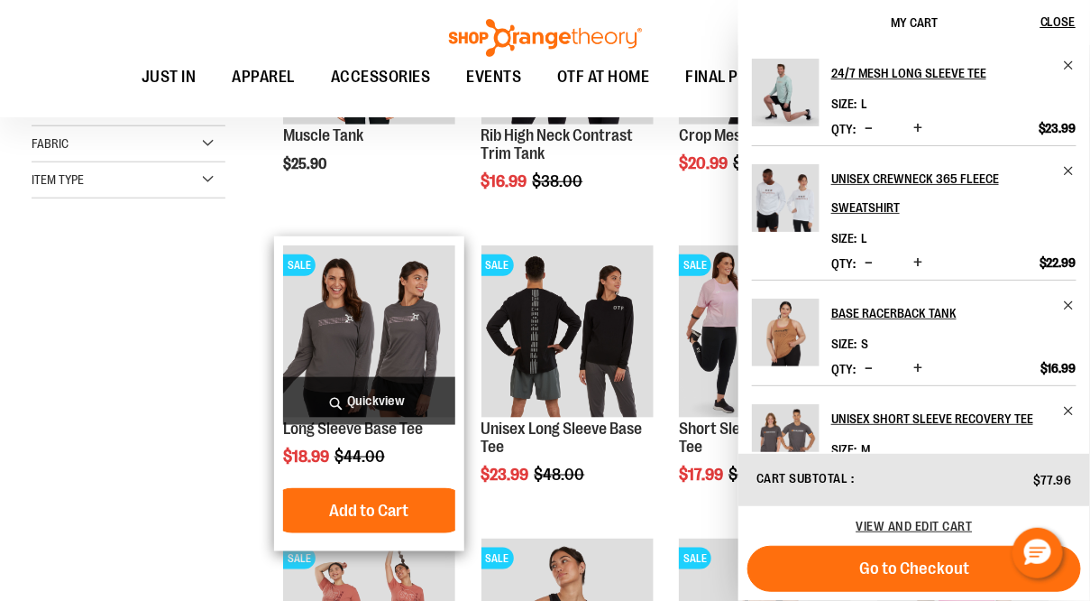
click at [346, 393] on span "Quickview" at bounding box center [369, 401] width 172 height 48
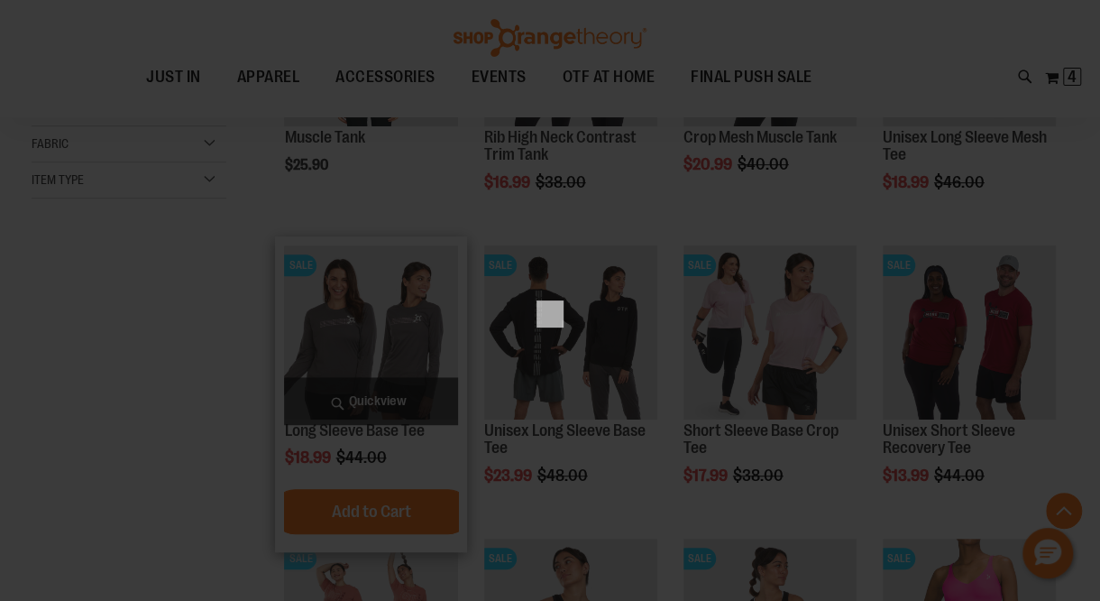
scroll to position [0, 0]
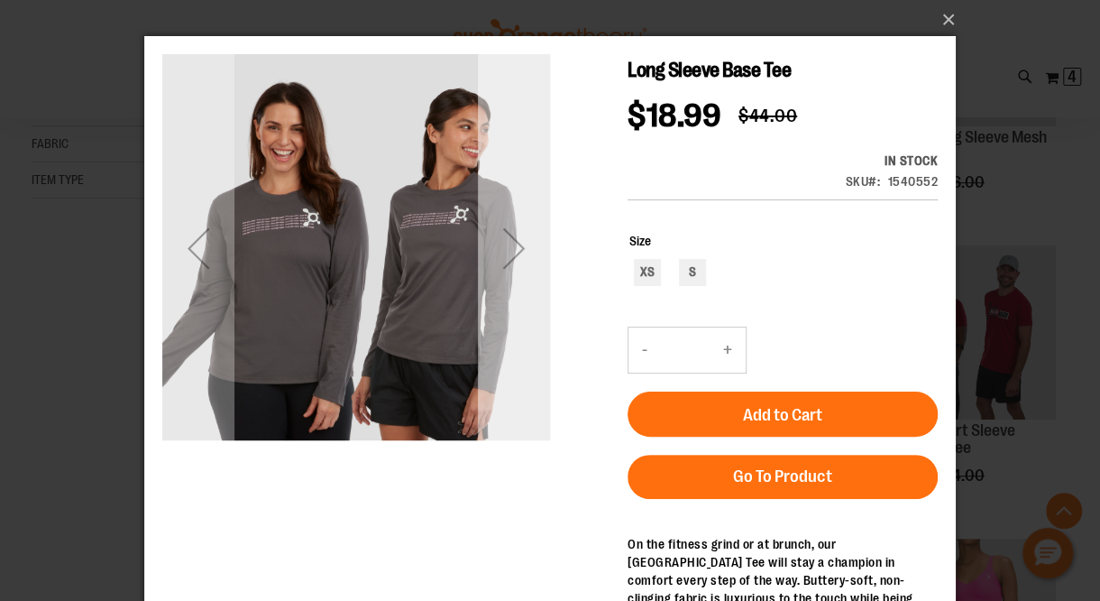
click at [498, 243] on div "Next" at bounding box center [514, 248] width 72 height 72
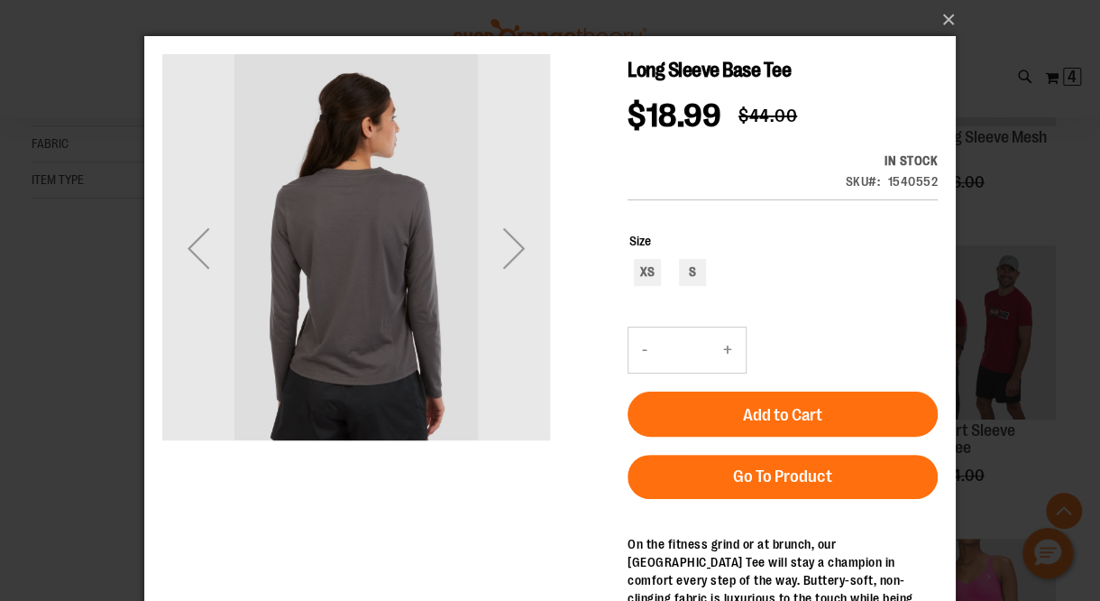
click at [180, 243] on div "Previous" at bounding box center [198, 248] width 72 height 72
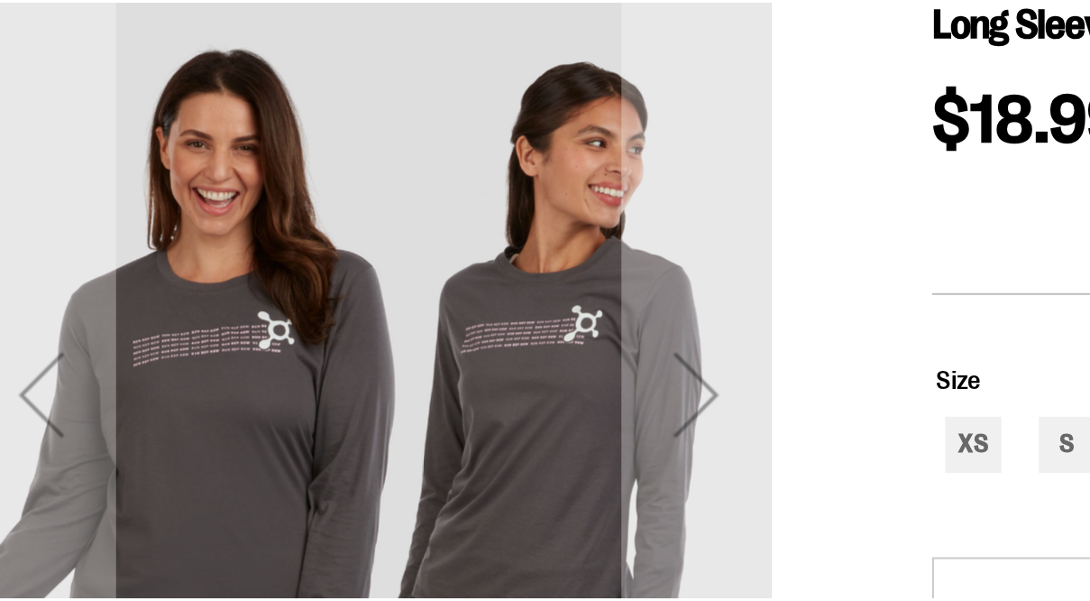
scroll to position [415, 0]
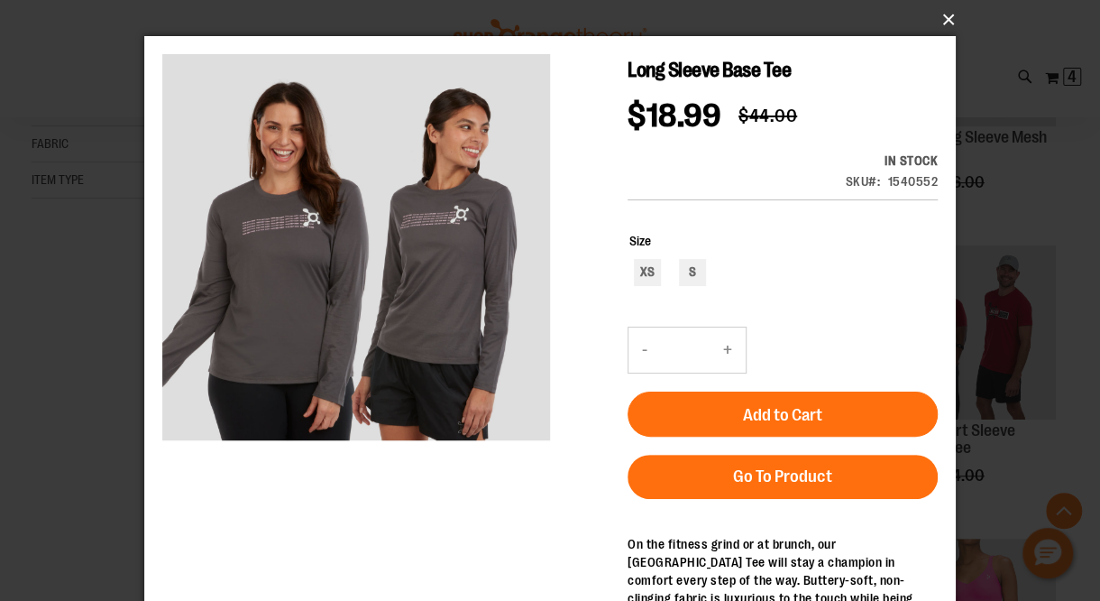
click at [941, 17] on button "×" at bounding box center [556, 20] width 812 height 40
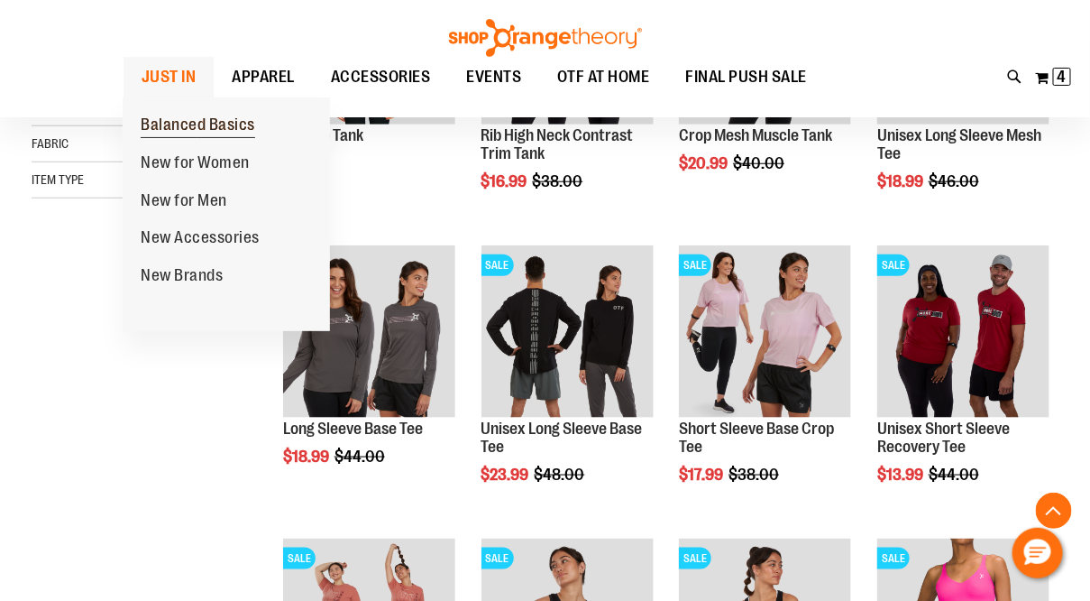
click at [162, 128] on span "Balanced Basics" at bounding box center [198, 126] width 115 height 23
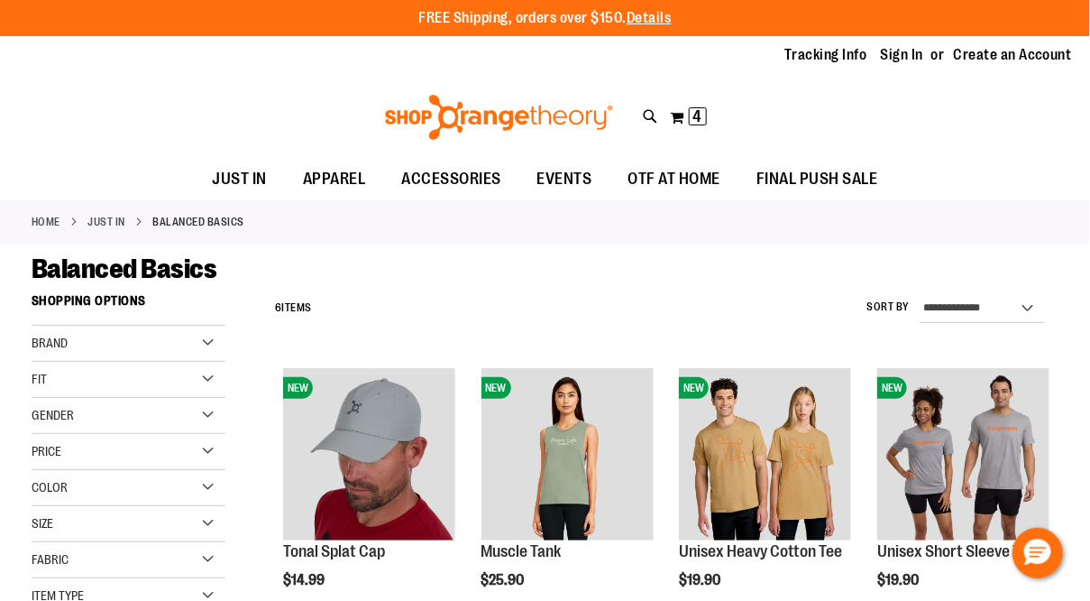
type input "**********"
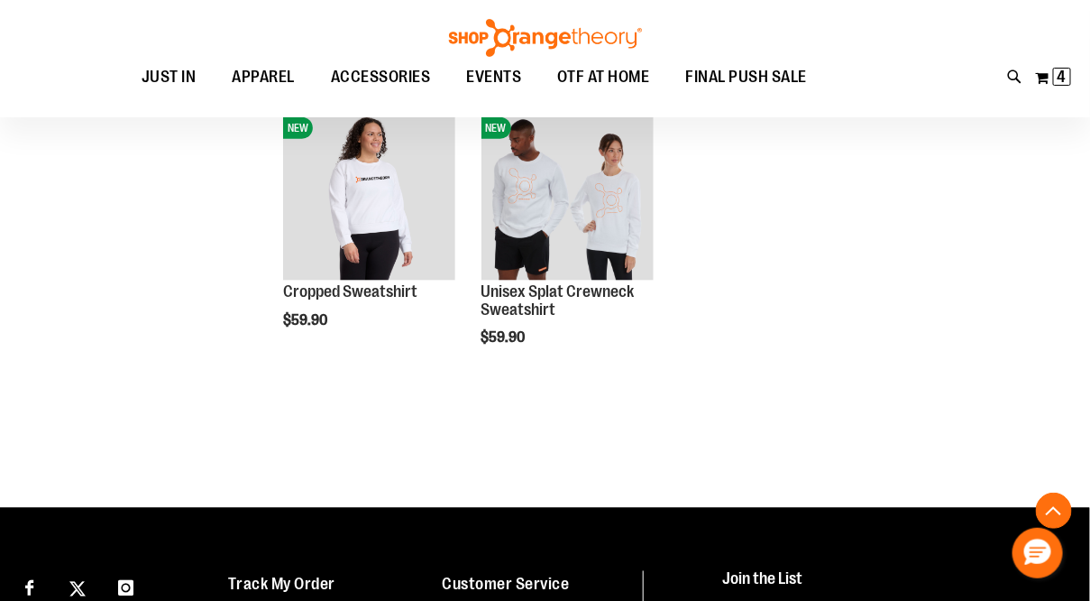
scroll to position [10, 0]
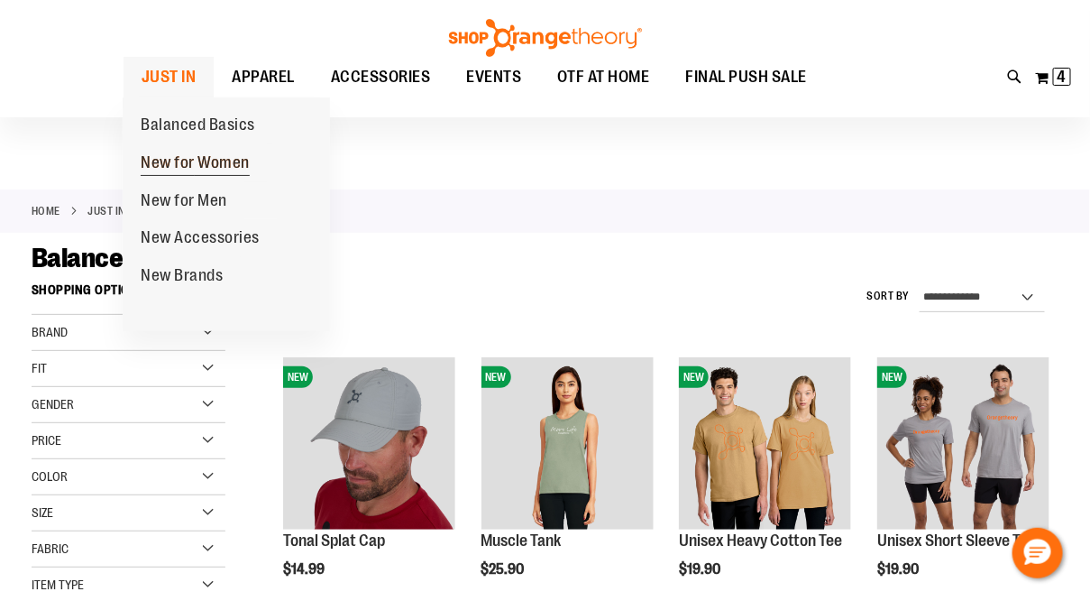
click at [157, 165] on span "New for Women" at bounding box center [195, 164] width 109 height 23
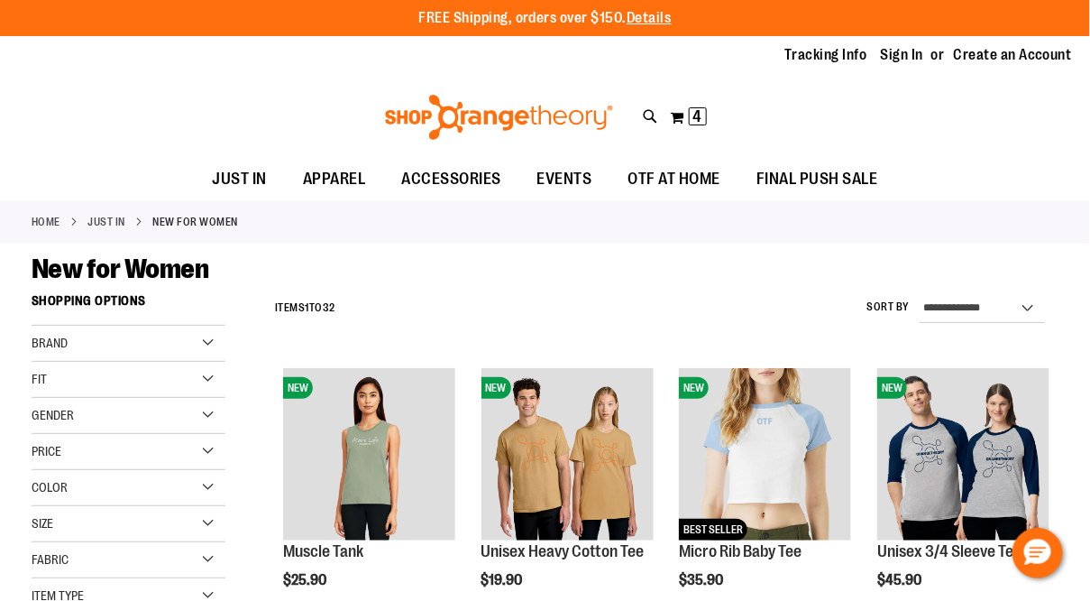
type input "**********"
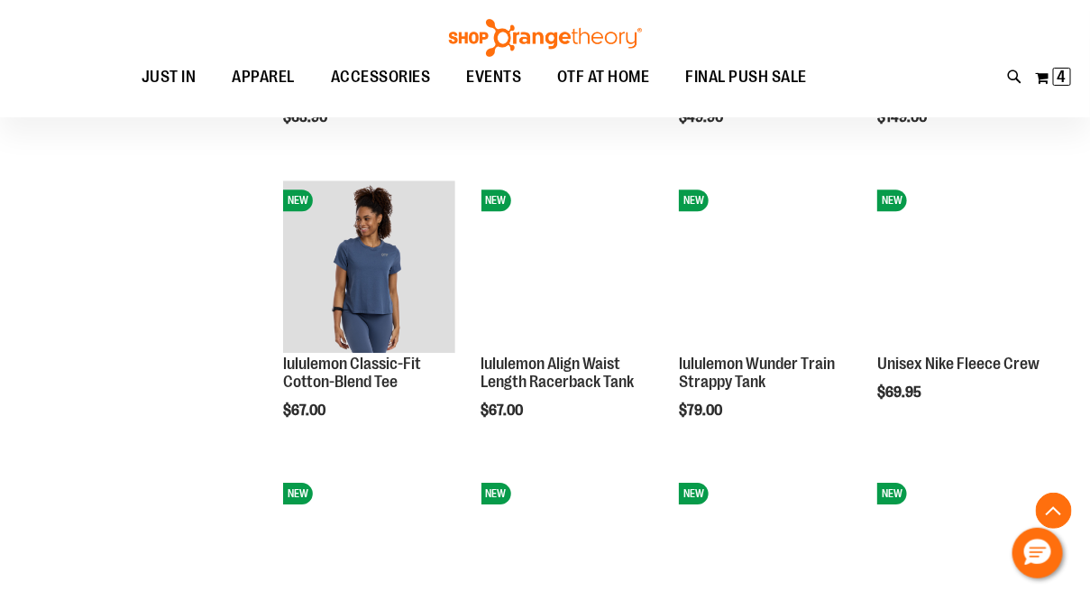
scroll to position [1383, 0]
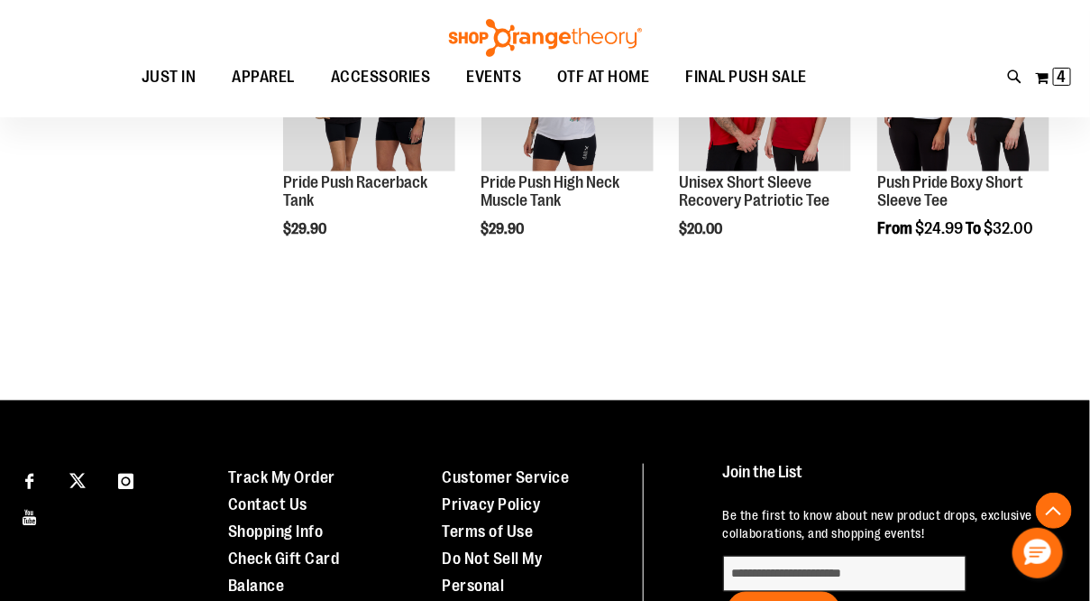
scroll to position [2439, 0]
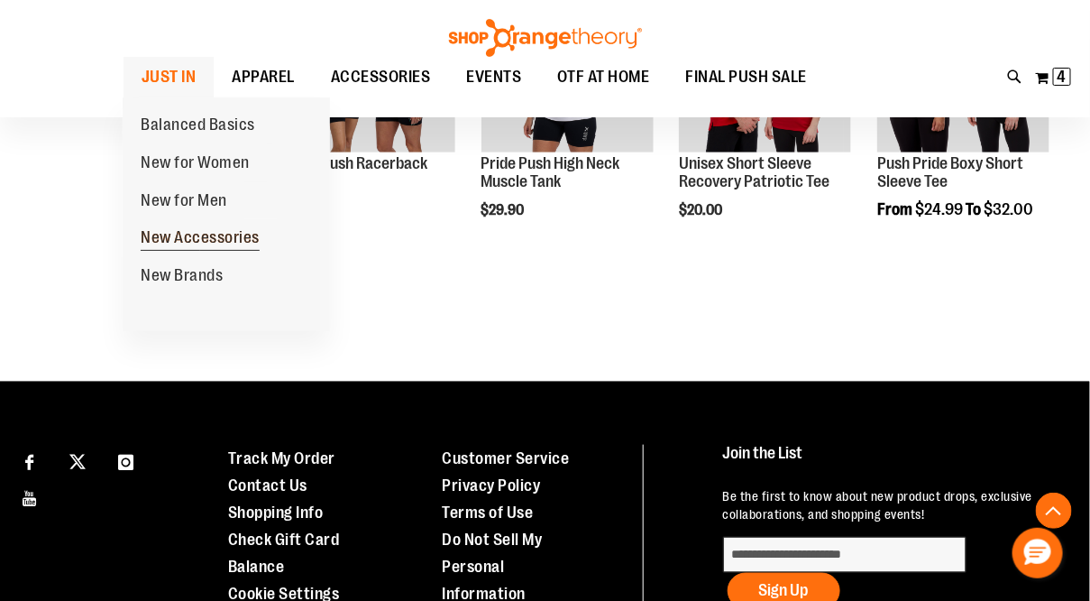
click at [154, 236] on span "New Accessories" at bounding box center [200, 239] width 119 height 23
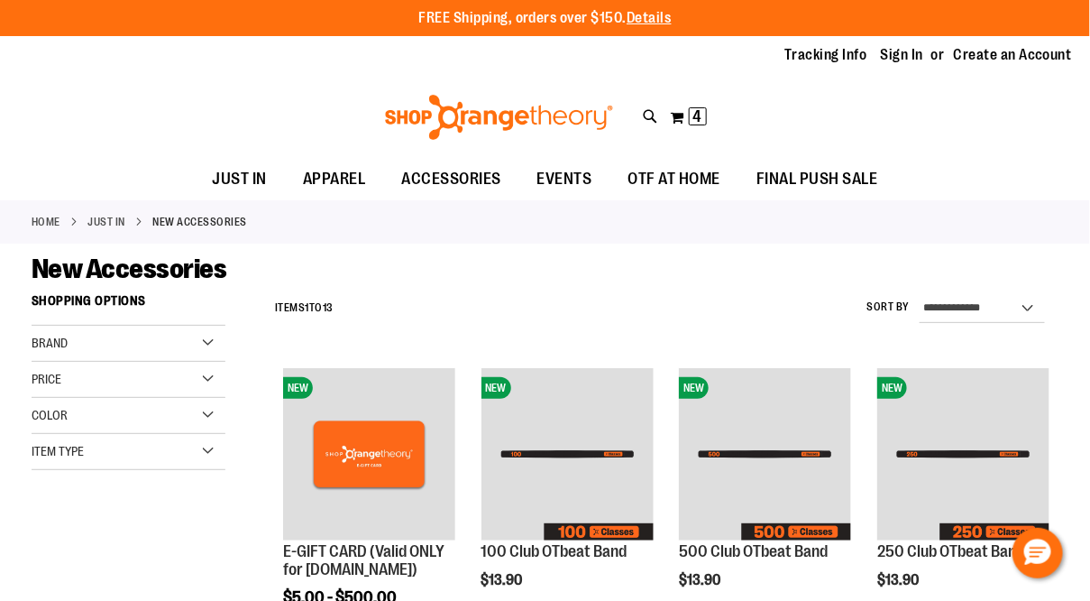
type input "**********"
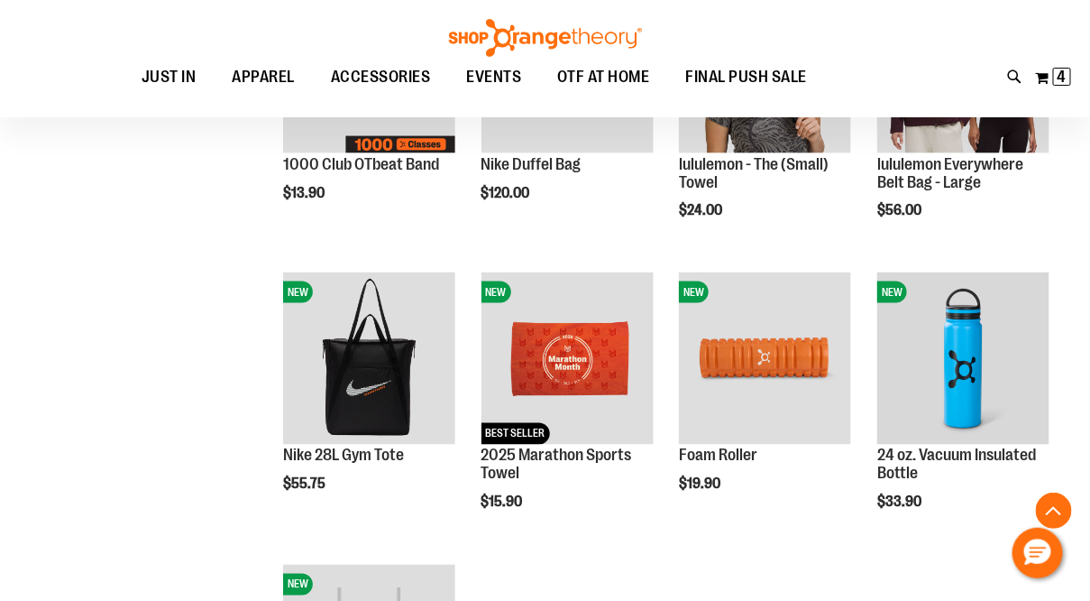
scroll to position [628, 0]
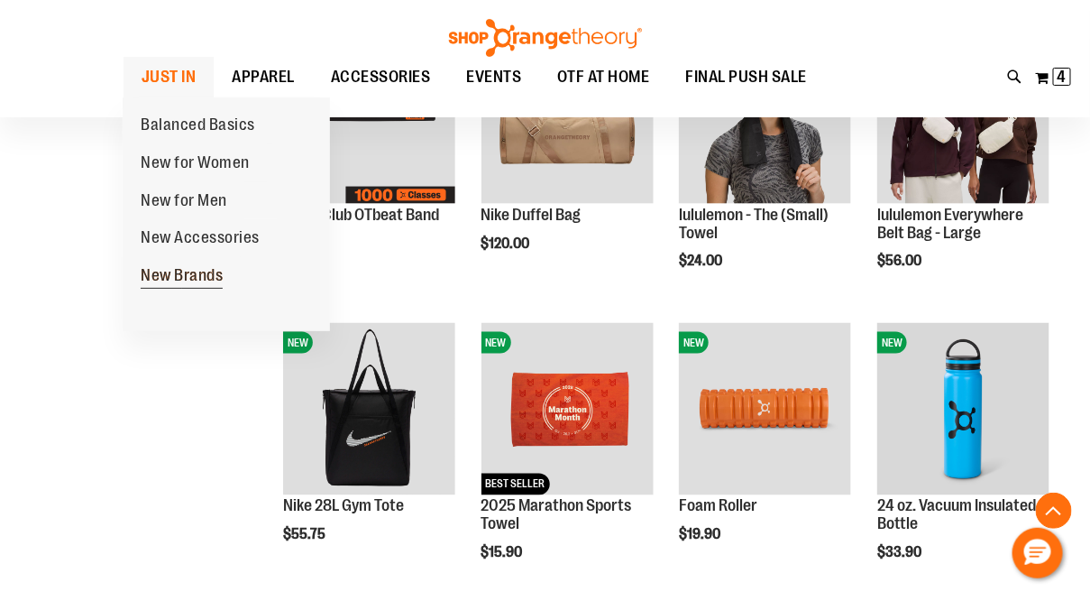
click at [168, 278] on span "New Brands" at bounding box center [182, 277] width 82 height 23
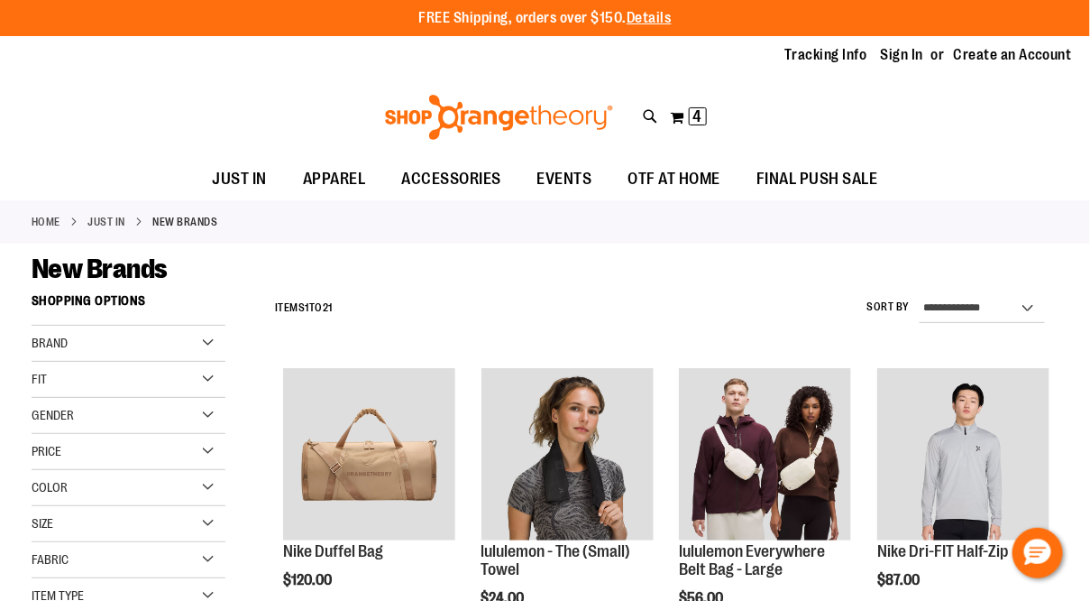
drag, startPoint x: 0, startPoint y: 0, endPoint x: 162, endPoint y: 268, distance: 313.2
click at [162, 268] on span "New Brands" at bounding box center [100, 268] width 136 height 31
type input "**********"
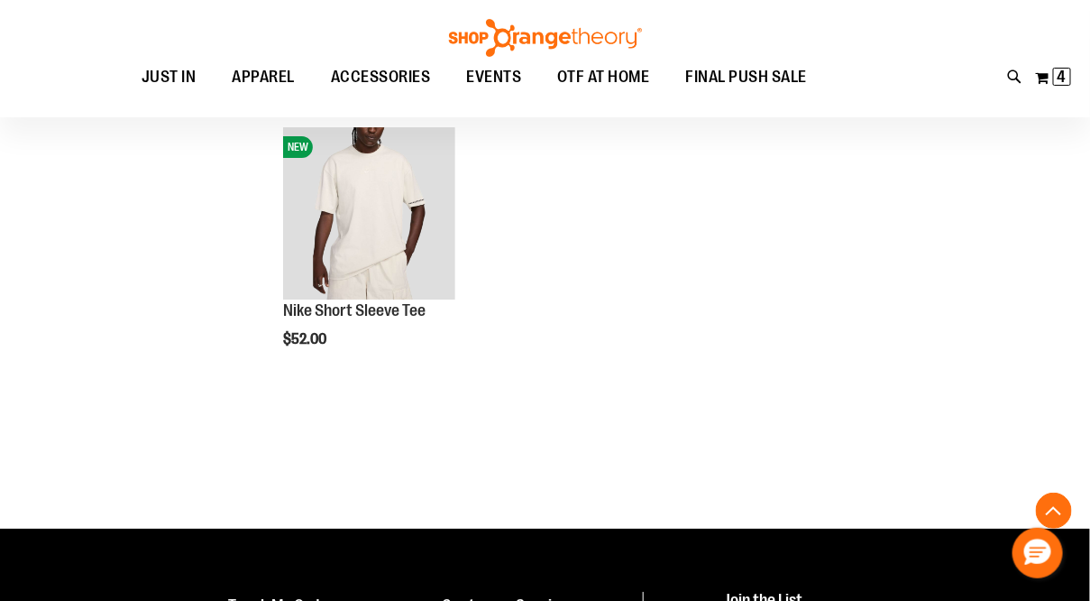
scroll to position [919, 0]
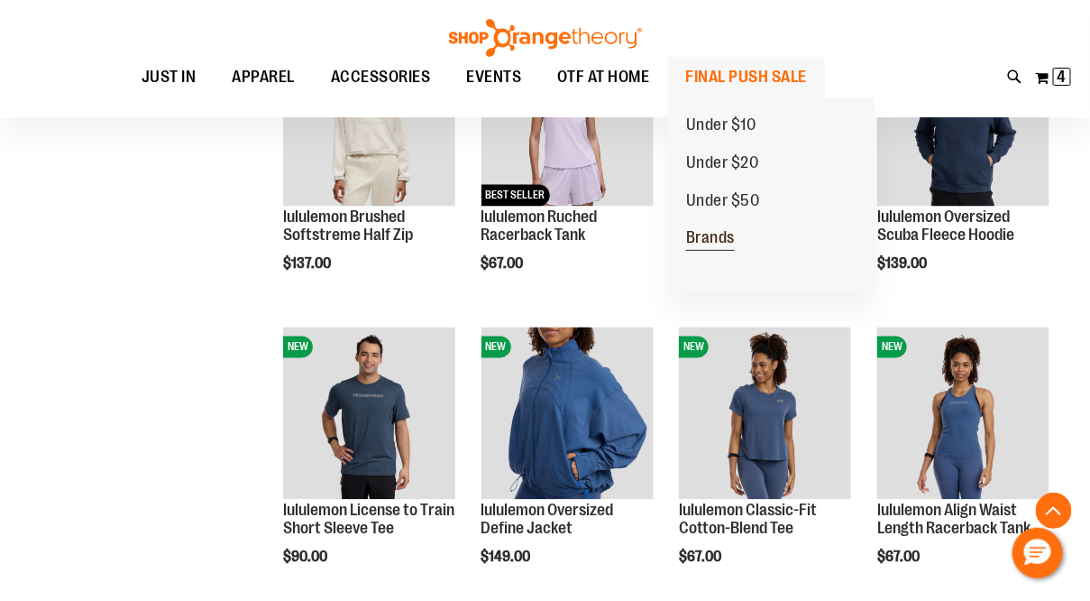
click at [722, 241] on span "Brands" at bounding box center [710, 239] width 49 height 23
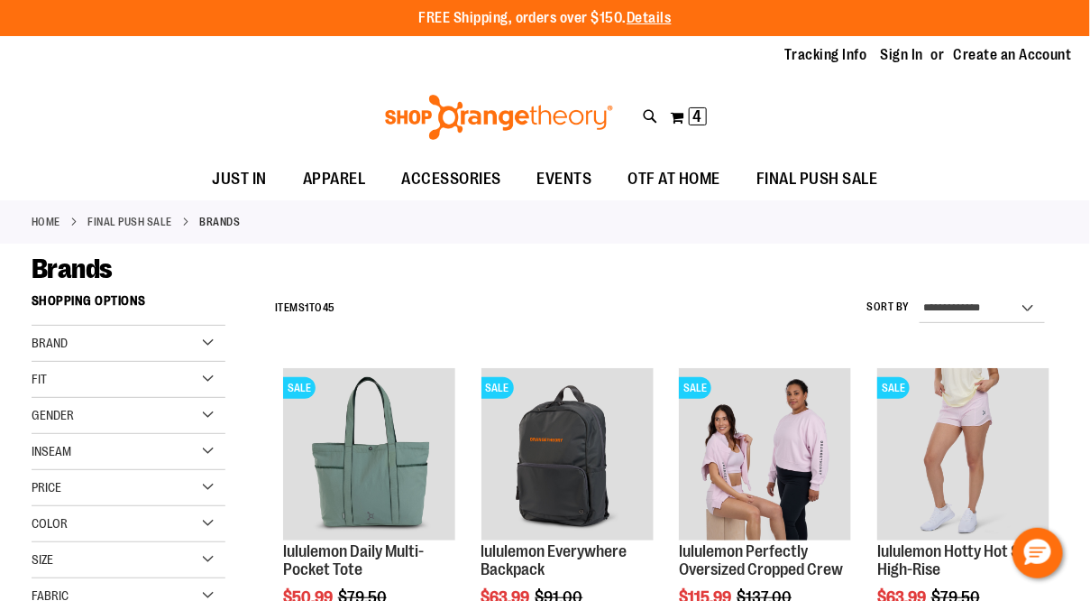
type input "**********"
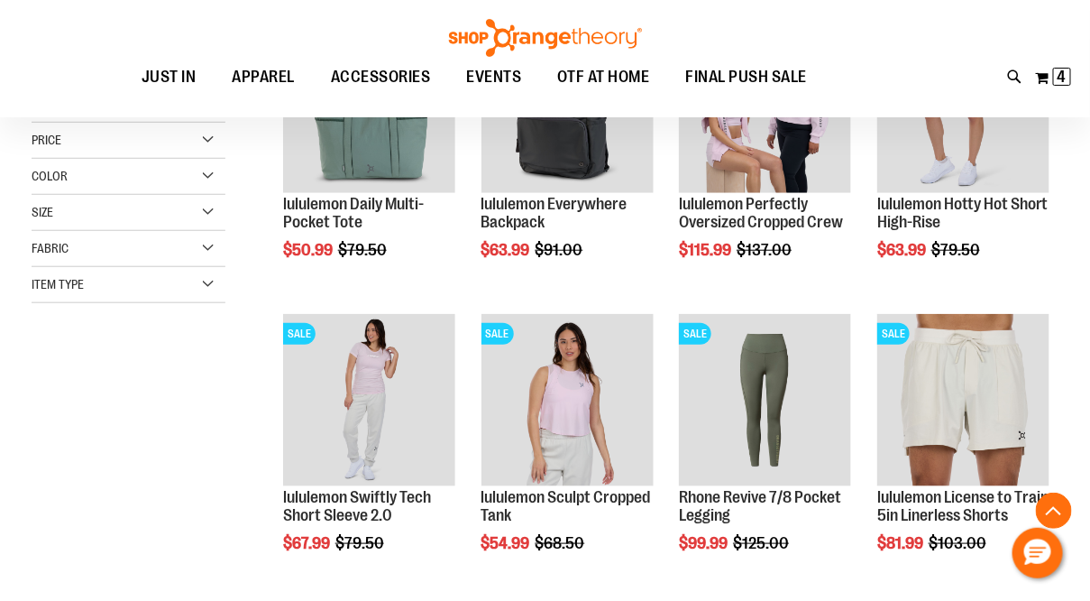
scroll to position [348, 0]
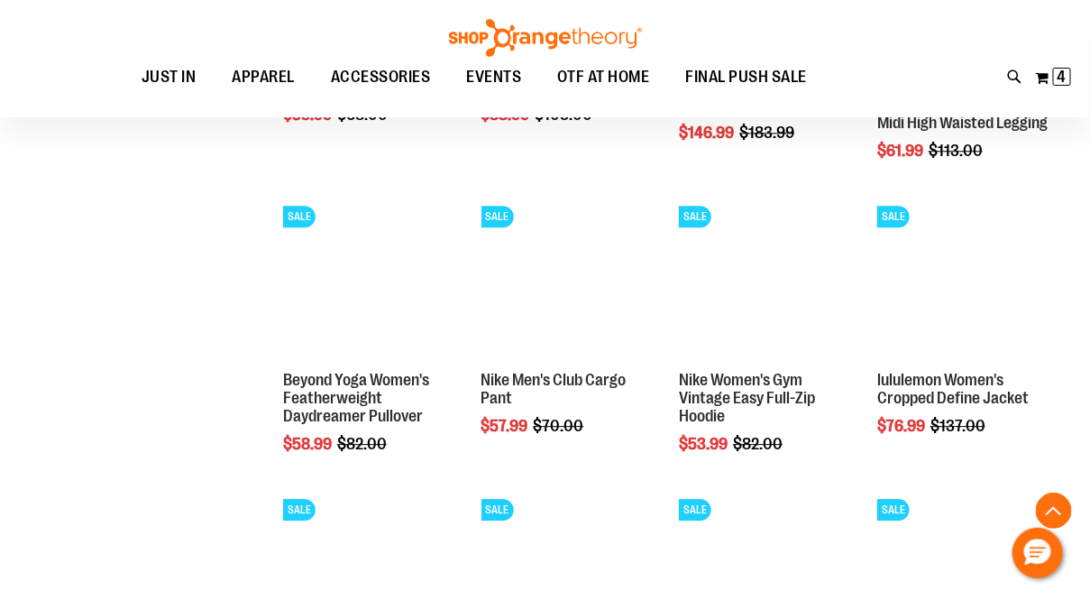
scroll to position [1348, 0]
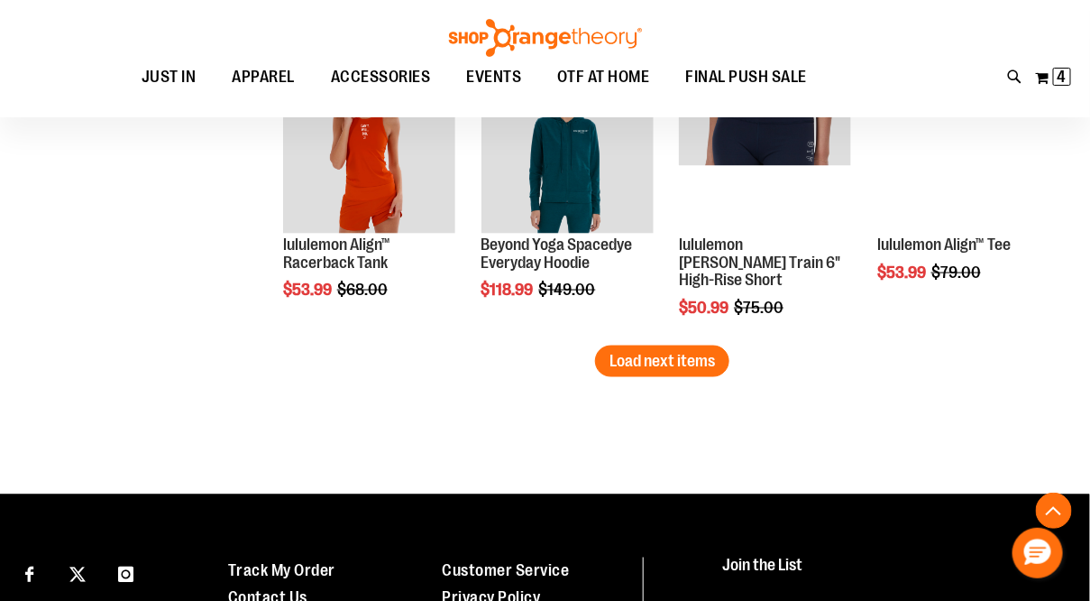
scroll to position [2653, 0]
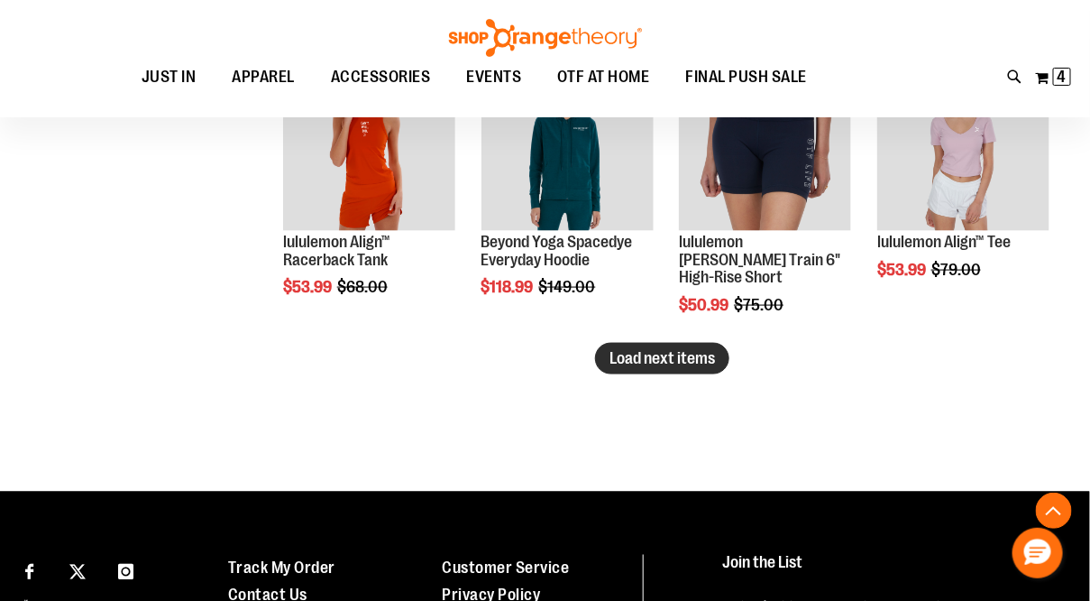
click at [648, 353] on span "Load next items" at bounding box center [663, 358] width 106 height 18
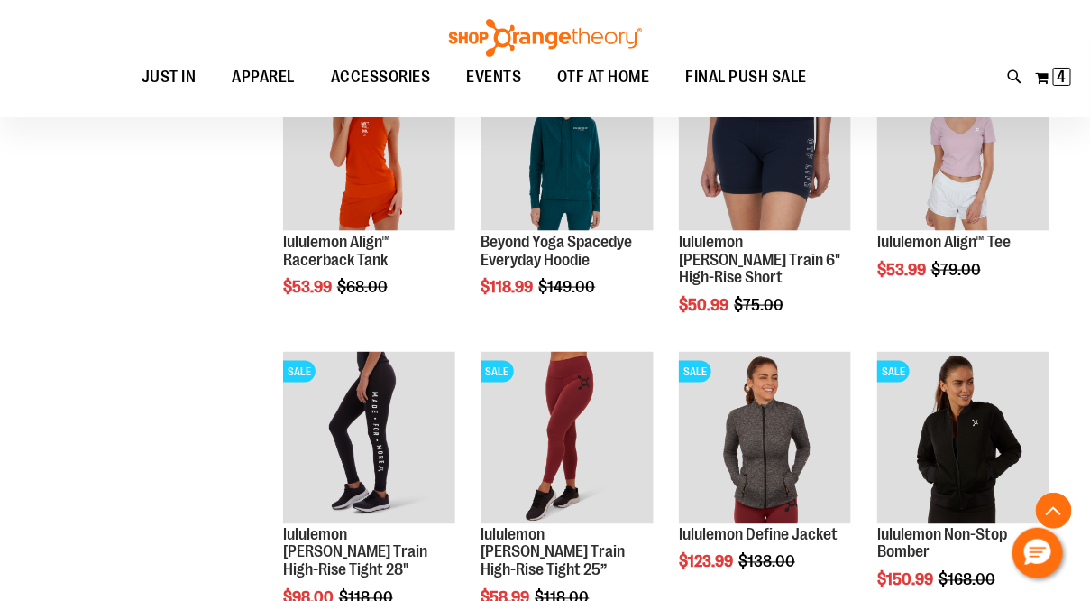
scroll to position [2650, 0]
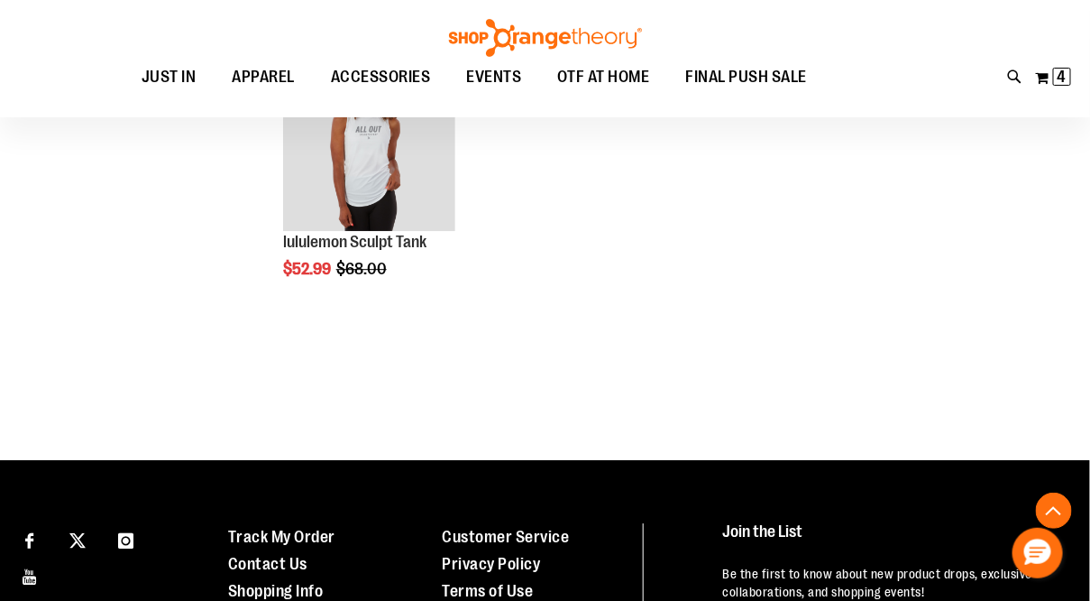
scroll to position [3559, 0]
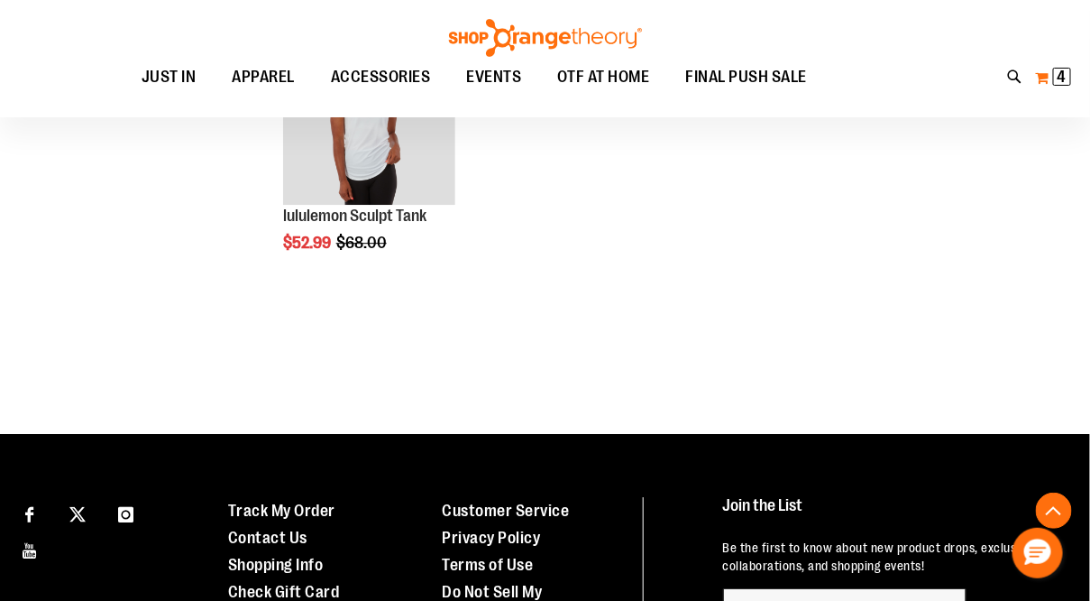
click at [1063, 75] on span "4" at bounding box center [1062, 77] width 9 height 18
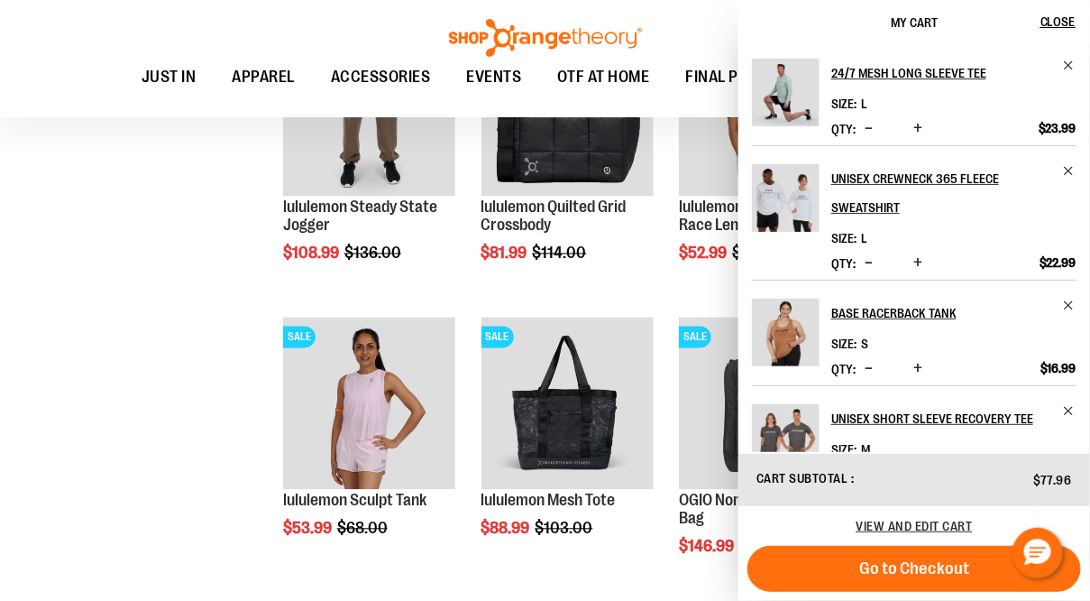
scroll to position [217, 0]
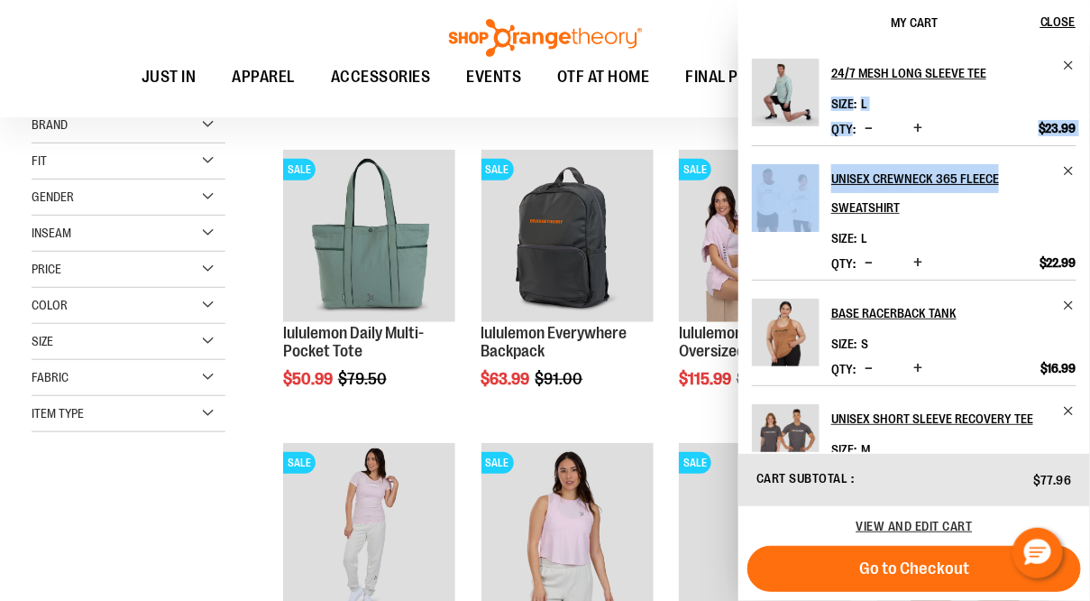
drag, startPoint x: 1086, startPoint y: 72, endPoint x: 1089, endPoint y: 152, distance: 80.4
click at [1089, 152] on div "24/7 Mesh Long Sleeve Tee Size L Qty *" at bounding box center [915, 248] width 352 height 407
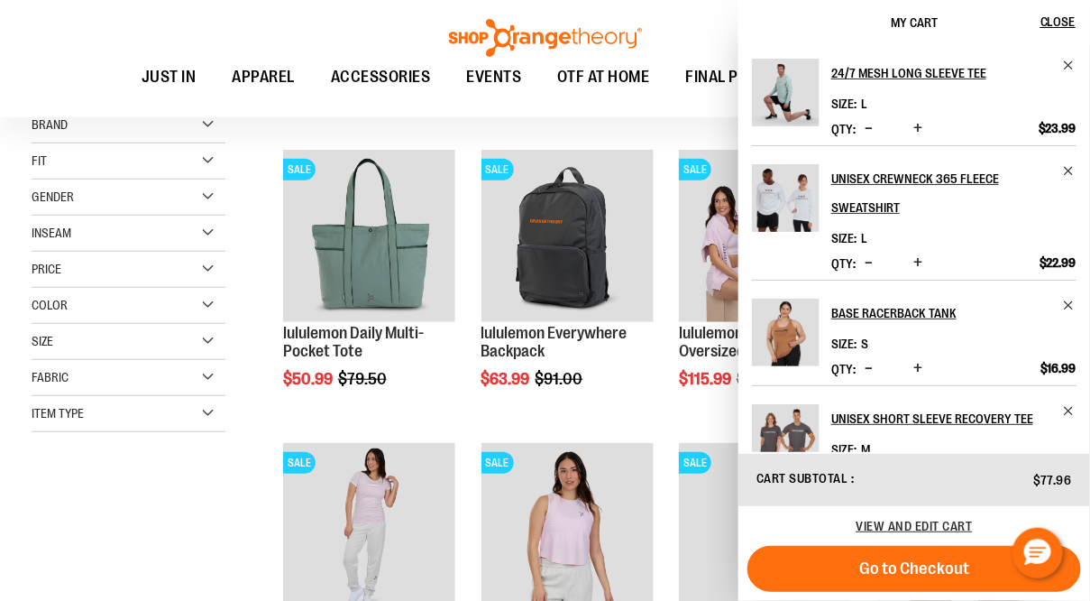
click at [795, 23] on div "My Cart Close" at bounding box center [915, 22] width 352 height 45
click at [1060, 15] on span "Close" at bounding box center [1058, 21] width 35 height 14
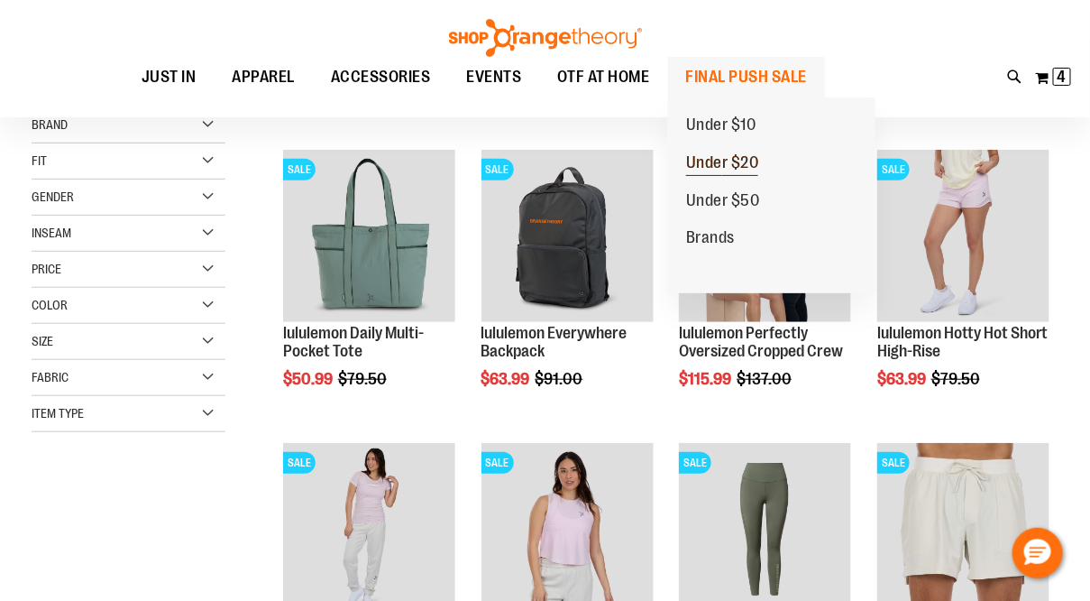
click at [713, 165] on span "Under $20" at bounding box center [722, 164] width 73 height 23
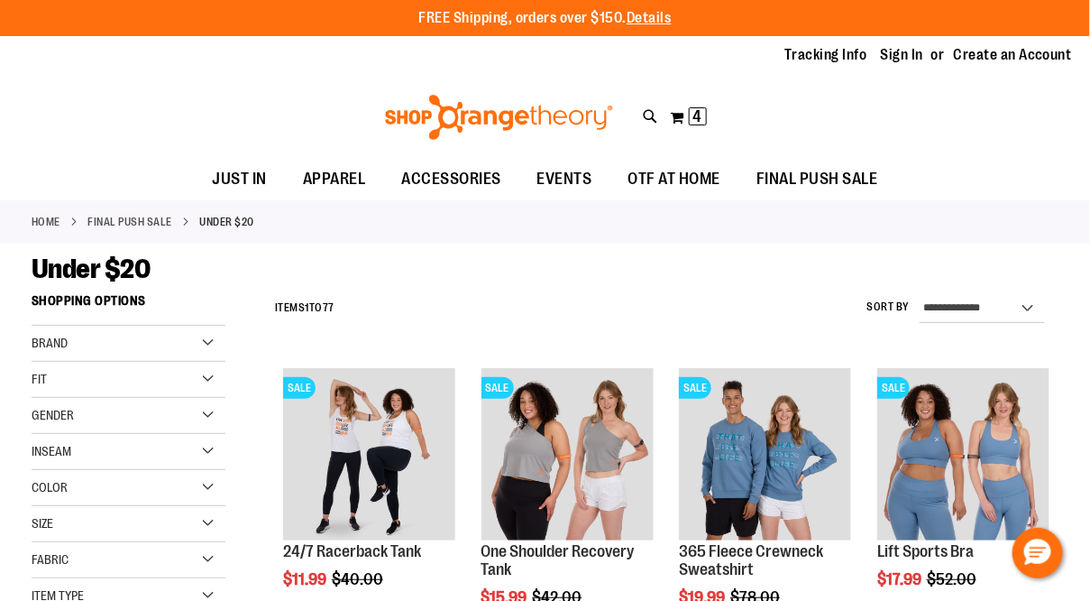
type input "**********"
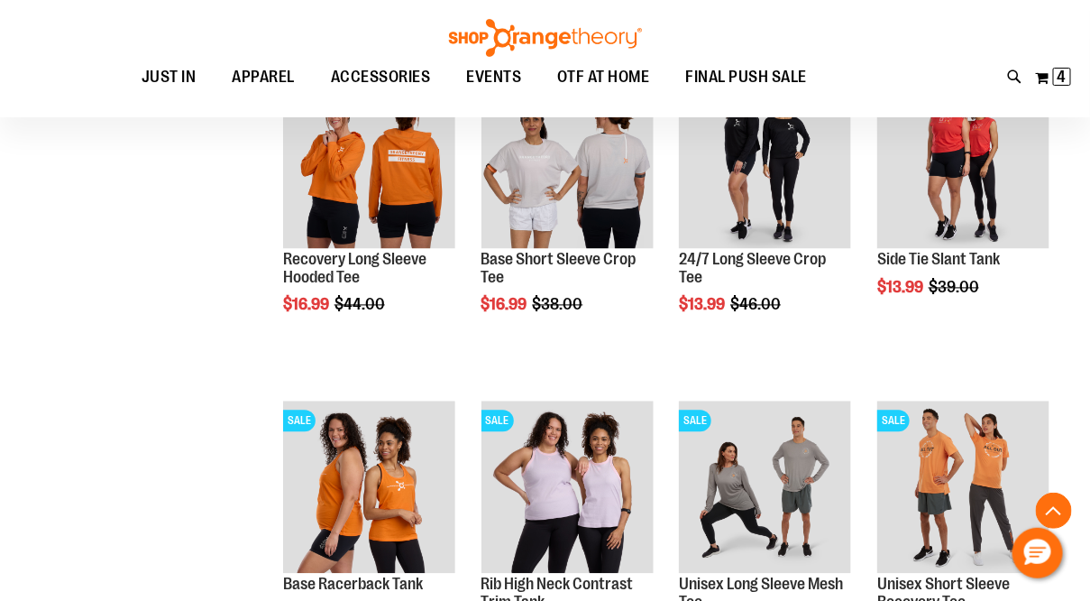
scroll to position [966, 0]
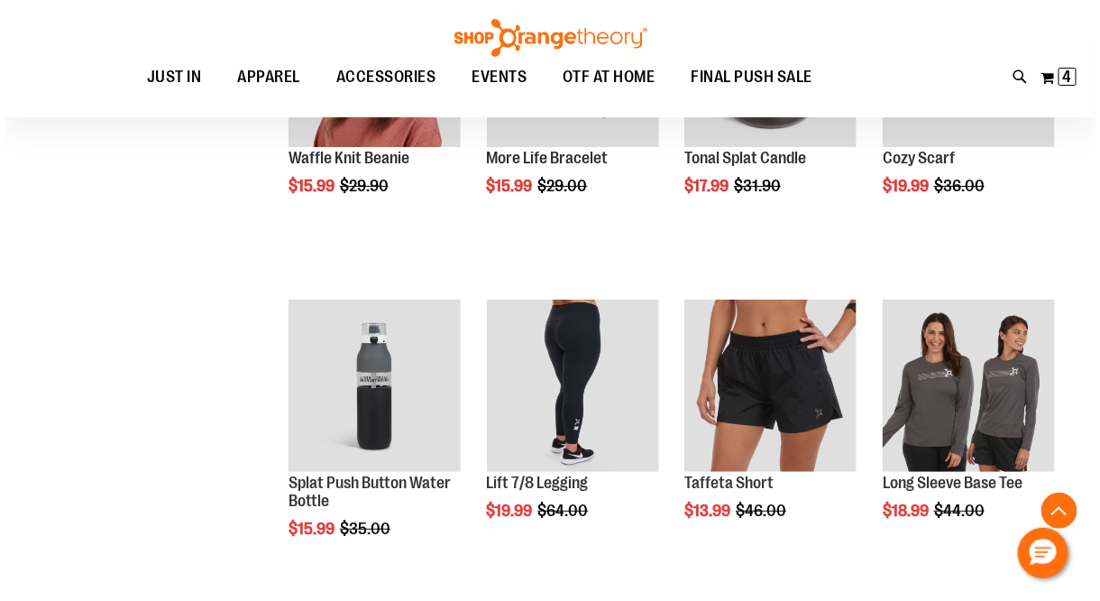
scroll to position [2021, 0]
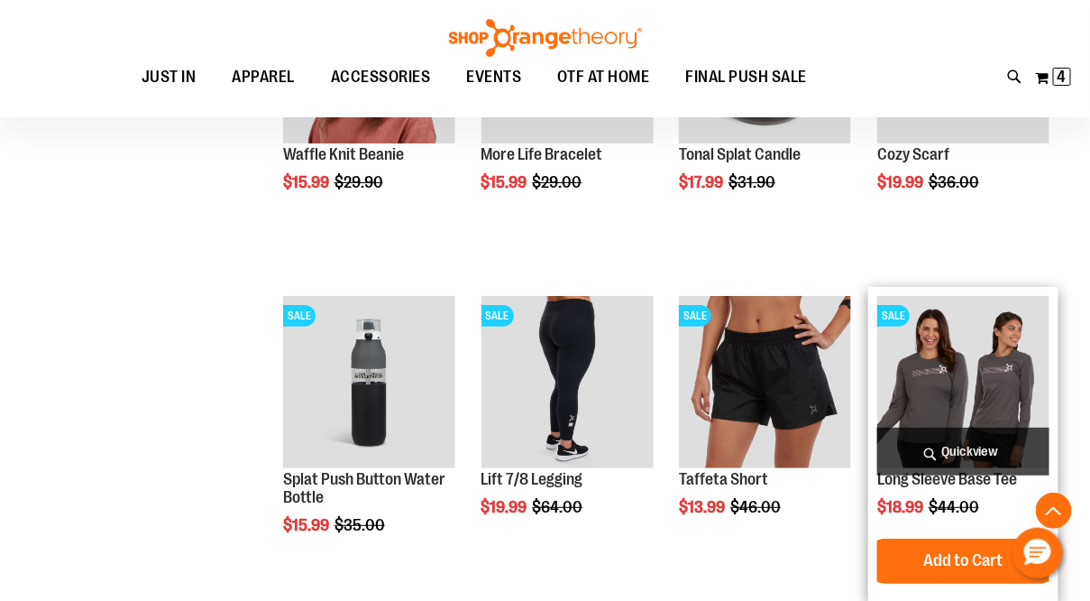
click at [967, 455] on span "Quickview" at bounding box center [964, 452] width 172 height 48
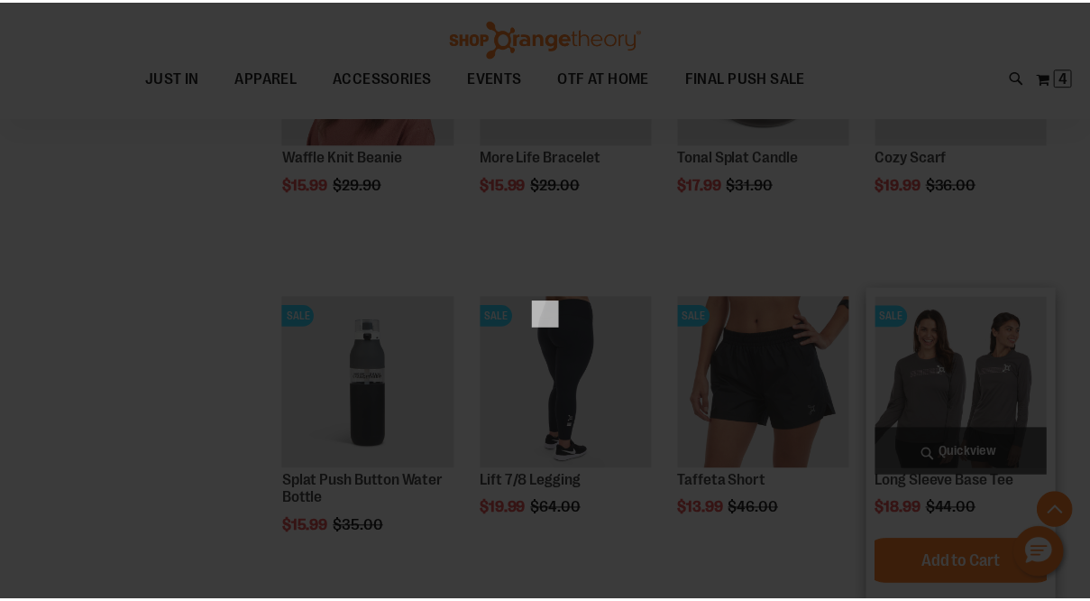
scroll to position [0, 0]
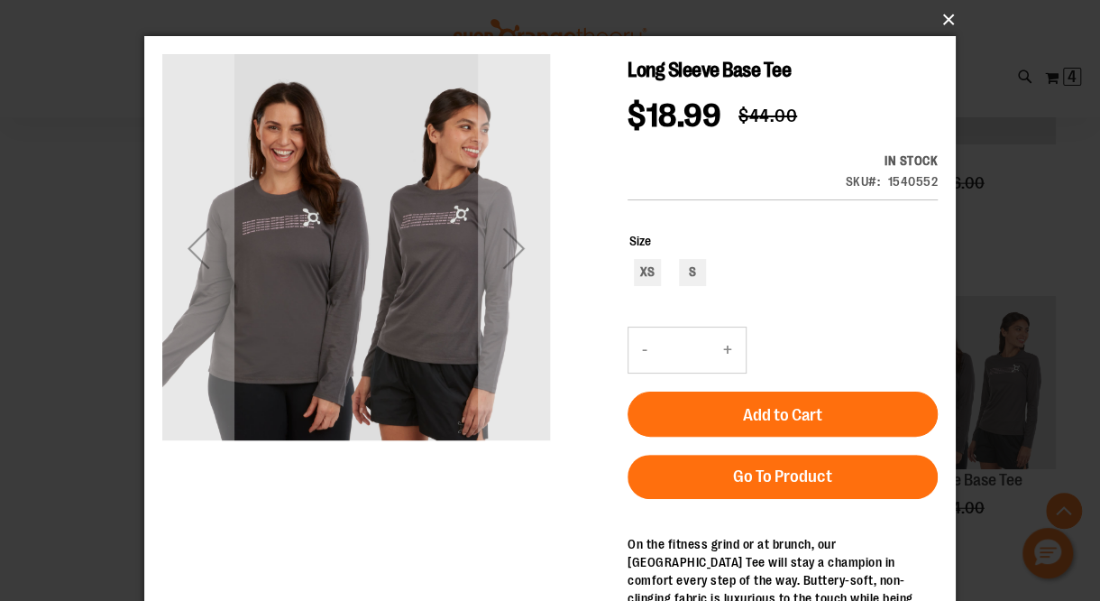
click at [948, 22] on button "×" at bounding box center [556, 20] width 812 height 40
